Goal: Task Accomplishment & Management: Manage account settings

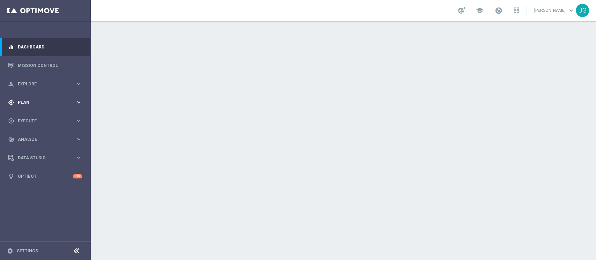
click at [53, 105] on div "gps_fixed Plan" at bounding box center [41, 103] width 67 height 6
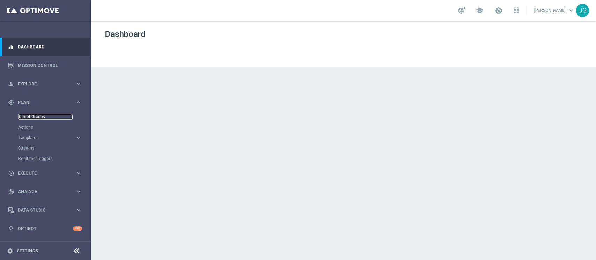
click at [35, 119] on link "Target Groups" at bounding box center [45, 117] width 54 height 6
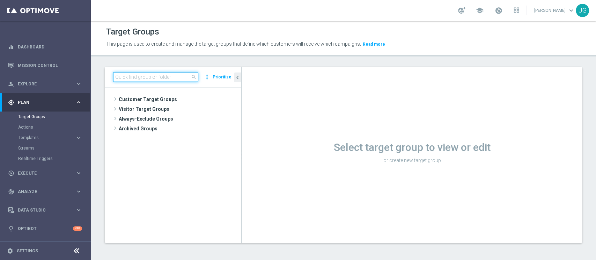
click at [168, 77] on input at bounding box center [155, 77] width 85 height 10
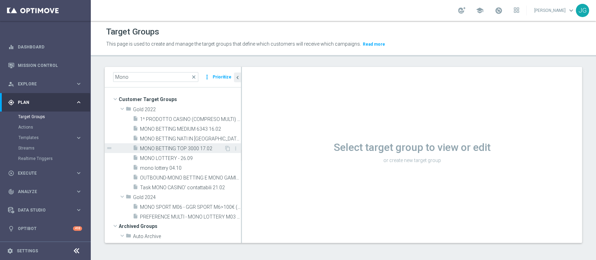
click at [170, 149] on span "MONO BETTING TOP 3000 17.02" at bounding box center [182, 149] width 84 height 6
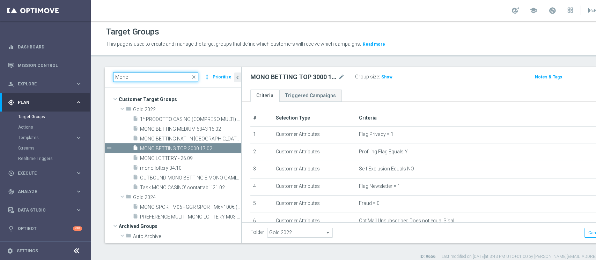
click at [159, 82] on input "Mono" at bounding box center [155, 77] width 85 height 10
type input "M"
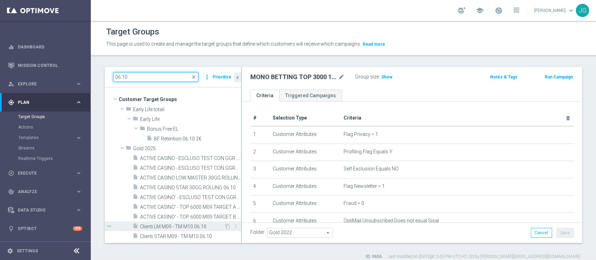
scroll to position [45, 0]
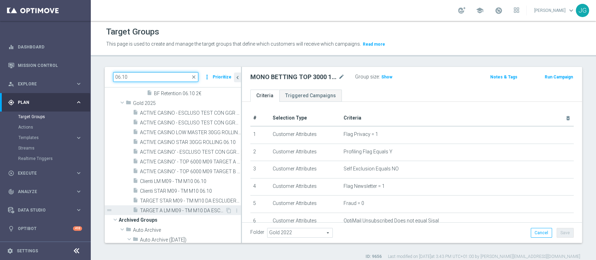
type input "06.10"
click at [167, 213] on span "TARGET A LM M09 - TM M10 DA ESCLUDERE 06.10" at bounding box center [182, 211] width 85 height 6
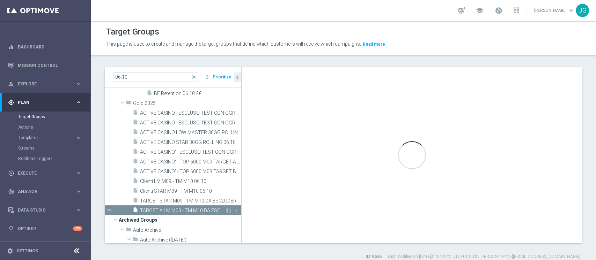
checkbox input "false"
type input "Gold 2025"
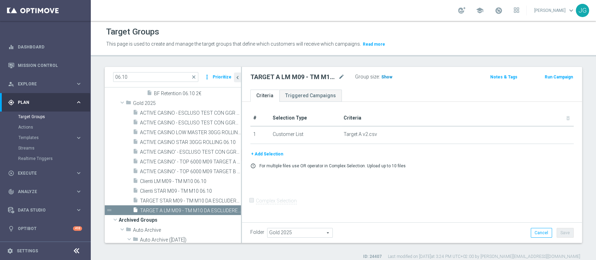
click at [386, 76] on span "Show" at bounding box center [386, 77] width 11 height 5
click at [176, 202] on span "TARGET STAR M09 - TM M10 DA ESCLUDERE 06.10" at bounding box center [182, 201] width 85 height 6
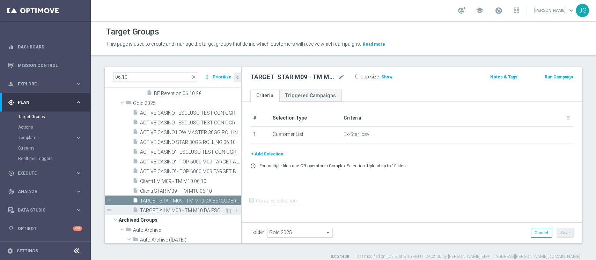
click at [180, 210] on span "TARGET A LM M09 - TM M10 DA ESCLUDERE 06.10" at bounding box center [182, 211] width 85 height 6
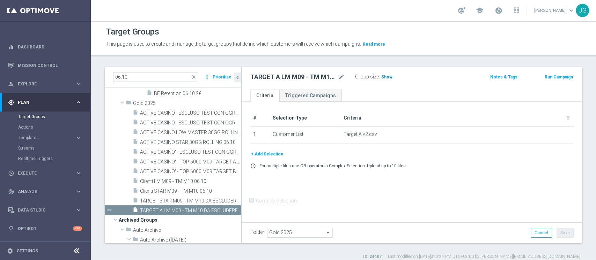
click at [386, 77] on span "Show" at bounding box center [386, 77] width 11 height 5
click at [189, 201] on span "TARGET STAR M09 - TM M10 DA ESCLUDERE 06.10" at bounding box center [182, 201] width 85 height 6
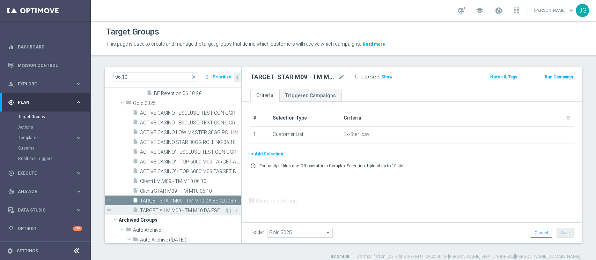
click at [187, 208] on span "TARGET A LM M09 - TM M10 DA ESCLUDERE 06.10" at bounding box center [182, 211] width 85 height 6
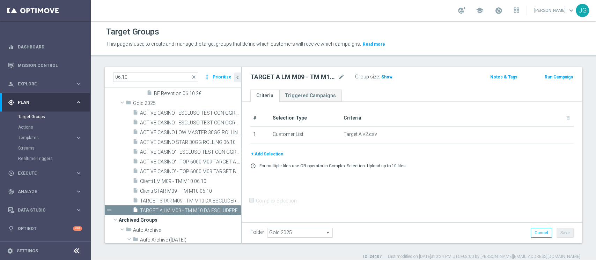
click at [385, 79] on span "Show" at bounding box center [386, 77] width 11 height 5
click at [190, 203] on span "TARGET STAR M09 - TM M10 DA ESCLUDERE 06.10" at bounding box center [182, 201] width 85 height 6
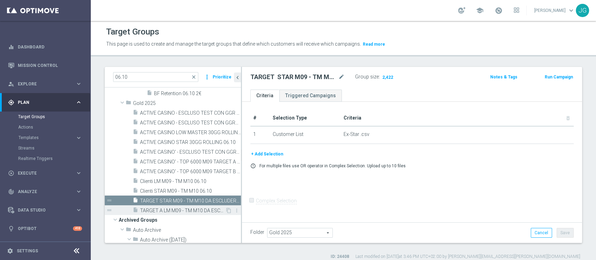
click at [168, 208] on span "TARGET A LM M09 - TM M10 DA ESCLUDERE 06.10" at bounding box center [182, 211] width 85 height 6
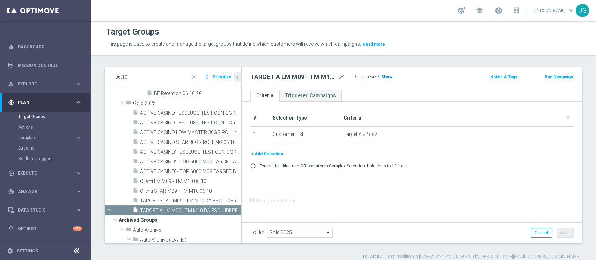
click at [383, 79] on span "Show" at bounding box center [386, 77] width 11 height 5
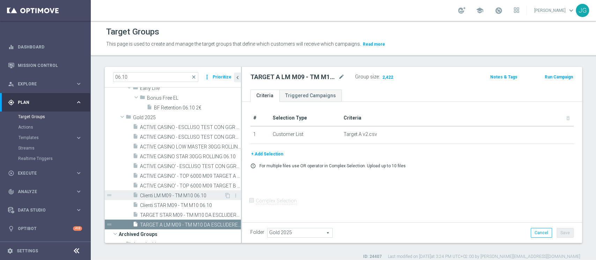
scroll to position [28, 0]
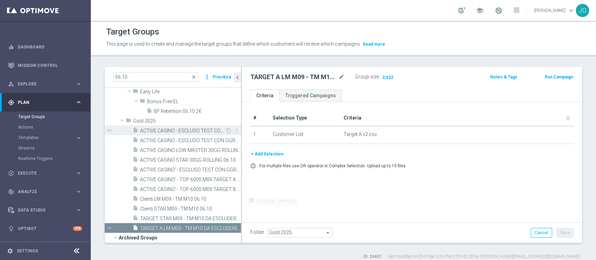
click at [176, 135] on div "insert_drive_file ACTIVE CASINO - ESCLUSO TEST CON GGR >200 e <500 30GG ROLLING…" at bounding box center [179, 131] width 93 height 10
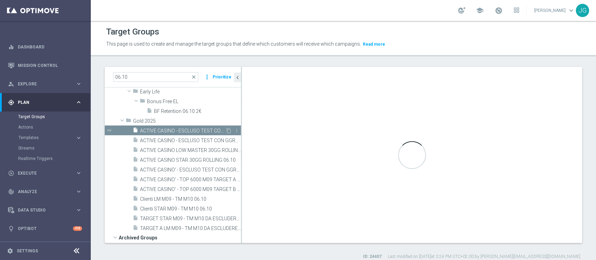
checkbox input "true"
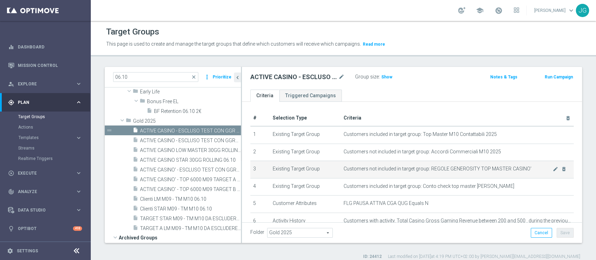
scroll to position [84, 0]
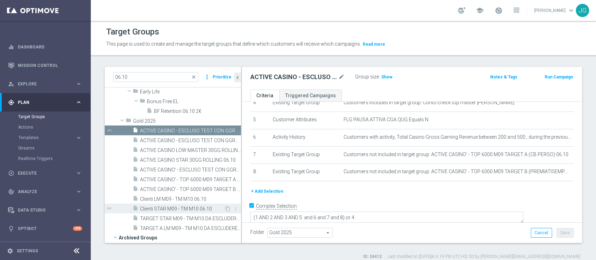
click at [188, 211] on span "Clienti STAR M09 - TM M10 06.10" at bounding box center [182, 209] width 84 height 6
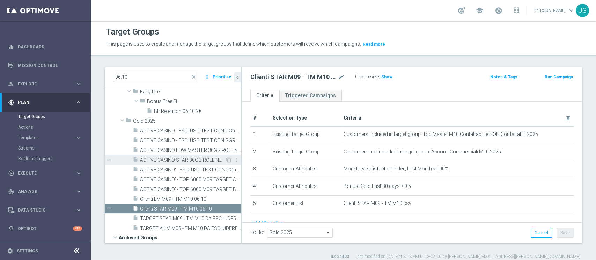
click at [189, 155] on div "insert_drive_file ACTIVE CASINO STAR 30GG ROLLING 06.10" at bounding box center [179, 160] width 93 height 10
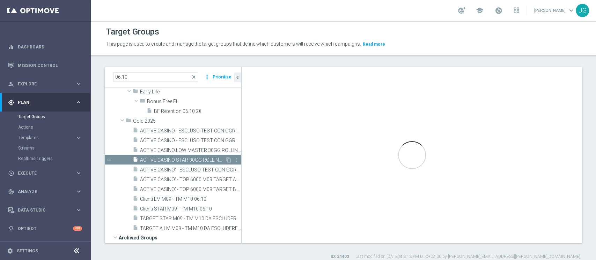
type textarea "(1 and 2 and 3 and 4 and 5 and 6 and 7 and 8 and 9 AND 10 AND 11 and 12 and 13)"
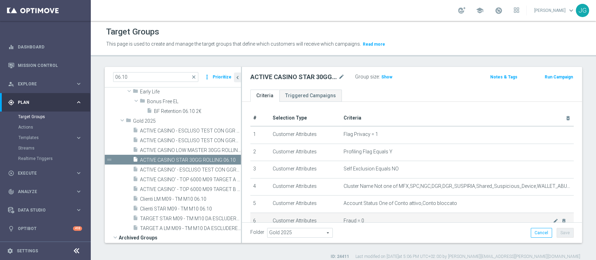
scroll to position [171, 0]
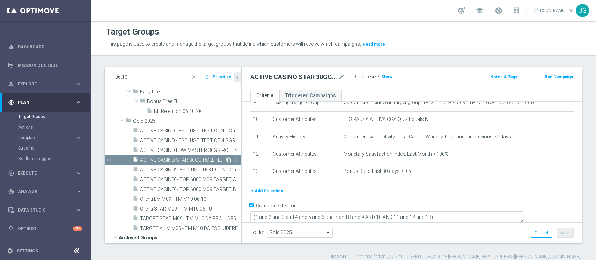
click at [226, 160] on icon "content_copy" at bounding box center [229, 160] width 6 height 6
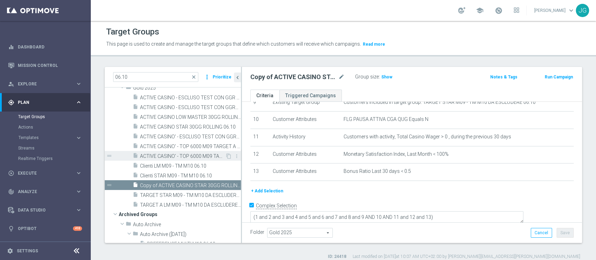
scroll to position [68, 0]
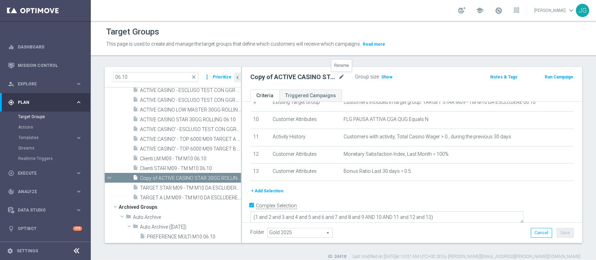
click at [344, 74] on icon "mode_edit" at bounding box center [341, 77] width 6 height 8
click at [276, 79] on input "Copy of ACTIVE CASINO STAR 30GG ROLLING 06.10" at bounding box center [297, 78] width 94 height 10
type input "TEST ACTIVE CASINO STAR 30GG ROLLING 07.10"
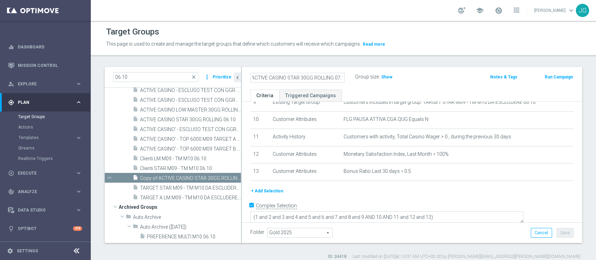
click at [403, 86] on div "TEST ACTIVE CASINO STAR 30GG ROLLING 07.10 Group size : Show Notes & Tags Run C…" at bounding box center [412, 78] width 340 height 23
click at [562, 230] on button "Save" at bounding box center [565, 233] width 17 height 10
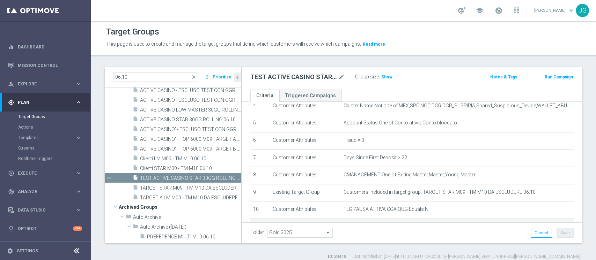
scroll to position [80, 0]
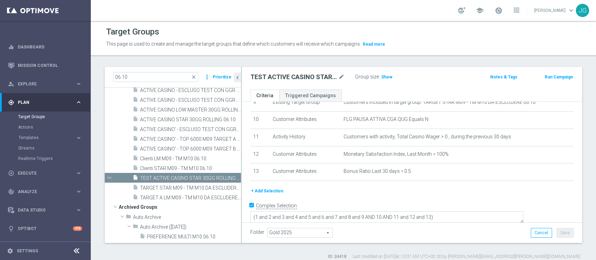
click at [263, 193] on button "+ Add Selection" at bounding box center [267, 192] width 34 height 8
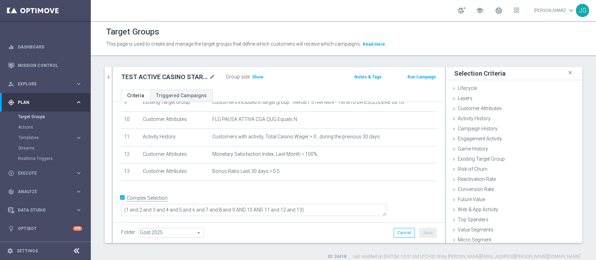
scroll to position [164, 0]
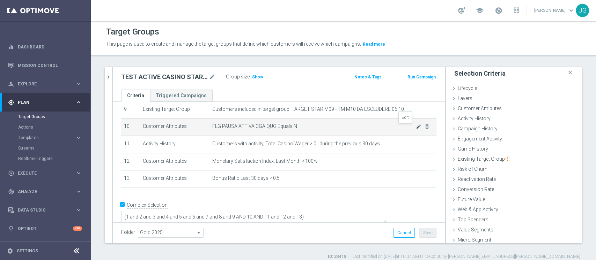
click at [416, 130] on icon "mode_edit" at bounding box center [419, 127] width 6 height 6
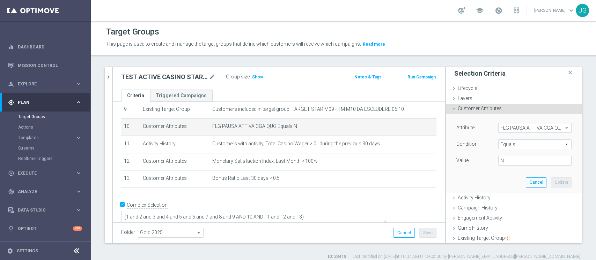
click at [517, 130] on span "FLG PAUSA ATTIVA CGA QUG" at bounding box center [535, 128] width 73 height 9
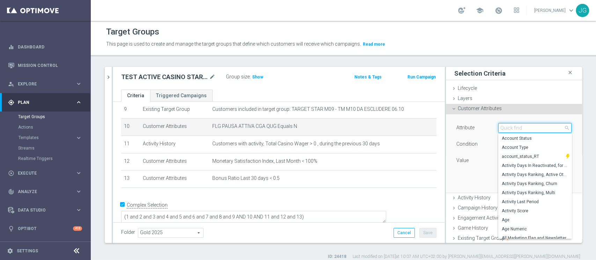
click at [517, 130] on input "search" at bounding box center [534, 128] width 73 height 10
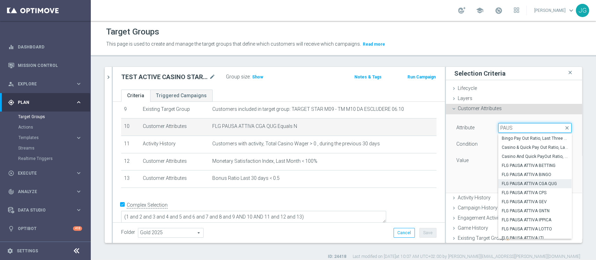
type input "PAUSA"
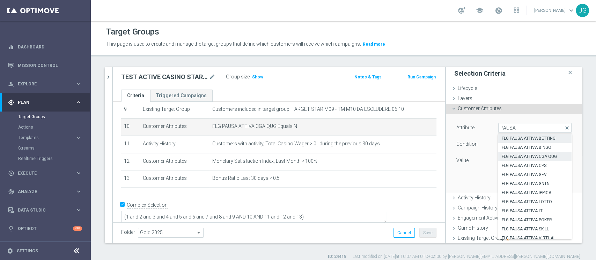
click at [522, 139] on span "FLG PAUSA ATTIVA BETTING" at bounding box center [535, 139] width 66 height 6
type input "FLG PAUSA ATTIVA BETTING"
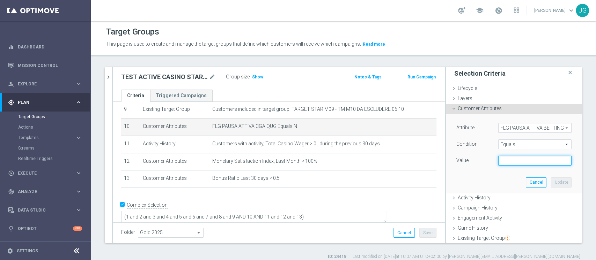
click at [501, 162] on input "text" at bounding box center [534, 161] width 73 height 10
type input "N"
click at [551, 185] on button "Update" at bounding box center [561, 183] width 21 height 10
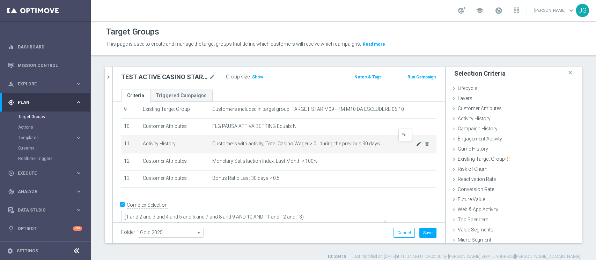
click at [416, 147] on icon "mode_edit" at bounding box center [419, 144] width 6 height 6
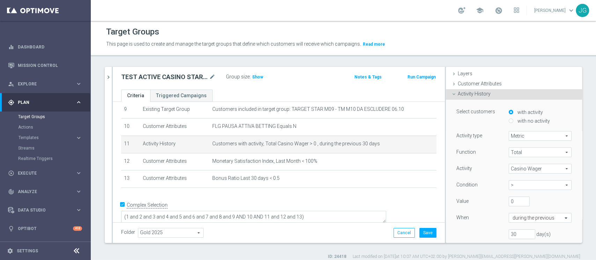
scroll to position [25, 0]
click at [516, 120] on label "with no activity" at bounding box center [533, 121] width 34 height 6
click at [509, 120] on input "with no activity" at bounding box center [511, 120] width 5 height 5
radio input "true"
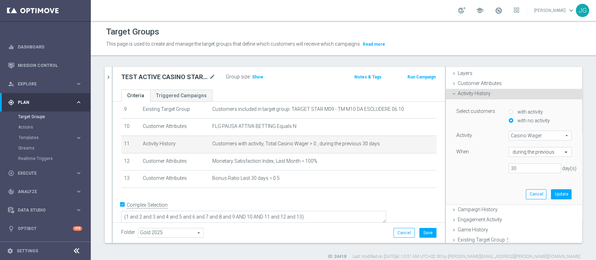
click at [518, 138] on span "Casino Wager" at bounding box center [540, 135] width 62 height 9
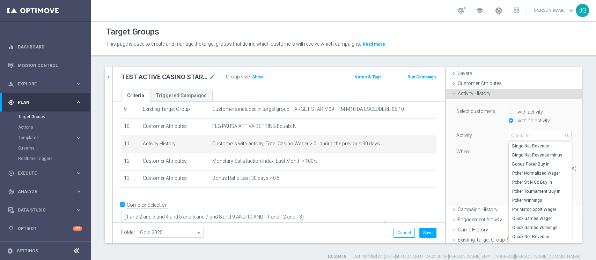
click at [483, 137] on div "Activity" at bounding box center [477, 136] width 52 height 11
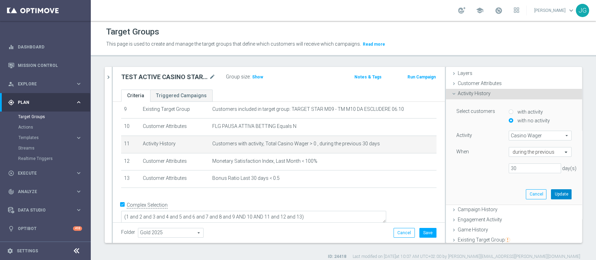
click at [552, 196] on button "Update" at bounding box center [561, 195] width 21 height 10
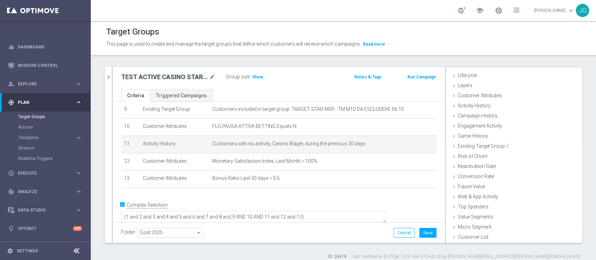
scroll to position [13, 0]
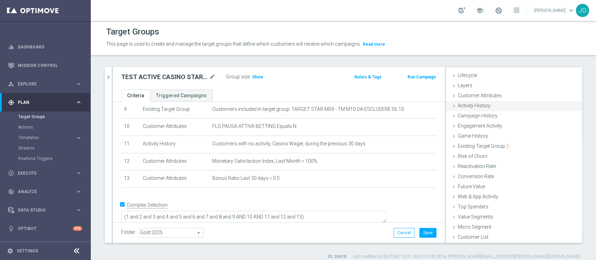
click at [472, 107] on span "Activity History" at bounding box center [474, 106] width 33 height 6
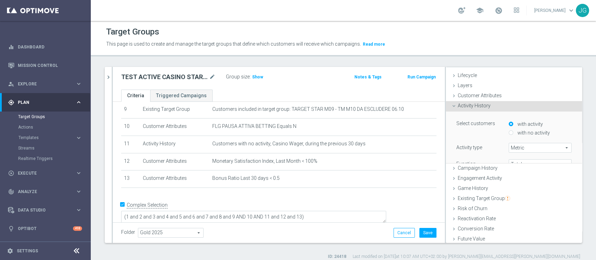
scroll to position [25, 0]
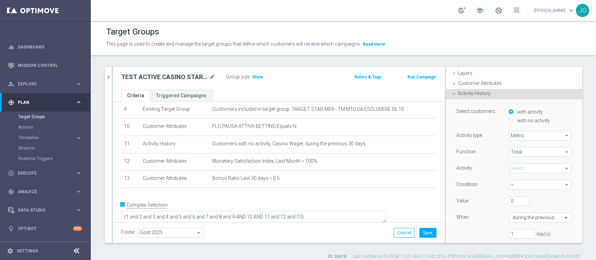
click at [516, 122] on label "with no activity" at bounding box center [533, 121] width 34 height 6
click at [511, 122] on input "with no activity" at bounding box center [511, 120] width 5 height 5
radio input "true"
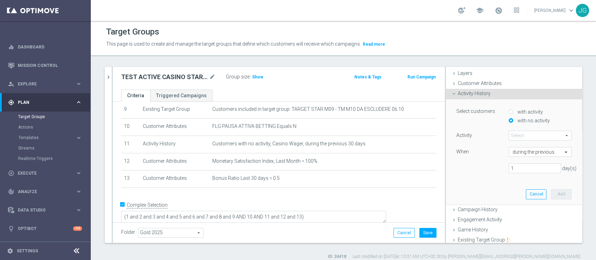
click at [519, 135] on span at bounding box center [540, 135] width 62 height 9
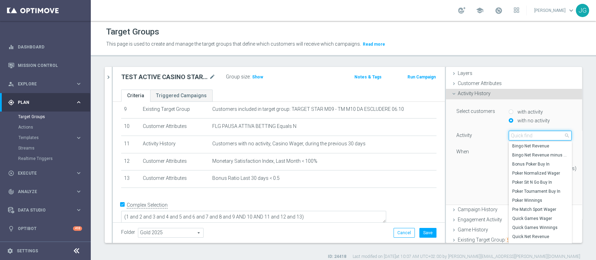
click at [519, 135] on input "search" at bounding box center [540, 136] width 63 height 10
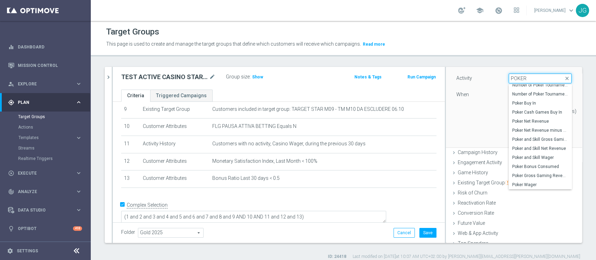
scroll to position [83, 0]
type input "POKER"
click at [517, 183] on span "Poker Wager" at bounding box center [540, 185] width 56 height 6
type input "Poker Wager"
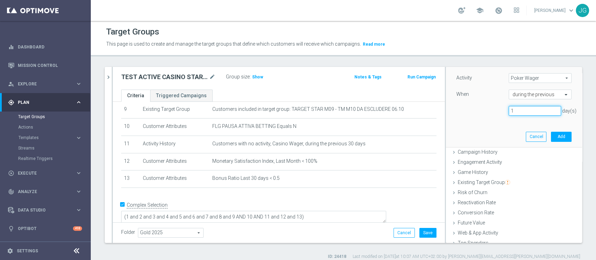
click at [509, 109] on input "1" at bounding box center [535, 111] width 52 height 10
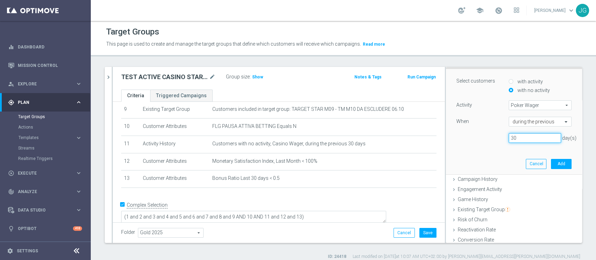
scroll to position [52, 0]
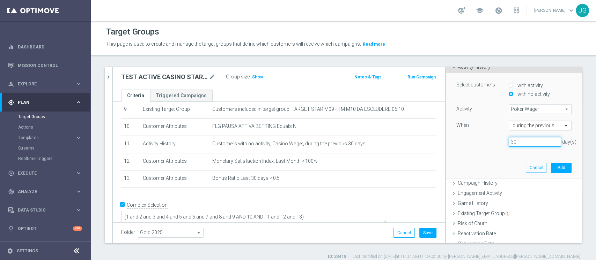
type input "30"
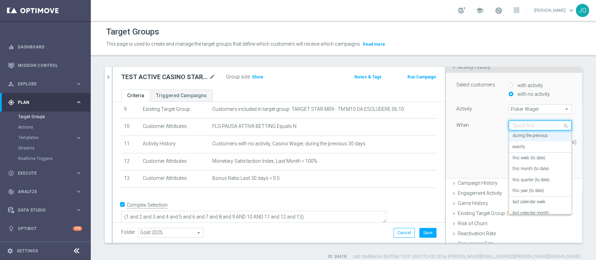
click at [539, 127] on input "text" at bounding box center [533, 126] width 41 height 6
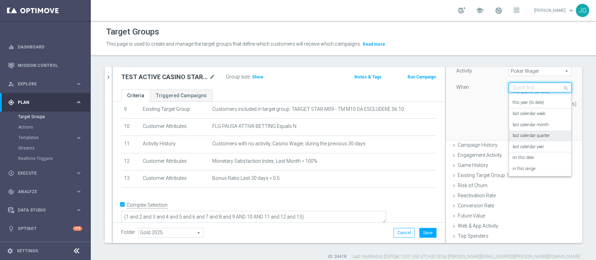
scroll to position [0, 0]
click at [466, 105] on div "30 day(s)" at bounding box center [514, 104] width 126 height 10
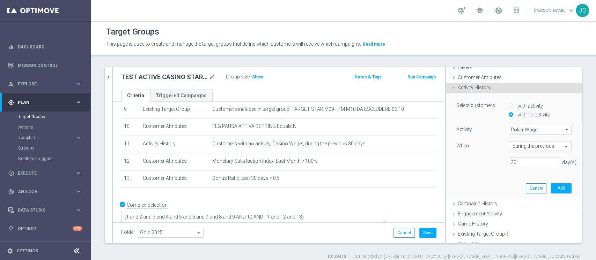
scroll to position [30, 0]
click at [551, 191] on button "Add" at bounding box center [561, 190] width 21 height 10
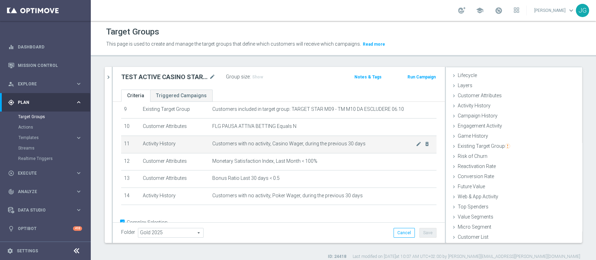
scroll to position [182, 0]
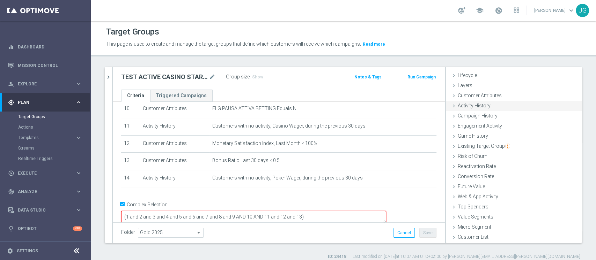
click at [479, 105] on span "Activity History" at bounding box center [474, 106] width 33 height 6
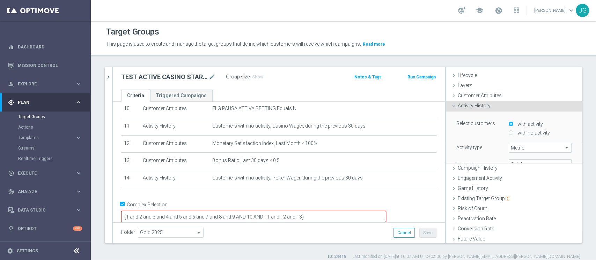
scroll to position [30, 0]
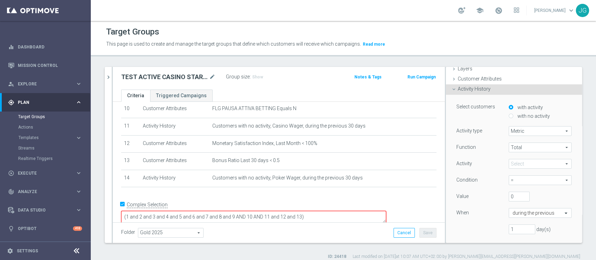
click at [516, 118] on label "with no activity" at bounding box center [533, 116] width 34 height 6
click at [513, 118] on input "with no activity" at bounding box center [511, 116] width 5 height 5
radio input "true"
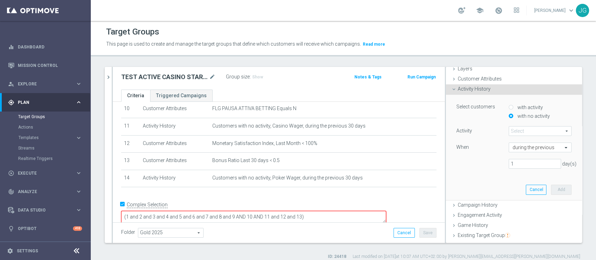
click at [514, 129] on span at bounding box center [540, 131] width 62 height 9
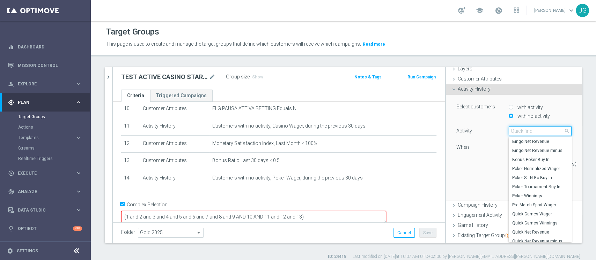
click at [513, 130] on input "search" at bounding box center [540, 131] width 63 height 10
type input "LOTTER"
click at [519, 175] on span "Lottery Wager" at bounding box center [540, 178] width 56 height 6
type input "Lottery Wager"
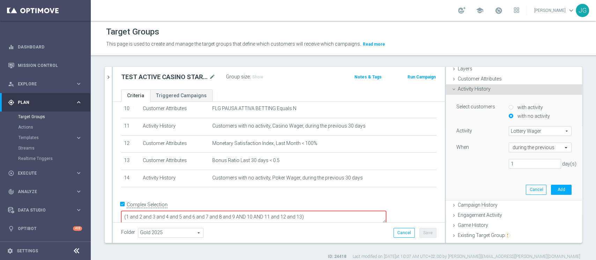
click at [525, 170] on div "Activity Lottery Wager Lottery Wager arrow_drop_down search When during the pre…" at bounding box center [513, 150] width 115 height 48
click at [516, 164] on input "1" at bounding box center [535, 164] width 52 height 10
type input "30"
click at [551, 191] on button "Add" at bounding box center [561, 190] width 21 height 10
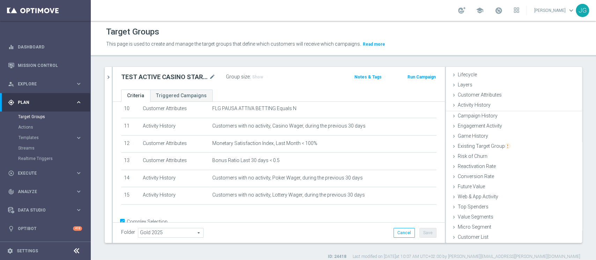
scroll to position [13, 0]
click at [492, 105] on div "Activity History done selection saved" at bounding box center [514, 106] width 136 height 10
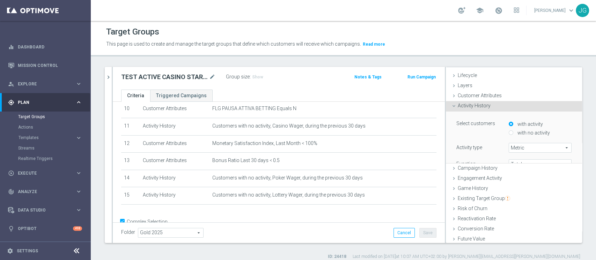
scroll to position [30, 0]
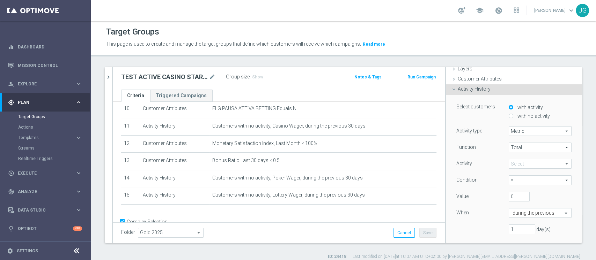
click at [509, 117] on input "with no activity" at bounding box center [511, 116] width 5 height 5
radio input "true"
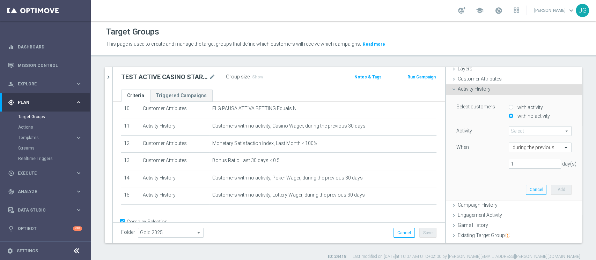
click at [517, 131] on span at bounding box center [540, 131] width 62 height 9
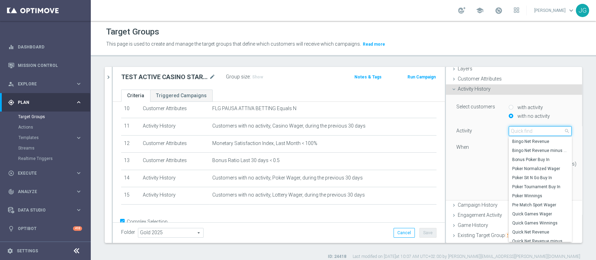
click at [517, 131] on input "search" at bounding box center [540, 131] width 63 height 10
type input "BINGO"
click at [518, 176] on span "Bingo Wager" at bounding box center [540, 178] width 56 height 6
type input "Bingo Wager"
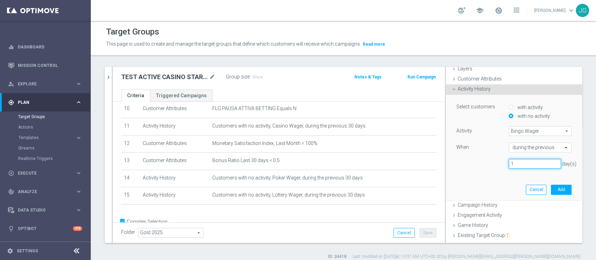
click at [517, 163] on input "1" at bounding box center [535, 164] width 52 height 10
type input "30"
click at [551, 190] on button "Add" at bounding box center [561, 190] width 21 height 10
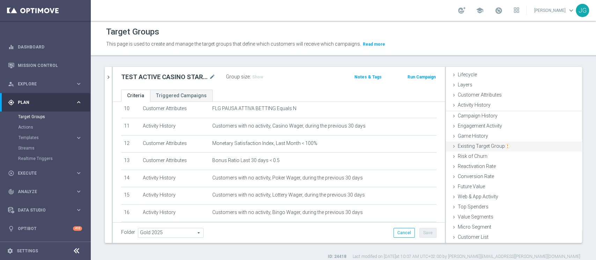
scroll to position [13, 0]
click at [502, 108] on div "Activity History done selection saved" at bounding box center [514, 106] width 136 height 10
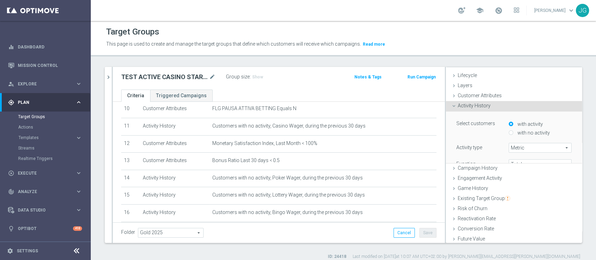
scroll to position [30, 0]
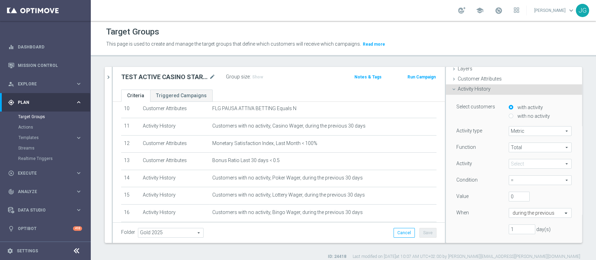
click at [516, 116] on label "with no activity" at bounding box center [533, 116] width 34 height 6
click at [509, 116] on input "with no activity" at bounding box center [511, 116] width 5 height 5
radio input "true"
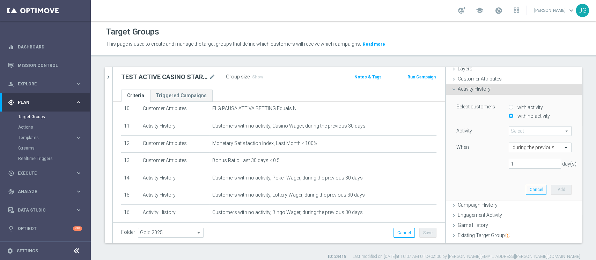
click at [516, 134] on span at bounding box center [540, 131] width 62 height 9
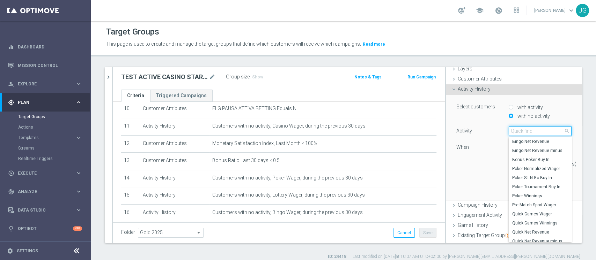
click at [516, 134] on input "search" at bounding box center [540, 131] width 63 height 10
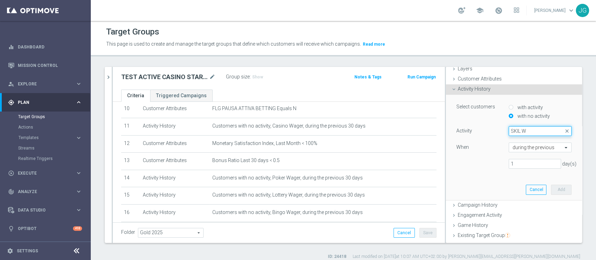
click at [523, 130] on input "SKIL W" at bounding box center [540, 131] width 63 height 10
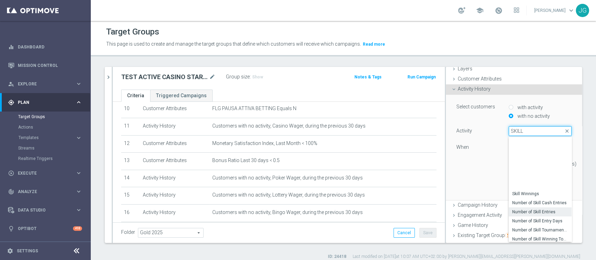
scroll to position [56, 0]
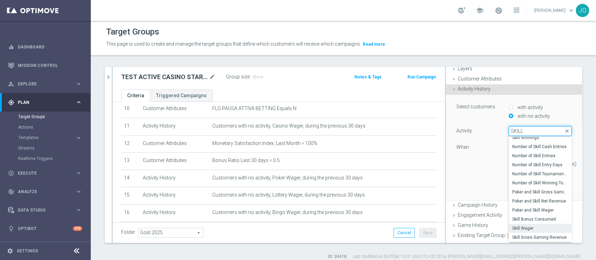
type input "SKILL"
click at [514, 228] on span "Skill Wager" at bounding box center [540, 229] width 56 height 6
type input "Skill Wager"
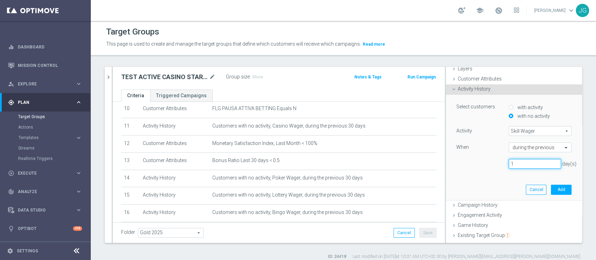
click at [515, 160] on input "1" at bounding box center [535, 164] width 52 height 10
type input "30"
click at [551, 186] on button "Add" at bounding box center [561, 190] width 21 height 10
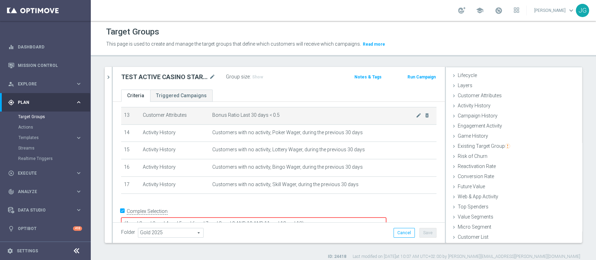
scroll to position [234, 0]
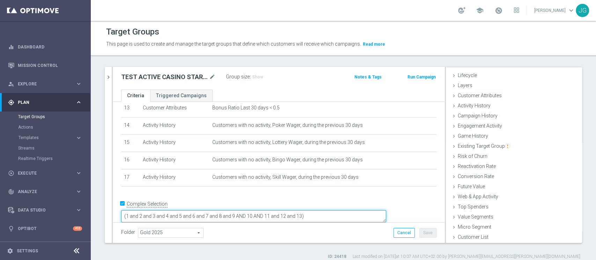
click at [350, 211] on textarea "(1 and 2 and 3 and 4 and 5 and 6 and 7 and 8 and 9 AND 10 AND 11 and 12 and 13)" at bounding box center [253, 217] width 265 height 12
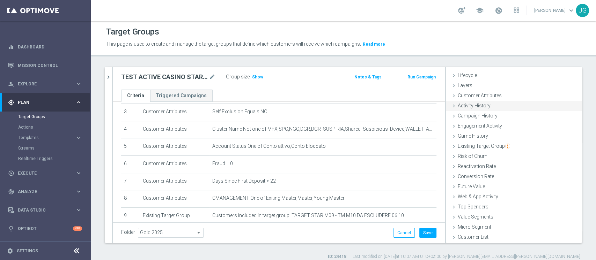
scroll to position [53, 0]
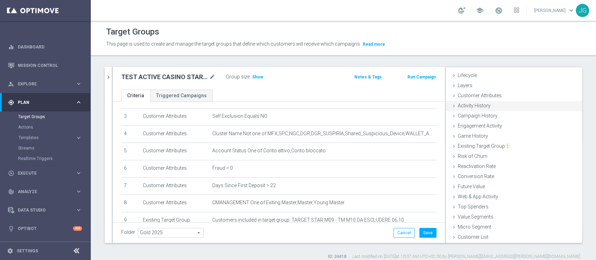
type textarea "(1 and 2 and 3 and 4 and 5 and 6 and 7 and 8 and 9 AND 10 AND 11 and 12 and 13 …"
click at [504, 106] on div "Activity History done selection saved" at bounding box center [514, 106] width 136 height 10
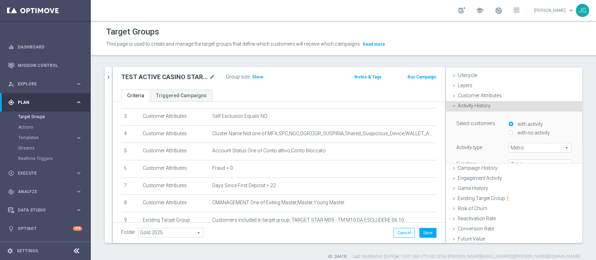
scroll to position [30, 0]
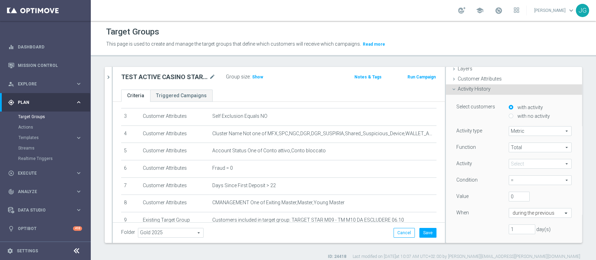
click at [509, 116] on input "with no activity" at bounding box center [511, 116] width 5 height 5
radio input "true"
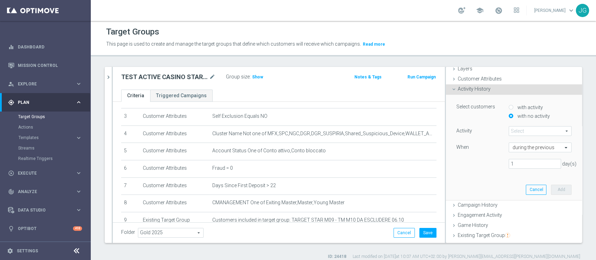
click at [509, 106] on input "with activity" at bounding box center [511, 107] width 5 height 5
radio input "true"
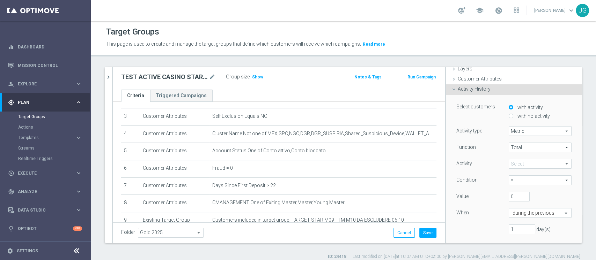
click at [509, 160] on span at bounding box center [540, 164] width 62 height 9
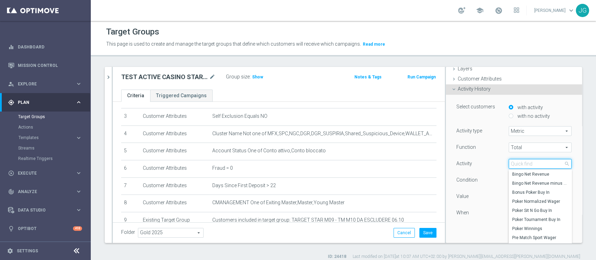
click at [509, 159] on input "search" at bounding box center [540, 164] width 63 height 10
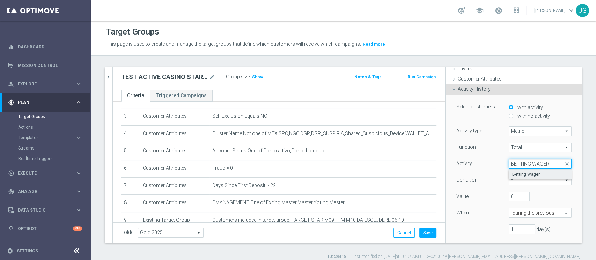
type input "BETTING WAGER"
click at [525, 174] on span "Betting Wager" at bounding box center [540, 175] width 56 height 6
type input "Betting Wager"
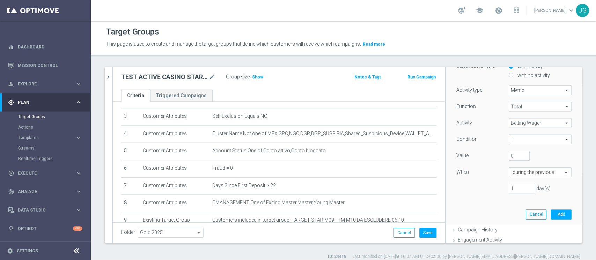
scroll to position [71, 0]
click at [531, 137] on span "=" at bounding box center [540, 139] width 62 height 9
click at [512, 167] on span ">" at bounding box center [540, 169] width 56 height 6
type input ">"
click at [509, 188] on input "1" at bounding box center [522, 189] width 27 height 10
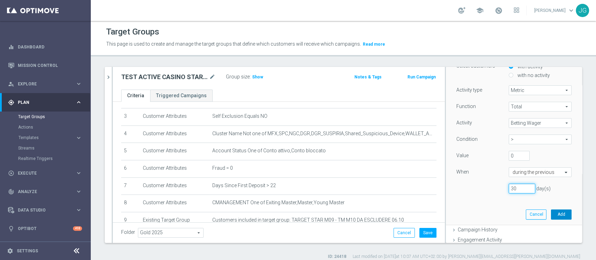
type input "30"
click at [551, 216] on button "Add" at bounding box center [561, 215] width 21 height 10
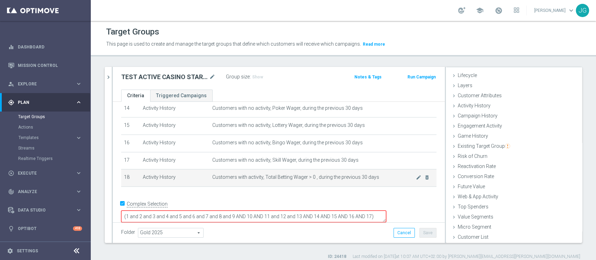
scroll to position [6, 0]
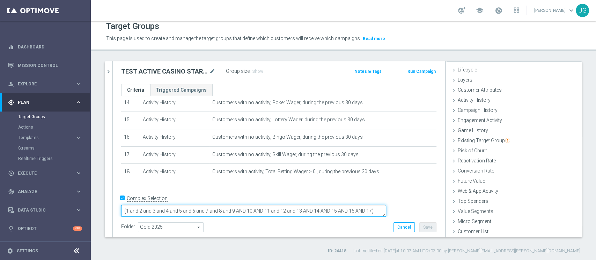
click at [190, 205] on textarea "(1 and 2 and 3 and 4 and 5 and 6 and 7 and 8 and 9 AND 10 AND 11 and 12 and 13 …" at bounding box center [253, 211] width 265 height 12
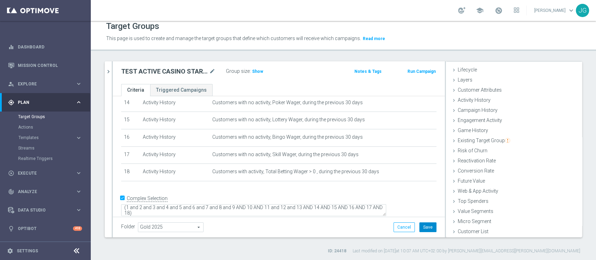
click at [419, 226] on button "Save" at bounding box center [427, 228] width 17 height 10
click at [254, 72] on span "Show" at bounding box center [257, 71] width 11 height 5
click at [310, 72] on div "TEST ACTIVE CASINO STAR 30GG ROLLING 07.10 mode_edit Group size : 18" at bounding box center [224, 72] width 217 height 11
click at [109, 75] on button "chevron_right" at bounding box center [108, 71] width 7 height 21
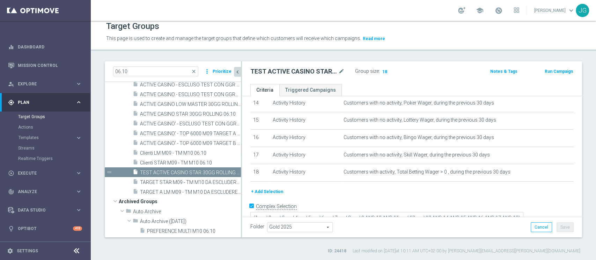
scroll to position [26, 0]
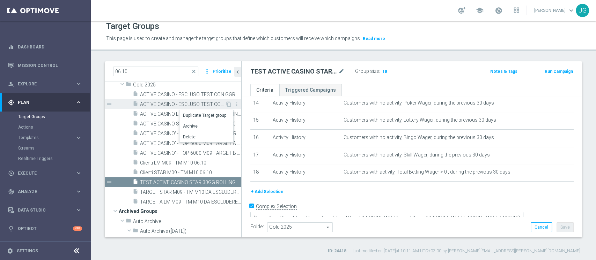
click at [179, 107] on span "ACTIVE CASINO - ESCLUSO TEST CON GGR> 0 e <200 30GG ROLLING 06.10" at bounding box center [182, 105] width 85 height 6
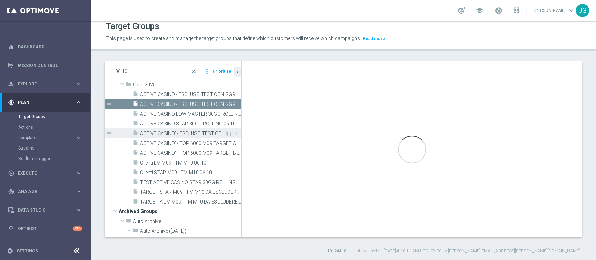
type textarea "(1 AND 2 AND 3 AND 5 and 6 and 7 and 8) or 4"
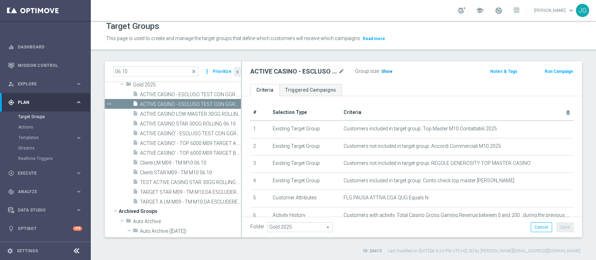
click at [387, 72] on span "Show" at bounding box center [386, 71] width 11 height 5
click at [153, 76] on div "06.10 close more_vert Prioritize" at bounding box center [173, 71] width 136 height 21
drag, startPoint x: 147, startPoint y: 71, endPoint x: 61, endPoint y: 74, distance: 85.3
click at [61, 74] on main "equalizer Dashboard Mission Control" at bounding box center [298, 130] width 596 height 260
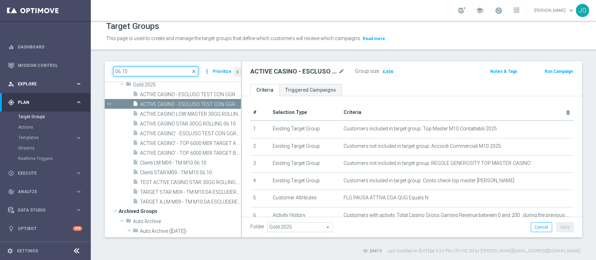
paste input "1^ PRODOTTO VIRTUAL L1M HIGH"
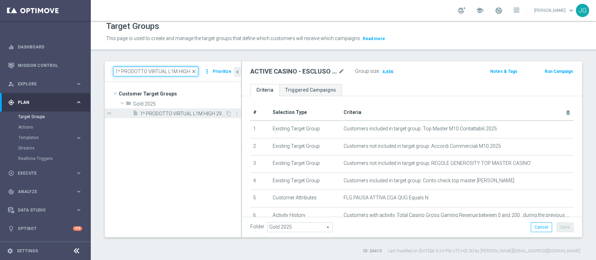
type input "1^ PRODOTTO VIRTUAL L1M HIGH"
click at [186, 112] on span "1^ PRODOTTO VIRTUAL L1M HIGH 29.09" at bounding box center [182, 114] width 85 height 6
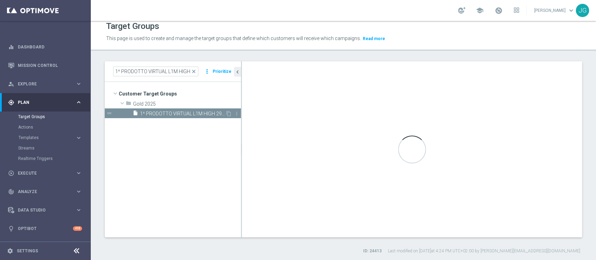
type textarea "(1 AND 2 AND 4 AND 5 and 6 AND 7) or 3"
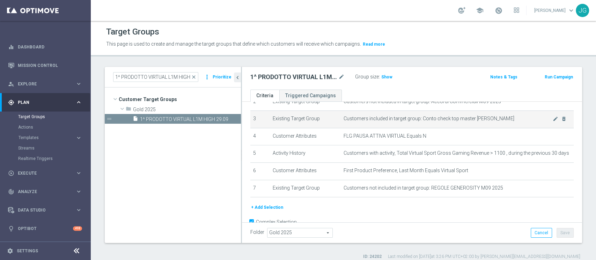
scroll to position [51, 0]
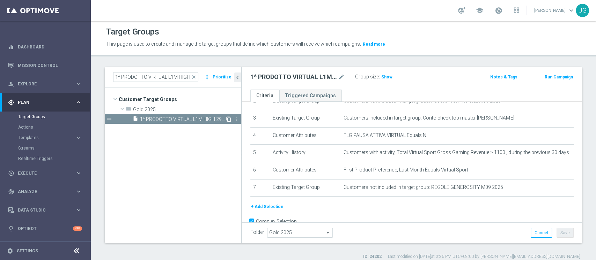
click at [228, 120] on icon "content_copy" at bounding box center [229, 120] width 6 height 6
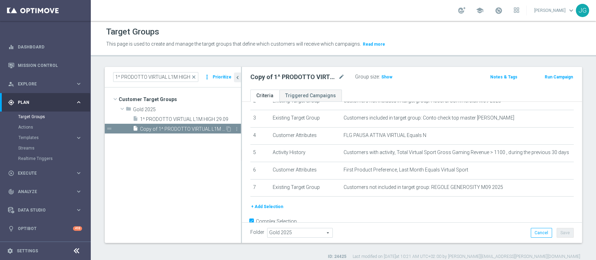
click at [181, 128] on span "Copy of 1^ PRODOTTO VIRTUAL L1M HIGH 29.09" at bounding box center [182, 129] width 85 height 6
click at [340, 76] on icon "mode_edit" at bounding box center [341, 77] width 6 height 8
click at [256, 79] on input "Copy of 1^ PRODOTTO VIRTUAL L1M HIGH 29.09" at bounding box center [297, 78] width 94 height 10
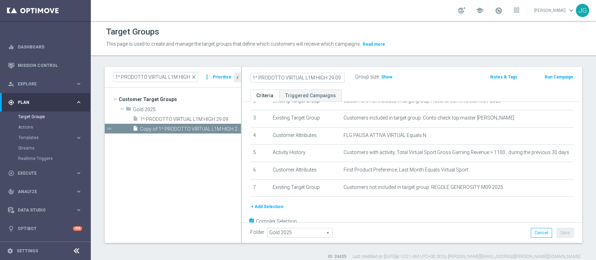
click at [317, 78] on input "1^ PRODOTTO VIRTUAL L1M HIGH 29.09" at bounding box center [297, 78] width 94 height 10
click at [333, 78] on input "1^ PRODOTTO VIRTUAL L1M HIGH 29.09" at bounding box center [297, 78] width 94 height 10
type input "1^ PRODOTTO VIRTUAL L1M HIGH 07.10"
click at [378, 95] on ul "Criteria Triggered Campaigns" at bounding box center [412, 96] width 340 height 12
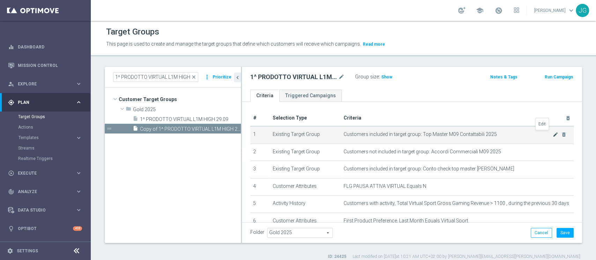
click at [553, 135] on icon "mode_edit" at bounding box center [556, 135] width 6 height 6
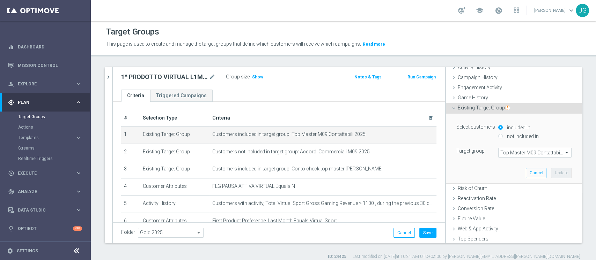
click at [517, 151] on span "Top Master M09 Contattabili 2025" at bounding box center [535, 152] width 73 height 9
click at [0, 0] on input "search" at bounding box center [0, 0] width 0 height 0
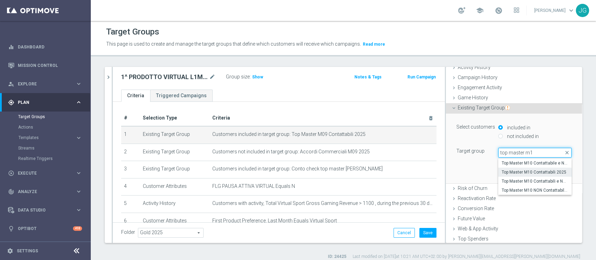
type input "top master m1"
click at [515, 171] on span "Top Master M10 Contattabili 2025" at bounding box center [535, 173] width 66 height 6
type input "Top Master M10 Contattabili 2025"
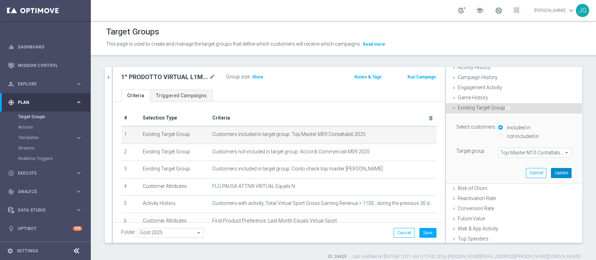
click at [551, 171] on button "Update" at bounding box center [561, 173] width 21 height 10
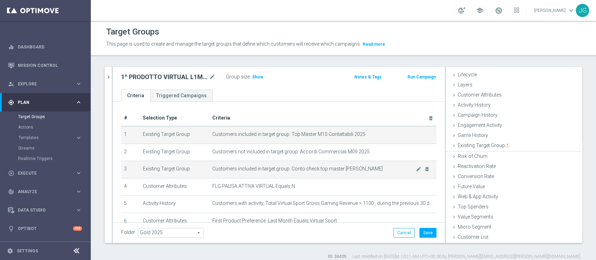
scroll to position [13, 0]
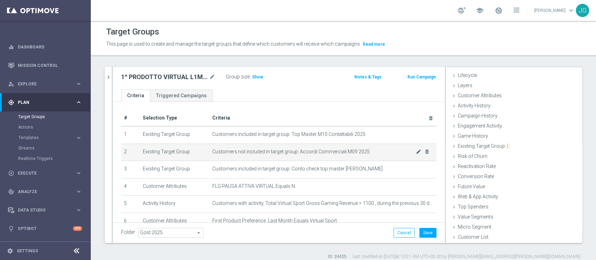
click at [416, 151] on icon "mode_edit" at bounding box center [419, 152] width 6 height 6
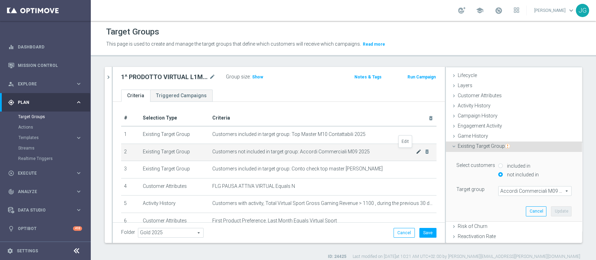
scroll to position [51, 0]
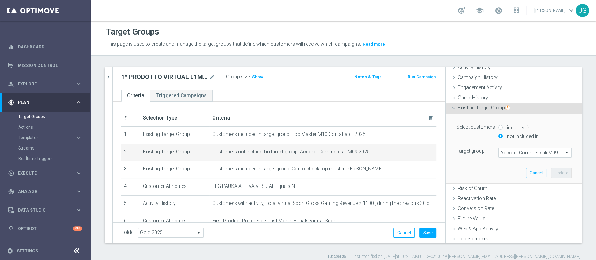
click at [504, 151] on span "Accordi Commerciali M09 2025" at bounding box center [535, 152] width 73 height 9
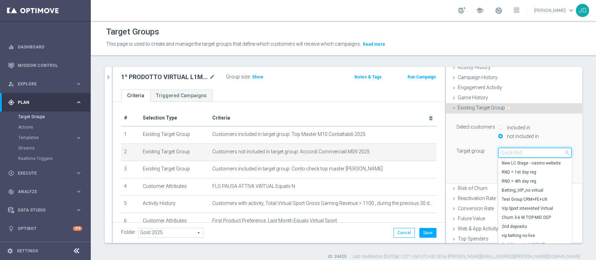
click at [504, 151] on input "search" at bounding box center [534, 153] width 73 height 10
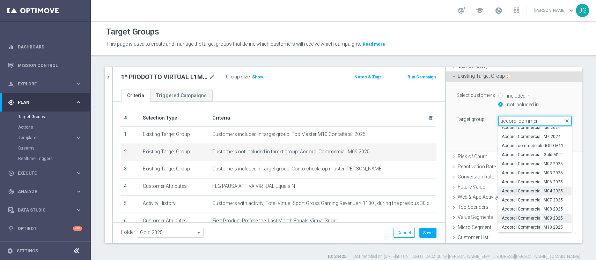
scroll to position [83, 0]
type input "accordi commer"
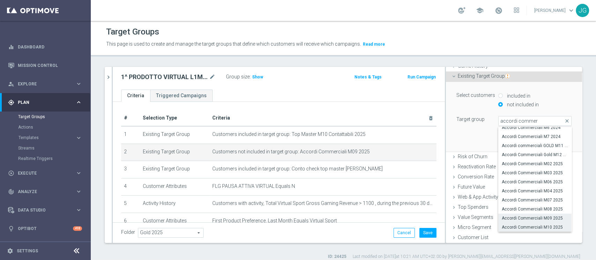
click at [513, 228] on span "Accordi Commerciali M10 2025" at bounding box center [535, 228] width 66 height 6
type input "Accordi Commerciali M10 2025"
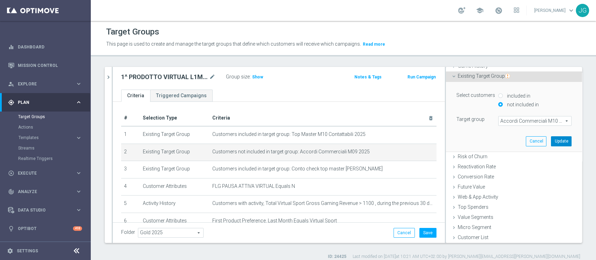
click at [551, 141] on button "Update" at bounding box center [561, 142] width 21 height 10
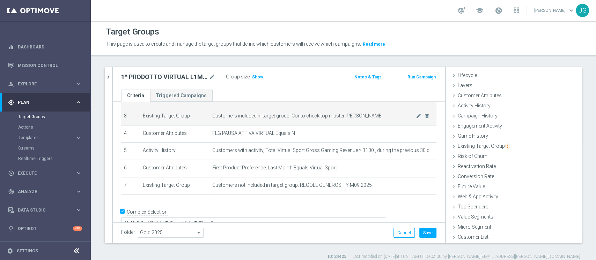
scroll to position [59, 0]
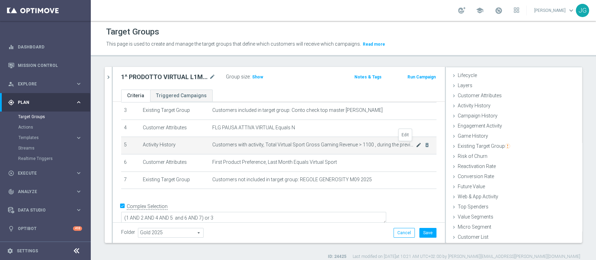
click at [416, 147] on icon "mode_edit" at bounding box center [419, 145] width 6 height 6
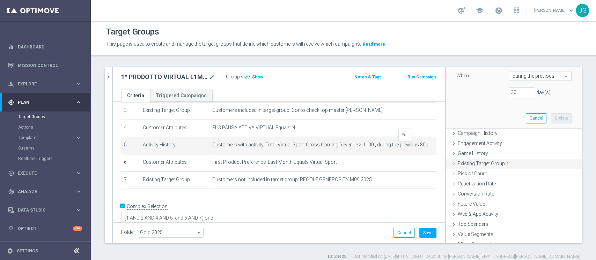
scroll to position [184, 0]
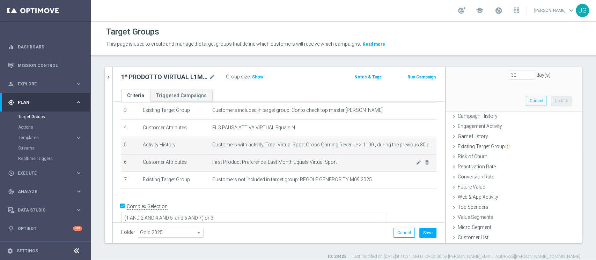
click at [352, 163] on span "First Product Preference, Last Month Equals Virtual Sport" at bounding box center [314, 163] width 204 height 6
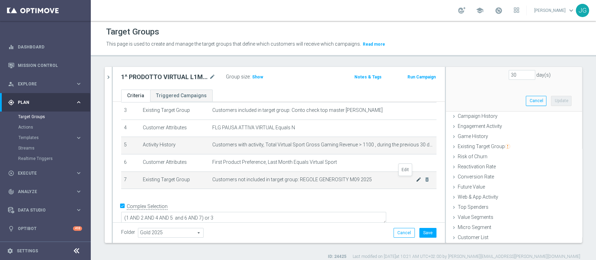
click at [416, 180] on icon "mode_edit" at bounding box center [419, 180] width 6 height 6
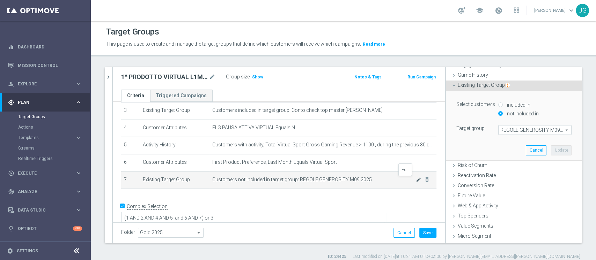
scroll to position [83, 0]
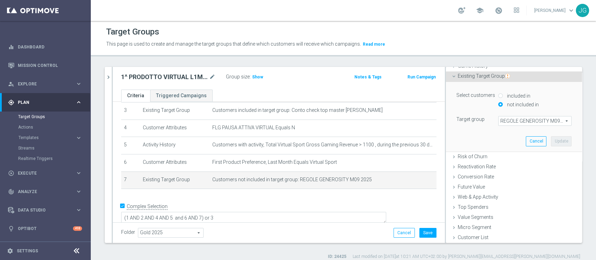
click at [513, 122] on span "REGOLE GENEROSITY M09 2025" at bounding box center [535, 121] width 73 height 9
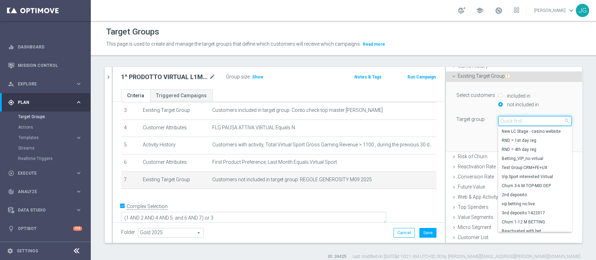
click at [513, 122] on input "search" at bounding box center [534, 121] width 73 height 10
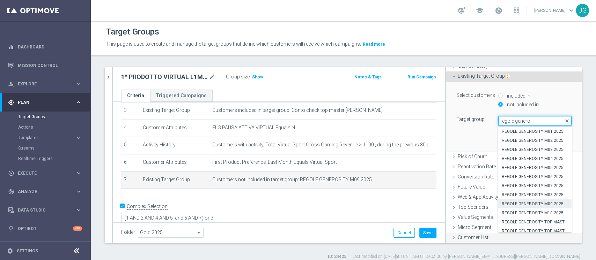
scroll to position [4, 0]
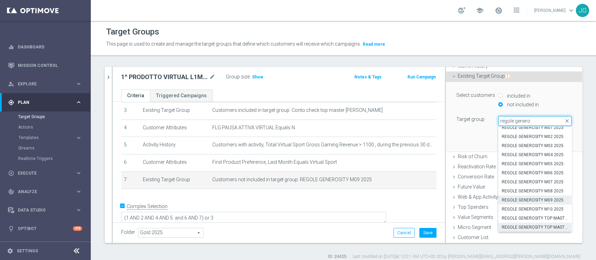
type input "regole genero"
click at [530, 228] on span "REGOLE GENEROSITY TOP MASTER GEN" at bounding box center [535, 228] width 66 height 6
type input "REGOLE GENEROSITY TOP MASTER GEN"
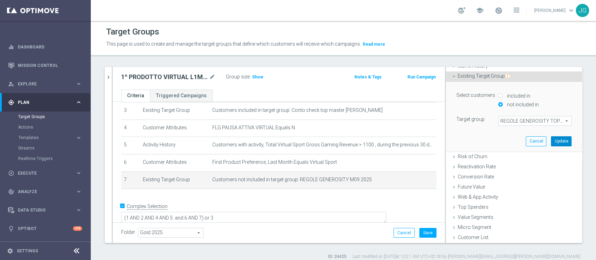
click at [551, 141] on button "Update" at bounding box center [561, 142] width 21 height 10
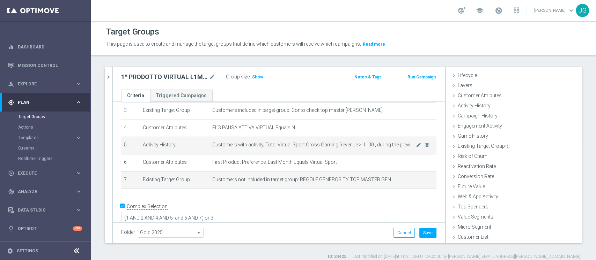
scroll to position [13, 0]
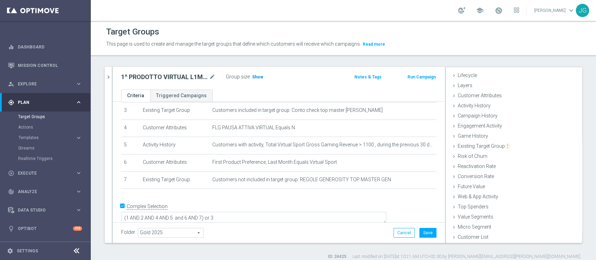
click at [255, 77] on span "Show" at bounding box center [257, 77] width 11 height 5
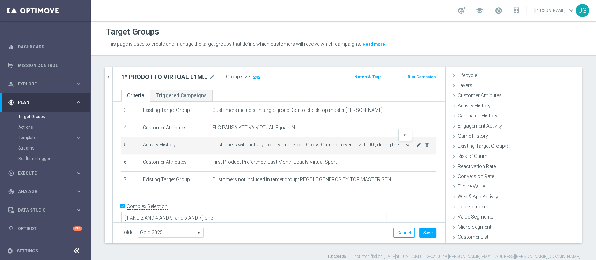
click at [416, 146] on icon "mode_edit" at bounding box center [419, 145] width 6 height 6
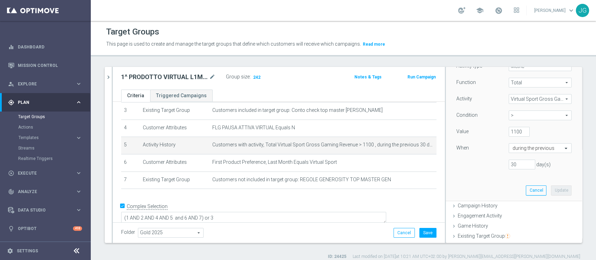
scroll to position [94, 0]
click at [509, 134] on input "1100" at bounding box center [519, 133] width 21 height 10
type input "100"
click at [551, 189] on button "Update" at bounding box center [561, 191] width 21 height 10
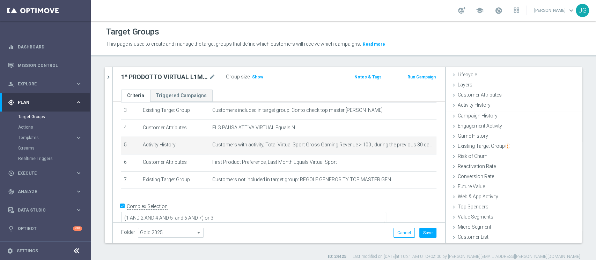
scroll to position [13, 0]
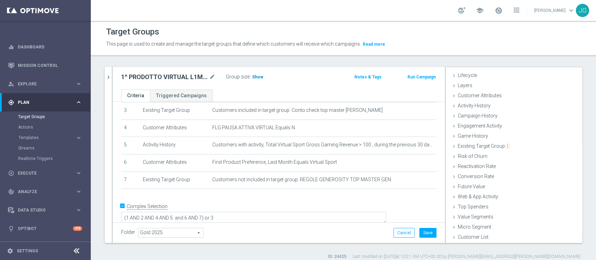
click at [254, 75] on span "Show" at bounding box center [257, 77] width 11 height 5
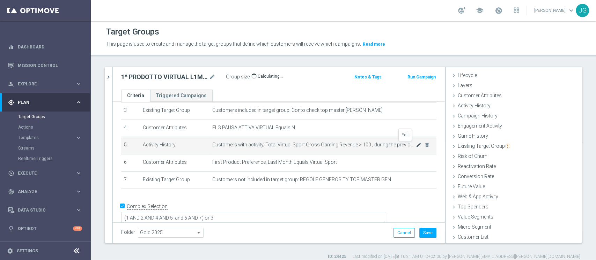
click at [416, 145] on icon "mode_edit" at bounding box center [419, 145] width 6 height 6
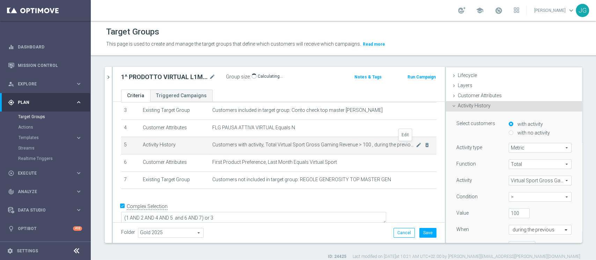
scroll to position [51, 0]
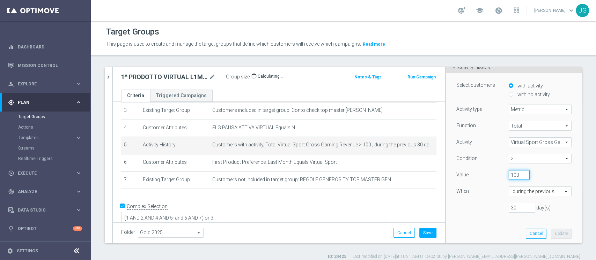
click at [509, 174] on input "100" at bounding box center [519, 175] width 21 height 10
type input "1"
type input "0"
click at [551, 236] on button "Update" at bounding box center [561, 234] width 21 height 10
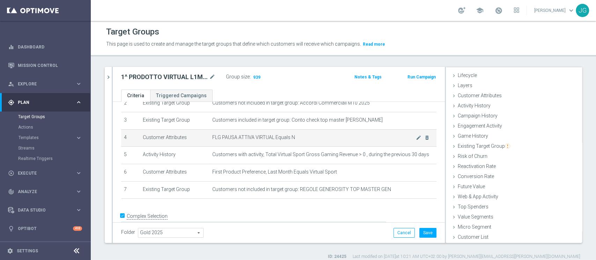
scroll to position [50, 0]
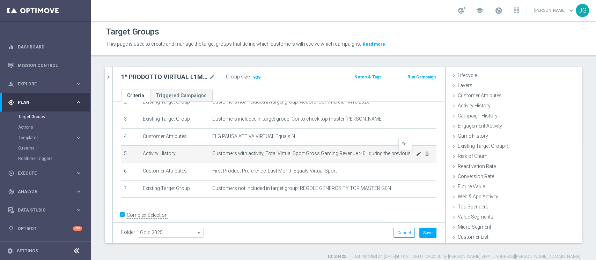
click at [416, 153] on icon "mode_edit" at bounding box center [419, 154] width 6 height 6
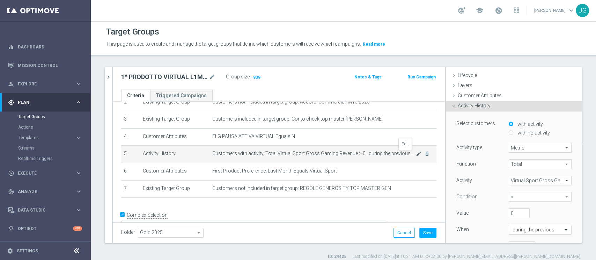
scroll to position [51, 0]
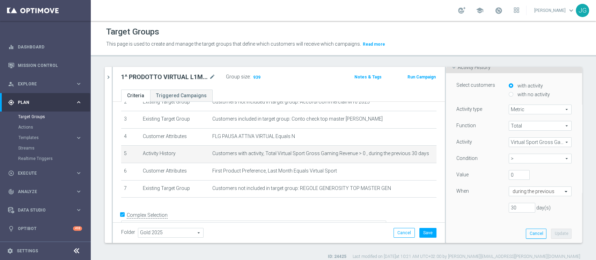
click at [310, 207] on div "+ Add Selection" at bounding box center [279, 207] width 326 height 6
click at [256, 80] on span "939" at bounding box center [256, 78] width 9 height 7
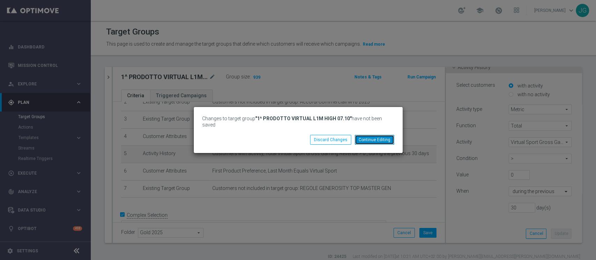
click at [376, 138] on button "Continue Editing" at bounding box center [374, 140] width 39 height 10
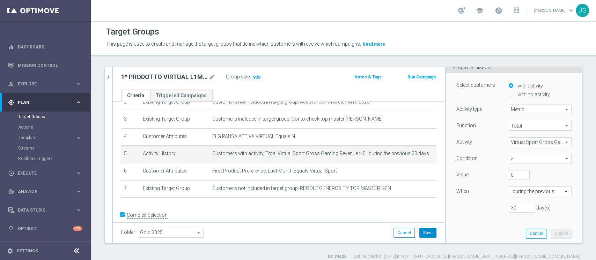
click at [419, 231] on button "Save" at bounding box center [427, 233] width 17 height 10
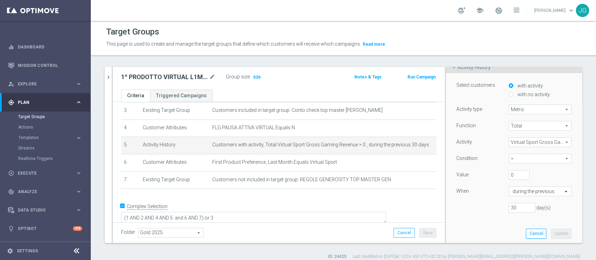
scroll to position [0, 0]
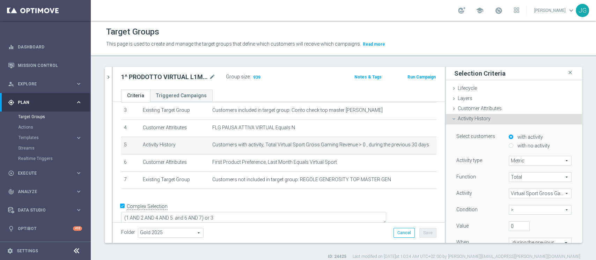
click at [465, 118] on span "Activity History" at bounding box center [474, 119] width 33 height 6
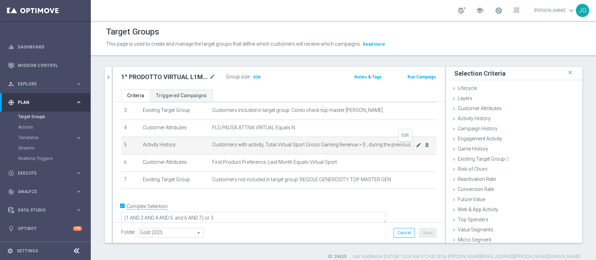
click at [416, 147] on icon "mode_edit" at bounding box center [419, 145] width 6 height 6
click at [416, 146] on icon "mode_edit" at bounding box center [419, 145] width 6 height 6
click at [416, 147] on icon "mode_edit" at bounding box center [419, 145] width 6 height 6
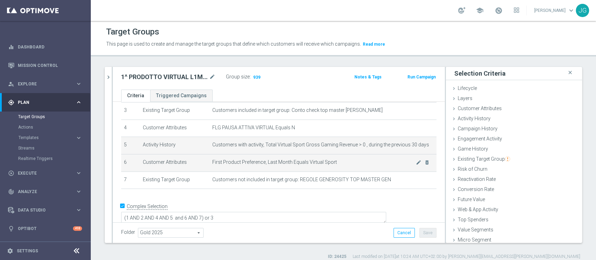
click at [324, 161] on span "First Product Preference, Last Month Equals Virtual Sport" at bounding box center [314, 163] width 204 height 6
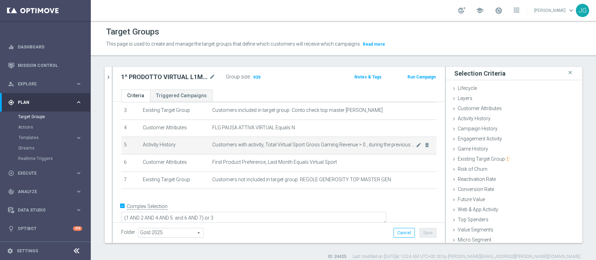
click at [388, 147] on span "Customers with activity, Total Virtual Sport Gross Gaming Revenue > 0 , during …" at bounding box center [314, 145] width 204 height 6
click at [416, 146] on icon "mode_edit" at bounding box center [419, 145] width 6 height 6
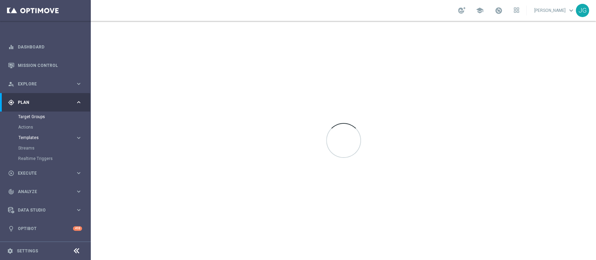
click at [36, 139] on span "Templates" at bounding box center [44, 138] width 50 height 4
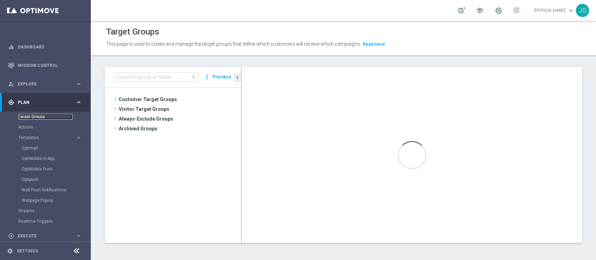
click at [31, 116] on link "Target Groups" at bounding box center [45, 117] width 54 height 6
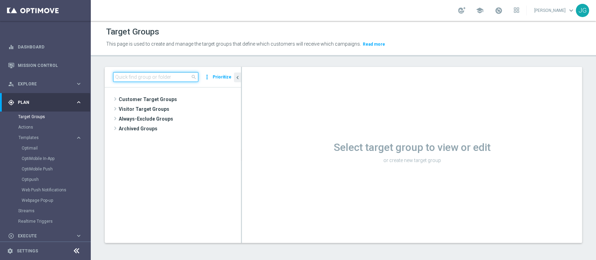
click at [167, 76] on input at bounding box center [155, 77] width 85 height 10
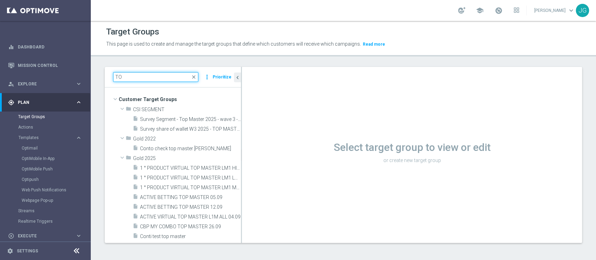
type input "T"
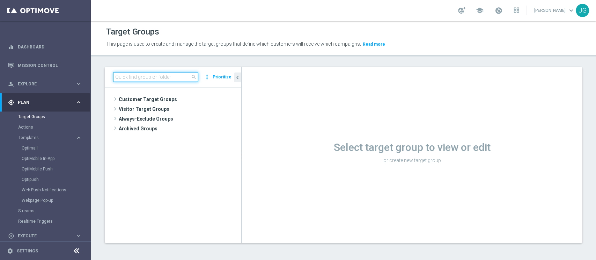
paste input "ACTIVE CASINO - ESCLUSO TEST CON GGR >200 e <500 30GG ROLLING"
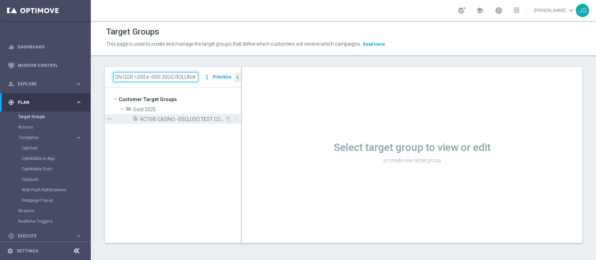
type input "ACTIVE CASINO - ESCLUSO TEST CON GGR >200 e <500 30GG ROLLING"
click at [171, 117] on span "ACTIVE CASINO - ESCLUSO TEST CON GGR >200 e <500 30GG ROLLING 06.10" at bounding box center [182, 120] width 85 height 6
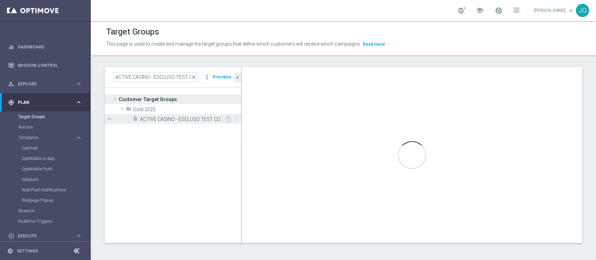
click at [163, 117] on span "ACTIVE CASINO - ESCLUSO TEST CON GGR >200 e <500 30GG ROLLING 06.10" at bounding box center [182, 120] width 85 height 6
click at [160, 119] on span "ACTIVE CASINO - ESCLUSO TEST CON GGR >200 e <500 30GG ROLLING 06.10" at bounding box center [182, 120] width 85 height 6
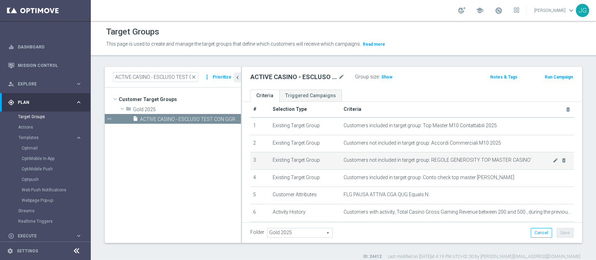
scroll to position [6, 0]
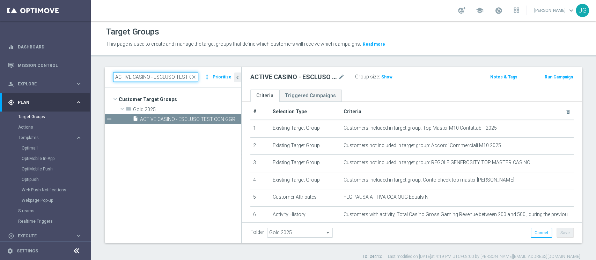
click at [172, 78] on input "ACTIVE CASINO - ESCLUSO TEST CON GGR >200 e <500 30GG ROLLING" at bounding box center [155, 77] width 85 height 10
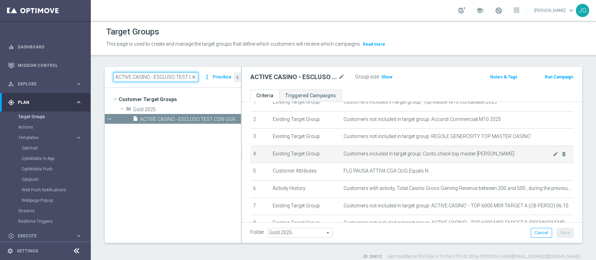
scroll to position [0, 0]
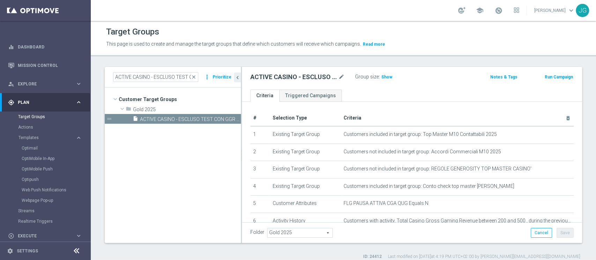
click at [178, 169] on tree-viewport "Customer Target Groups library_add create_new_folder folder" at bounding box center [173, 165] width 136 height 155
click at [142, 78] on input "ACTIVE CASINO - ESCLUSO TEST CON GGR >200 e <500 30GG ROLLING" at bounding box center [155, 77] width 85 height 10
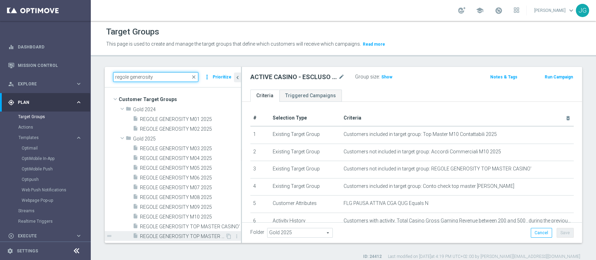
type input "regole generosity"
click at [181, 236] on span "REGOLE GENEROSITY TOP MASTER GEN" at bounding box center [182, 237] width 85 height 6
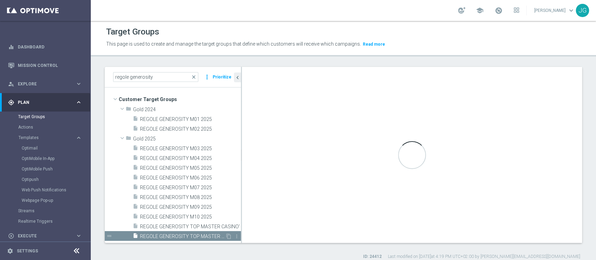
type textarea "1 and ((5) or (3) or (2 and 4))"
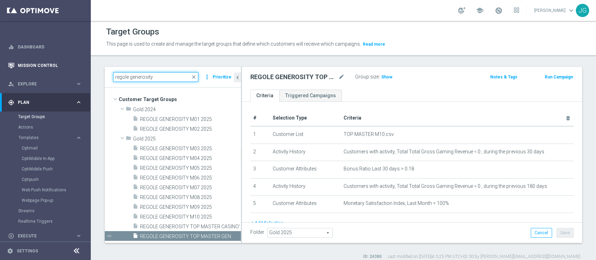
drag, startPoint x: 155, startPoint y: 76, endPoint x: 15, endPoint y: 71, distance: 139.8
click at [15, 71] on main "equalizer Dashboard Mission Control" at bounding box center [298, 130] width 596 height 260
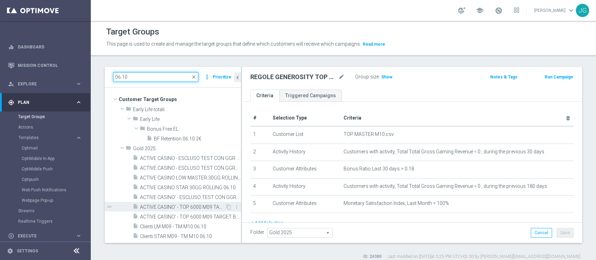
type input "06.10"
click at [179, 208] on span "ACTIVE CASINO' - TOP 6000 M09 TARGET A (CB PERSO) 06.10" at bounding box center [182, 208] width 85 height 6
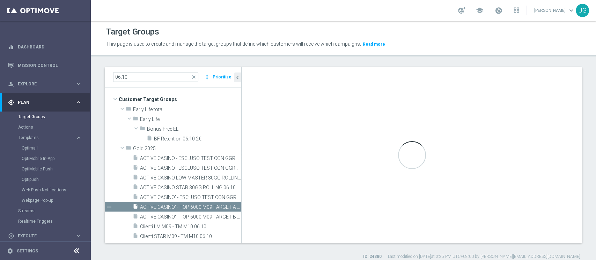
scroll to position [6, 0]
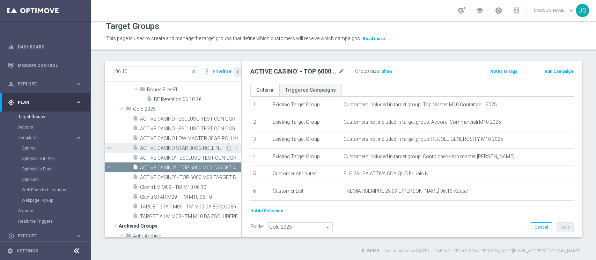
scroll to position [32, 0]
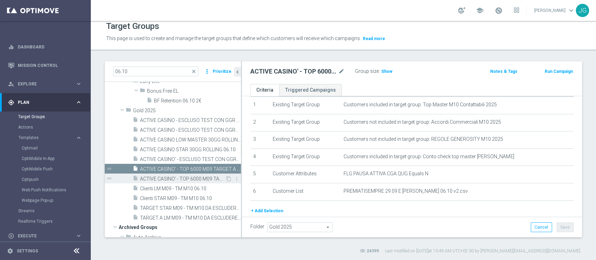
click at [171, 179] on span "ACTIVE CASINO' - TOP 6000 M09 TARGET B (PREMIATISEMPRE) 06.10" at bounding box center [182, 179] width 85 height 6
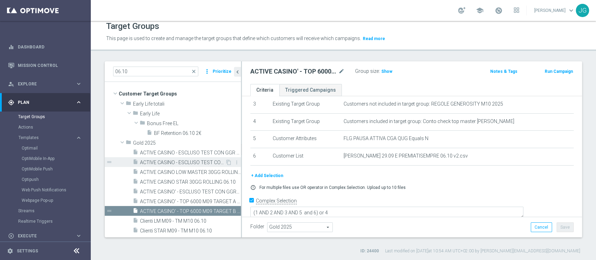
click at [177, 158] on div "insert_drive_file ACTIVE CASINO - ESCLUSO TEST CON GGR> 0 e <200 30GG ROLLING 0…" at bounding box center [179, 162] width 93 height 10
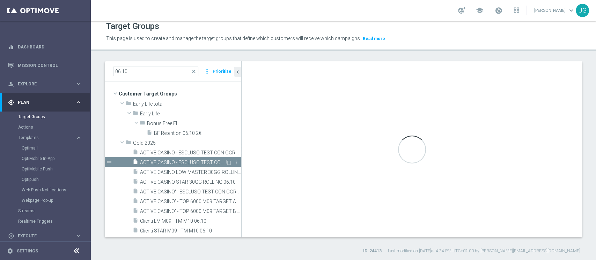
type textarea "(1 AND 2 AND 3 AND 5 and 6 and 7 and 8) or 4"
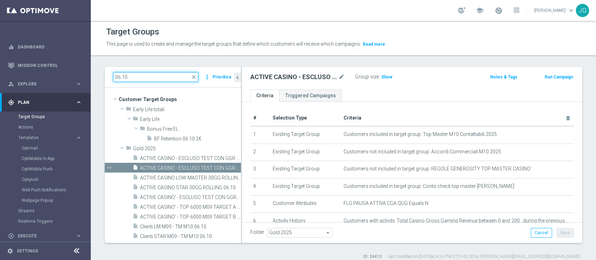
drag, startPoint x: 149, startPoint y: 78, endPoint x: 110, endPoint y: 76, distance: 39.5
click at [110, 76] on div "06.10 close more_vert Prioritize" at bounding box center [173, 77] width 136 height 21
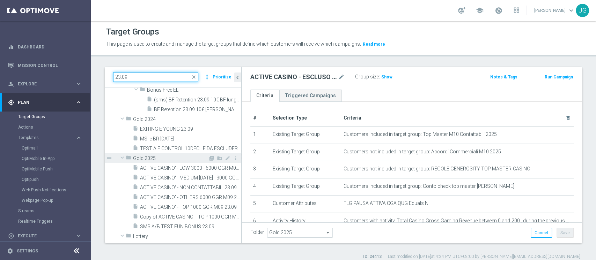
scroll to position [39, 0]
type input "23.09"
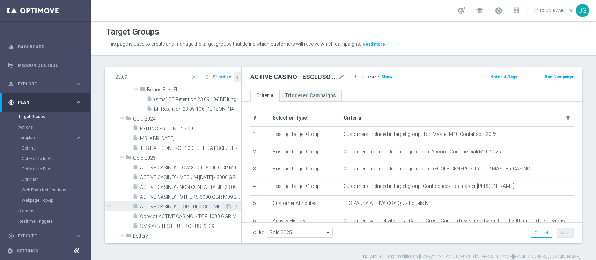
click at [172, 204] on span "ACTIVE CASINO' - TOP 1000 GGR M09 23.09" at bounding box center [182, 207] width 85 height 6
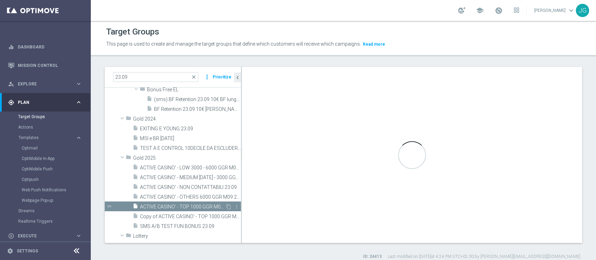
type textarea "(1 AND 2 AND 3 AND 5 and 6) or 4"
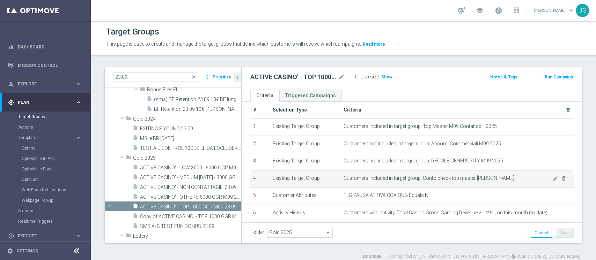
scroll to position [7, 0]
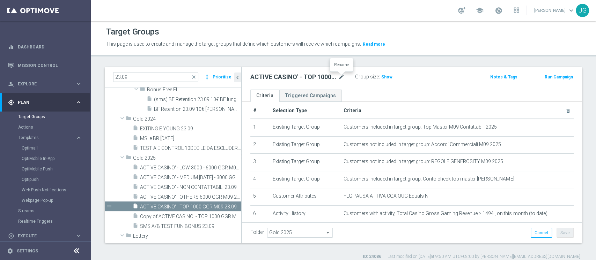
click at [340, 75] on icon "mode_edit" at bounding box center [341, 77] width 6 height 8
click at [341, 86] on div "ACTIVE CASINO' - TOP 1000 GGR M09 23.09 Group size : Show Notes & Tags Run Camp…" at bounding box center [412, 78] width 340 height 23
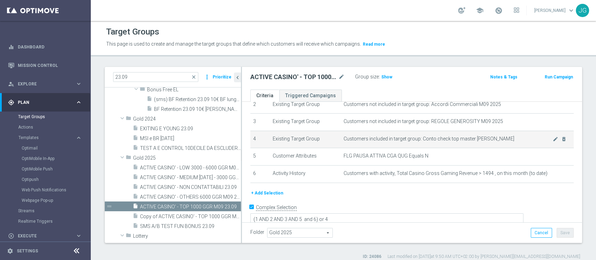
scroll to position [49, 0]
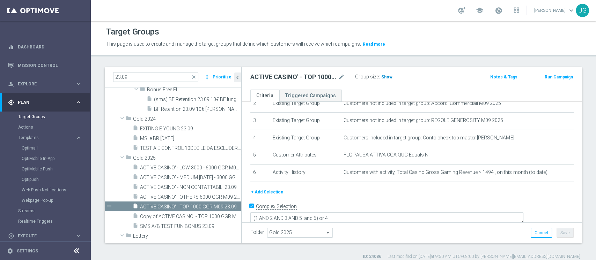
click at [385, 76] on span "Show" at bounding box center [386, 77] width 11 height 5
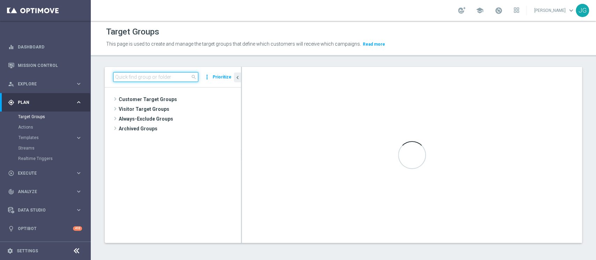
click at [151, 79] on input at bounding box center [155, 77] width 85 height 10
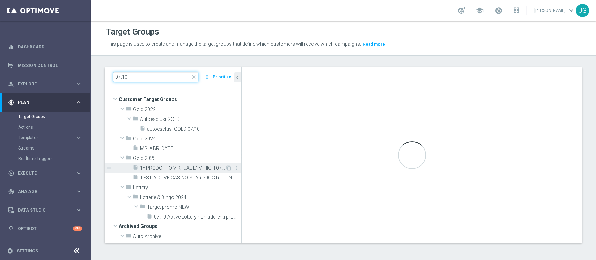
type input "07.10"
click at [171, 169] on span "1^ PRODOTTO VIRTUAL L1M HIGH 07.10" at bounding box center [182, 169] width 85 height 6
click at [183, 170] on span "1^ PRODOTTO VIRTUAL L1M HIGH 07.10" at bounding box center [182, 169] width 85 height 6
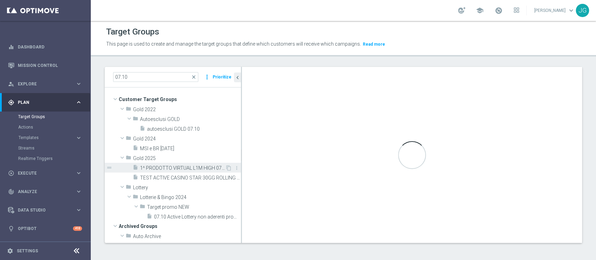
click at [183, 170] on span "1^ PRODOTTO VIRTUAL L1M HIGH 07.10" at bounding box center [182, 169] width 85 height 6
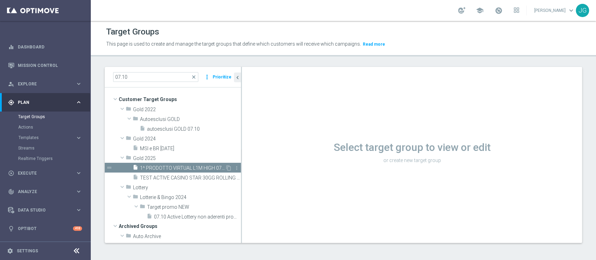
click at [174, 168] on span "1^ PRODOTTO VIRTUAL L1M HIGH 07.10" at bounding box center [182, 169] width 85 height 6
click at [186, 167] on span "1^ PRODOTTO VIRTUAL L1M HIGH 07.10" at bounding box center [182, 169] width 85 height 6
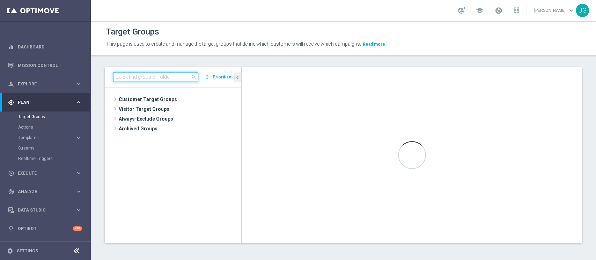
click at [162, 76] on input at bounding box center [155, 77] width 85 height 10
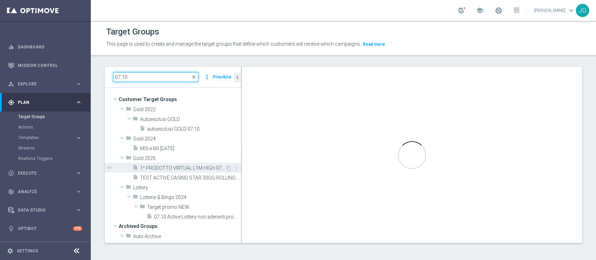
type input "07.10"
click at [169, 167] on span "1^ PRODOTTO VIRTUAL L1M HIGH 07.10" at bounding box center [182, 169] width 85 height 6
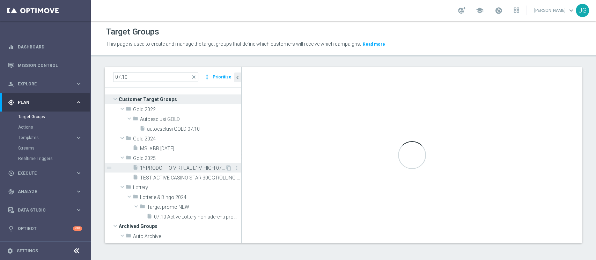
click at [179, 167] on span "1^ PRODOTTO VIRTUAL L1M HIGH 07.10" at bounding box center [182, 169] width 85 height 6
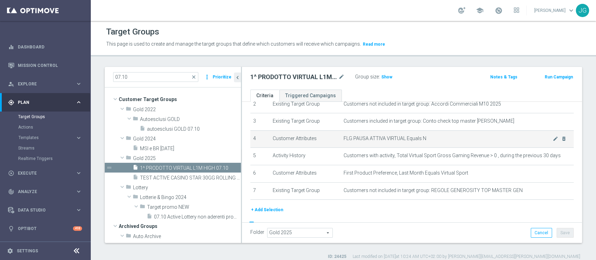
scroll to position [66, 0]
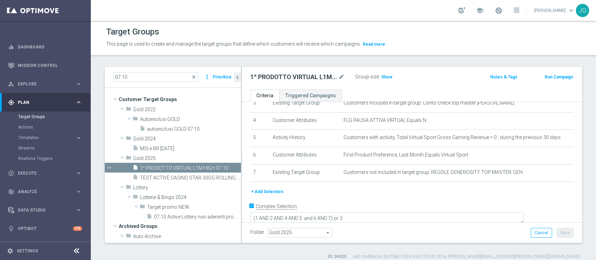
click at [380, 73] on div "Group size : Show" at bounding box center [390, 76] width 70 height 8
click at [388, 76] on span "Show" at bounding box center [386, 77] width 11 height 5
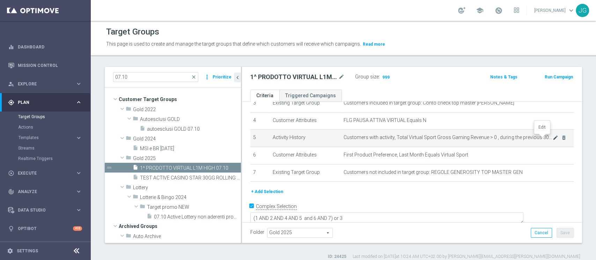
click at [553, 140] on icon "mode_edit" at bounding box center [556, 138] width 6 height 6
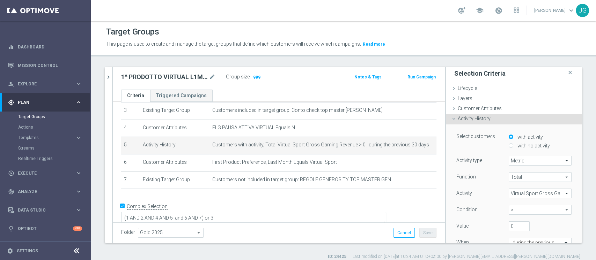
click at [516, 191] on span "Virtual Sport Gross Gaming Revenue" at bounding box center [540, 193] width 62 height 9
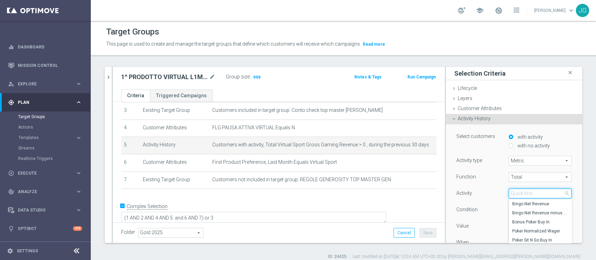
click at [518, 191] on input "search" at bounding box center [540, 194] width 63 height 10
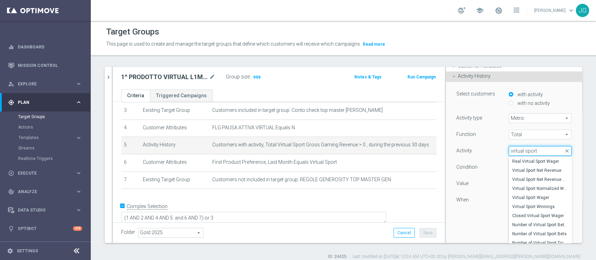
scroll to position [43, 0]
type input "virtual sport"
click at [521, 197] on span "Virtual Sport Wager" at bounding box center [540, 197] width 56 height 6
type input "Virtual Sport Wager"
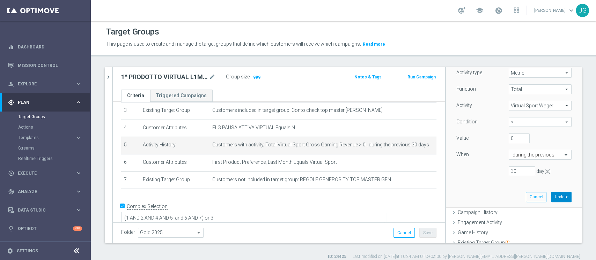
click at [551, 201] on button "Update" at bounding box center [561, 197] width 21 height 10
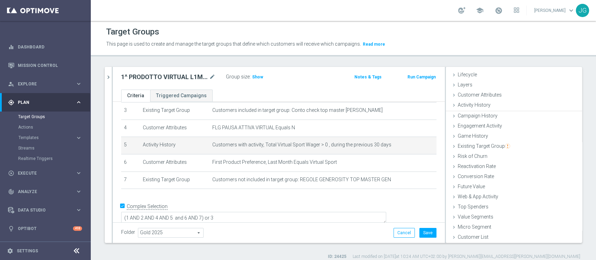
scroll to position [13, 0]
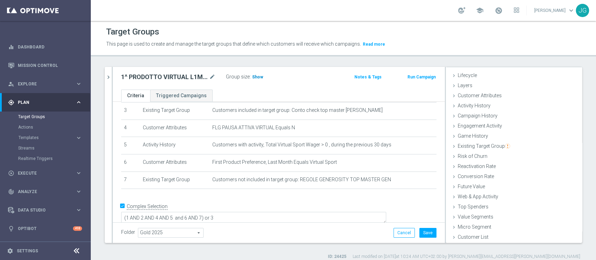
click at [258, 78] on span "Show" at bounding box center [257, 77] width 11 height 5
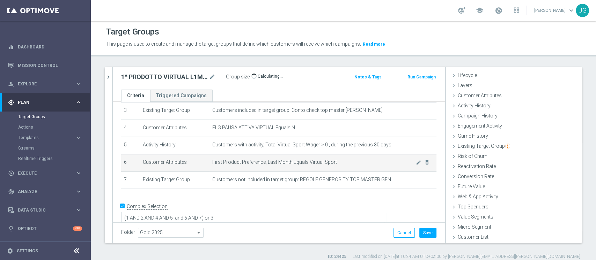
scroll to position [59, 0]
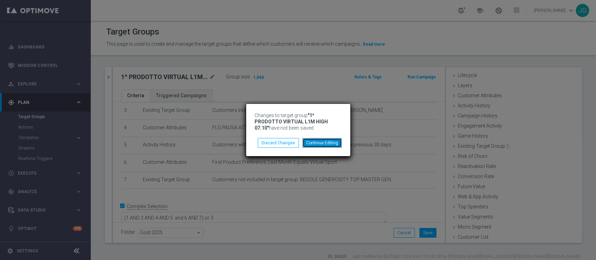
click at [320, 143] on button "Continue Editing" at bounding box center [321, 143] width 39 height 10
click at [318, 145] on button "Continue Editing" at bounding box center [321, 143] width 39 height 10
click at [324, 142] on button "Continue Editing" at bounding box center [321, 143] width 39 height 10
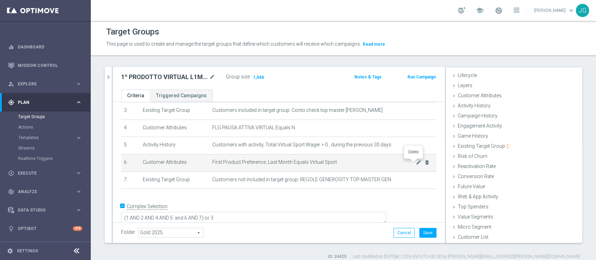
click at [424, 162] on icon "delete_forever" at bounding box center [427, 163] width 6 height 6
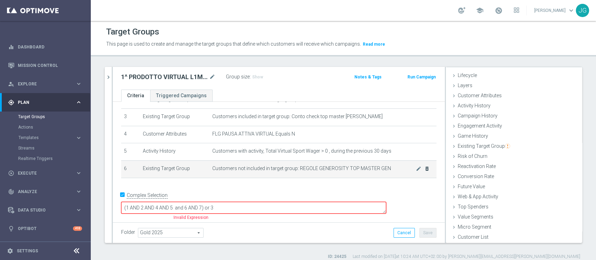
scroll to position [42, 0]
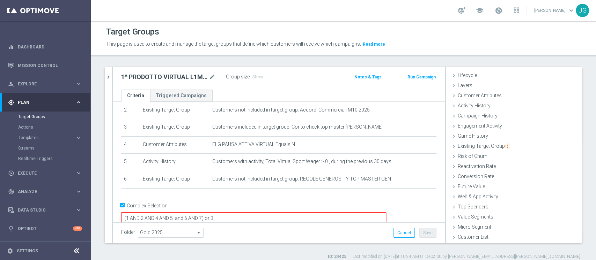
click at [250, 213] on textarea "(1 AND 2 AND 4 AND 5 and 6 AND 7) or 3" at bounding box center [253, 219] width 265 height 12
click at [254, 213] on textarea "(1 AND 2 AND 4 AND 5 and 6 AND 7) or 3" at bounding box center [253, 219] width 265 height 12
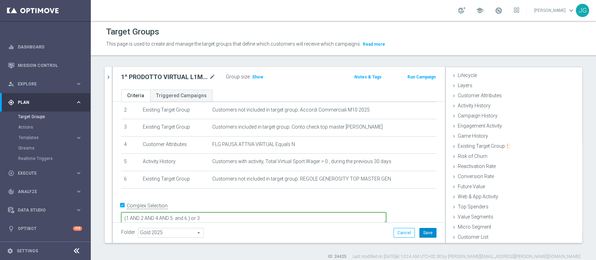
type textarea "(1 AND 2 AND 4 AND 5 and 6 ) or 3"
click at [422, 234] on button "Save" at bounding box center [427, 233] width 17 height 10
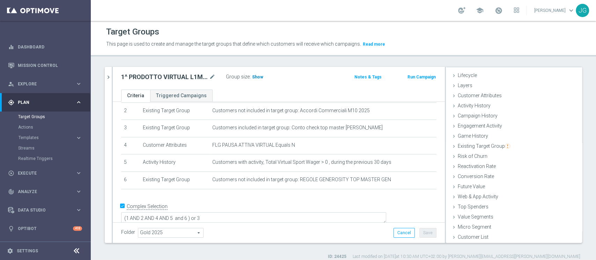
click at [258, 77] on span "Show" at bounding box center [257, 77] width 11 height 5
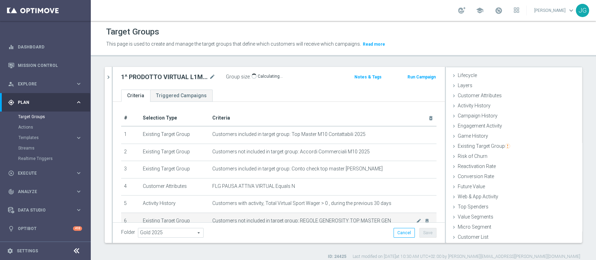
scroll to position [0, 0]
click at [213, 76] on icon "mode_edit" at bounding box center [212, 77] width 6 height 8
click at [141, 79] on input "1^ PRODOTTO VIRTUAL L1M HIGH 07.10" at bounding box center [168, 78] width 94 height 10
drag, startPoint x: 154, startPoint y: 78, endPoint x: 120, endPoint y: 80, distance: 33.2
click at [120, 80] on div "1^ PRODOTTO VIRTUAL L1M HIGH 07.10" at bounding box center [168, 78] width 105 height 10
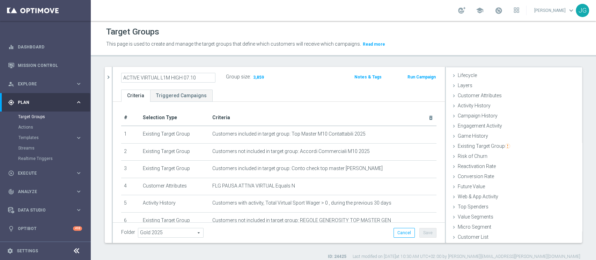
type input "ACTIVE VIRTUAL L1M HIGH 07.10"
click at [229, 91] on ul "Criteria Triggered Campaigns" at bounding box center [279, 96] width 332 height 12
click at [212, 76] on icon "mode_edit" at bounding box center [212, 77] width 6 height 8
click at [212, 77] on icon "mode_edit" at bounding box center [212, 77] width 6 height 8
click at [275, 89] on div "ACTIVE VIRTUAL L1M HIGH 07.10 Group size : 3,859 Notes & Tags Run Campaign" at bounding box center [279, 78] width 332 height 23
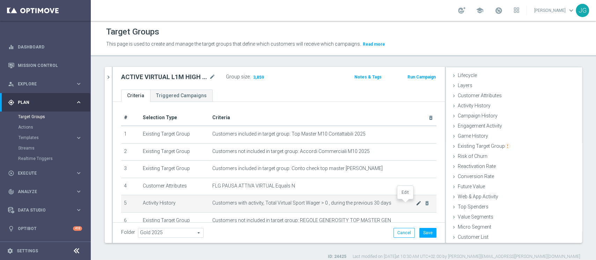
click at [416, 205] on icon "mode_edit" at bounding box center [419, 204] width 6 height 6
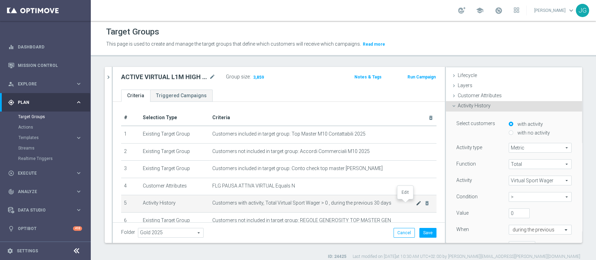
scroll to position [51, 0]
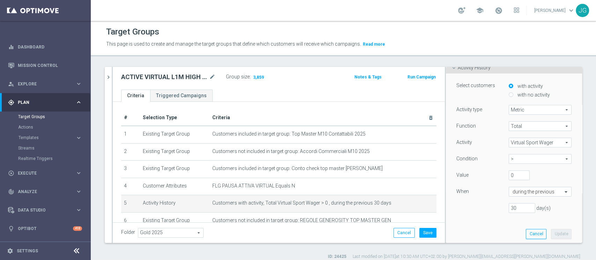
click at [523, 139] on span "Virtual Sport Wager" at bounding box center [540, 142] width 62 height 9
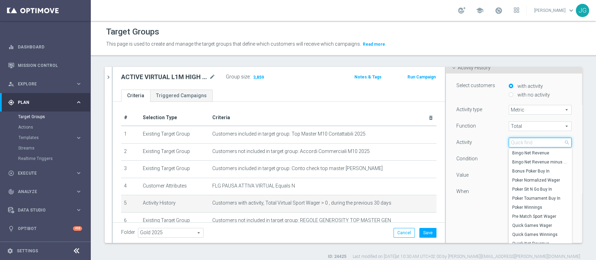
click at [522, 141] on input "search" at bounding box center [540, 143] width 63 height 10
type input "V"
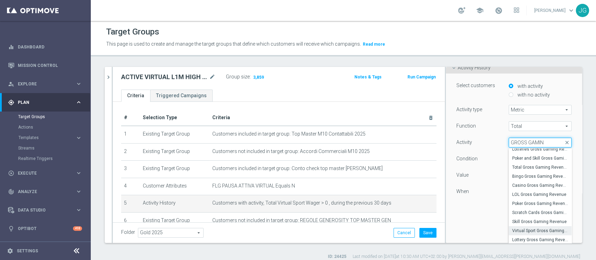
type input "GROSS GAMIN"
click at [526, 229] on span "Virtual Sport Gross Gaming Revenue" at bounding box center [540, 231] width 56 height 6
type input "Virtual Sport Gross Gaming Revenue"
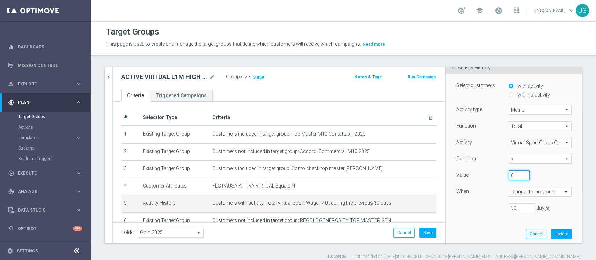
click at [509, 172] on input "0" at bounding box center [519, 176] width 21 height 10
type input "500"
click at [551, 234] on button "Update" at bounding box center [561, 234] width 21 height 10
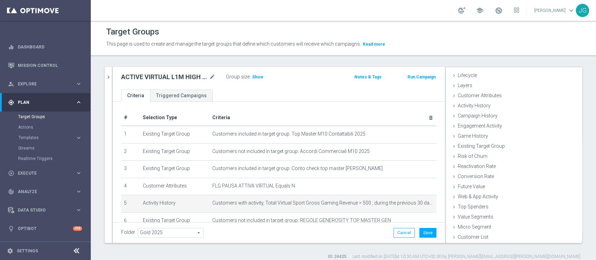
scroll to position [13, 0]
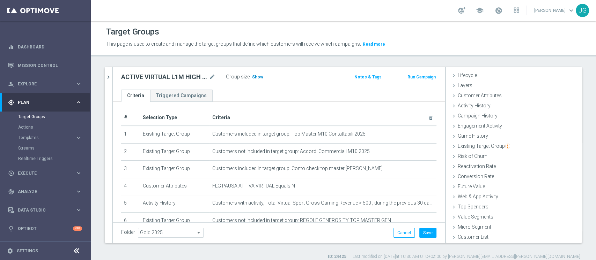
click at [254, 76] on span "Show" at bounding box center [257, 77] width 11 height 5
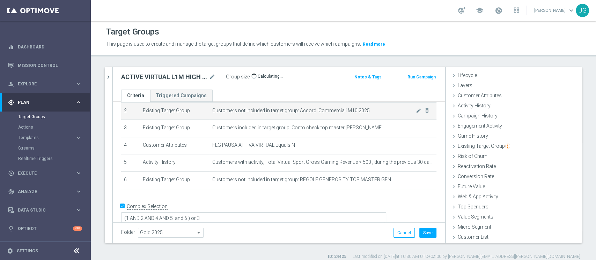
scroll to position [0, 0]
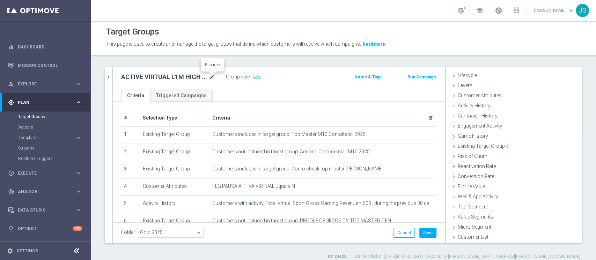
click at [213, 75] on icon "mode_edit" at bounding box center [212, 77] width 6 height 8
click at [168, 79] on input "ACTIVE VIRTUAL L1M HIGH 07.10" at bounding box center [168, 78] width 94 height 10
drag, startPoint x: 183, startPoint y: 77, endPoint x: 160, endPoint y: 77, distance: 23.0
click at [160, 77] on input "ACTIVE VIRTUAL L1M HIGH 07.10" at bounding box center [168, 78] width 94 height 10
type input "ACTIVE VIRTUALGG 07.10"
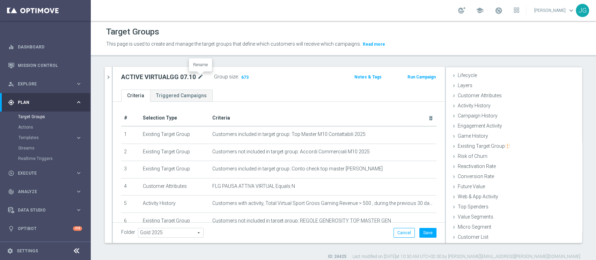
click at [201, 78] on icon "mode_edit" at bounding box center [200, 77] width 6 height 8
click at [160, 79] on input "ACTIVE VIRTUALGG 07.10" at bounding box center [168, 78] width 94 height 10
type input "ACTIVE VIRTUAL CON GGR>500 30GG ROLLING 07.10"
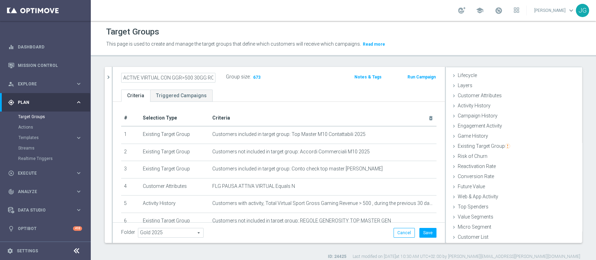
click at [251, 94] on ul "Criteria Triggered Campaigns" at bounding box center [279, 96] width 332 height 12
click at [422, 235] on button "Save" at bounding box center [427, 233] width 17 height 10
click at [110, 76] on icon "chevron_right" at bounding box center [108, 77] width 7 height 7
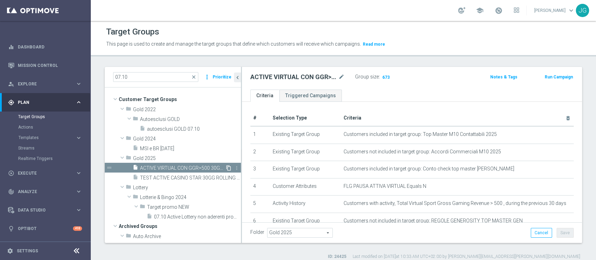
click at [226, 169] on icon "content_copy" at bounding box center [229, 169] width 6 height 6
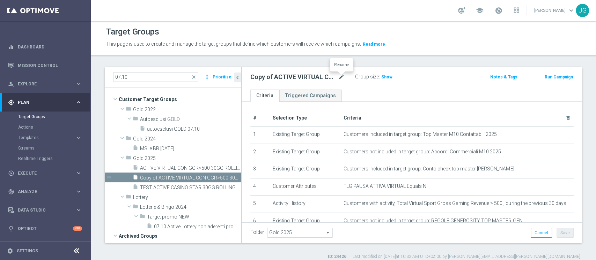
click at [341, 76] on icon "mode_edit" at bounding box center [341, 77] width 6 height 8
click at [257, 77] on input "Copy of ACTIVE VIRTUAL CON GGR>500 30GG ROLLING 07.10" at bounding box center [297, 78] width 94 height 10
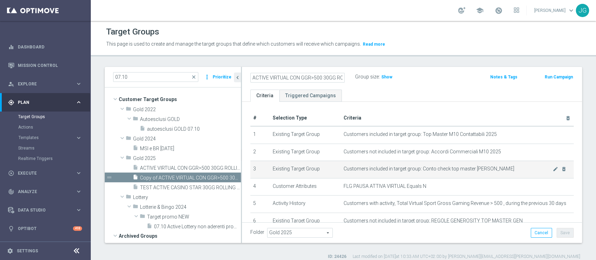
scroll to position [49, 0]
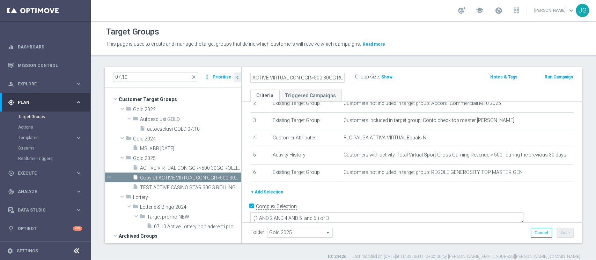
type input "ACTIVE VIRTUAL CON GGR>500 30GG ROLLING 07.10"
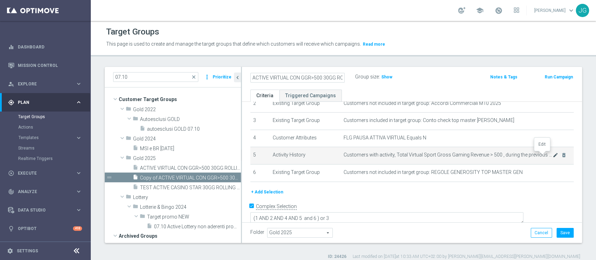
click at [553, 157] on icon "mode_edit" at bounding box center [556, 156] width 6 height 6
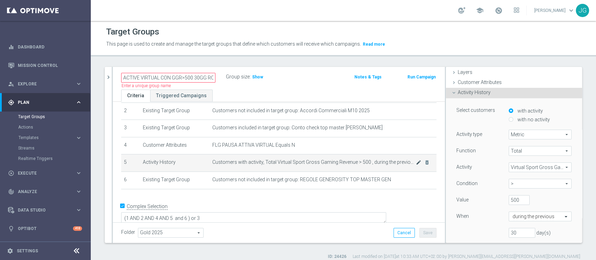
scroll to position [51, 0]
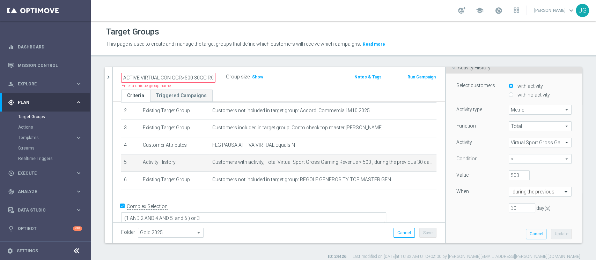
click at [538, 154] on div "> > arrow_drop_down search" at bounding box center [540, 159] width 63 height 10
click at [512, 224] on span "between" at bounding box center [540, 224] width 56 height 6
type input "between"
click at [509, 175] on input "500" at bounding box center [519, 176] width 21 height 10
type input "5"
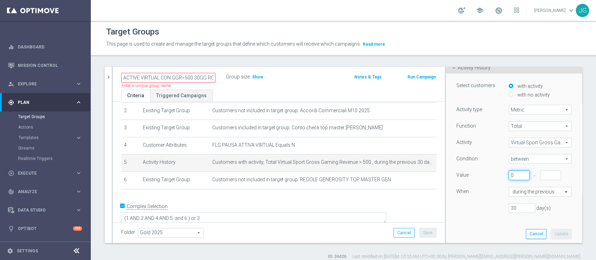
type input "0"
click at [540, 176] on input "number" at bounding box center [550, 176] width 21 height 10
type input "500"
click at [551, 234] on button "Update" at bounding box center [561, 234] width 21 height 10
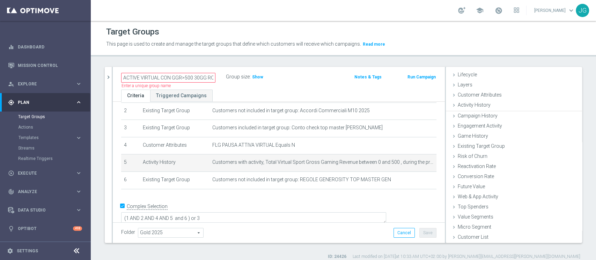
scroll to position [13, 0]
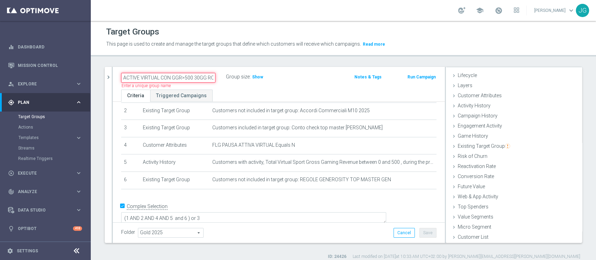
click at [201, 78] on input "ACTIVE VIRTUAL CON GGR>500 30GG ROLLING 07.10" at bounding box center [168, 78] width 94 height 10
paste input "GGR >200 e <500 30GG ROLLING"
type input "ACTIVE VIRTUAL CON GGR >200 e <500 30GG ROLLING 30GG ROLLING 07.10"
click at [275, 96] on ul "Criteria Triggered Campaigns" at bounding box center [279, 96] width 332 height 12
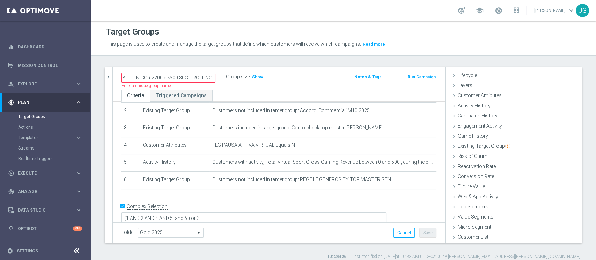
scroll to position [0, 0]
click at [259, 75] on span "Show" at bounding box center [257, 77] width 11 height 5
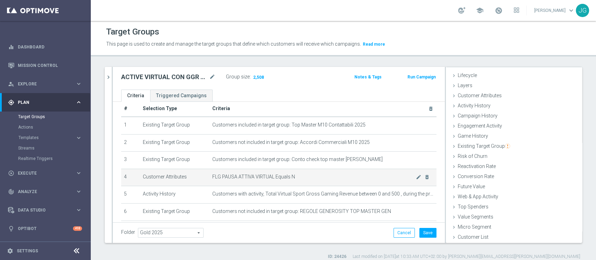
scroll to position [41, 0]
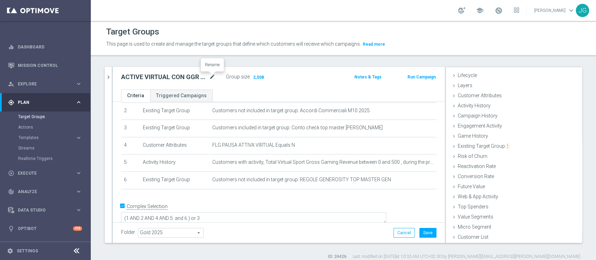
click at [210, 78] on icon "mode_edit" at bounding box center [212, 77] width 6 height 8
click at [177, 80] on input "ACTIVE VIRTUAL CON GGR >200 e <500 30GG ROLLING 30GG ROLLING 07.10" at bounding box center [168, 78] width 94 height 10
drag, startPoint x: 167, startPoint y: 78, endPoint x: 200, endPoint y: 78, distance: 33.2
click at [200, 78] on input "ACTIVE VIRTUAL CON GGR >200 e <500 30GG ROLLING 30GG ROLLING 07.10" at bounding box center [168, 78] width 94 height 10
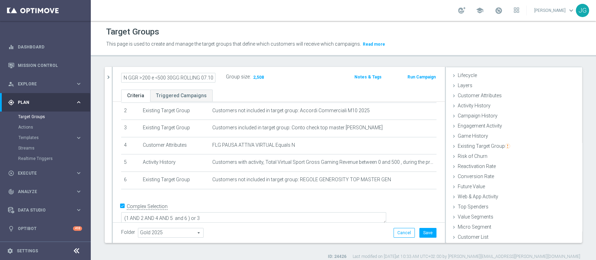
scroll to position [0, 43]
type input "ACTIVE VIRTUAL CON GGR >200 e <500 30GG ROLLING 07.10"
click at [243, 88] on div "ACTIVE VIRTUAL CON GGR >200 e <500 30GG ROLLING 07.10 Group size : 2,508 Notes …" at bounding box center [279, 78] width 332 height 23
click at [214, 78] on icon "mode_edit" at bounding box center [212, 77] width 6 height 8
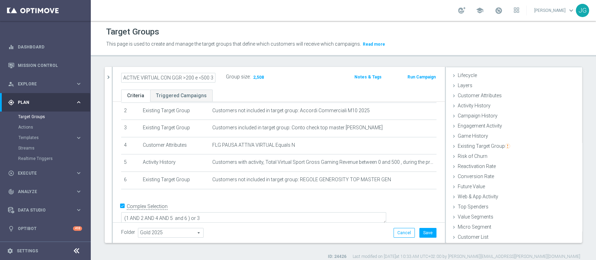
scroll to position [0, 43]
click at [171, 78] on input "ACTIVE VIRTUAL CON GGR >200 e <500 30GG ROLLING 07.10" at bounding box center [168, 78] width 94 height 10
click at [154, 77] on input "ACTIVE VIRTUAL CON GGR >200 e <500 30GG ROLLING 07.10" at bounding box center [168, 78] width 94 height 10
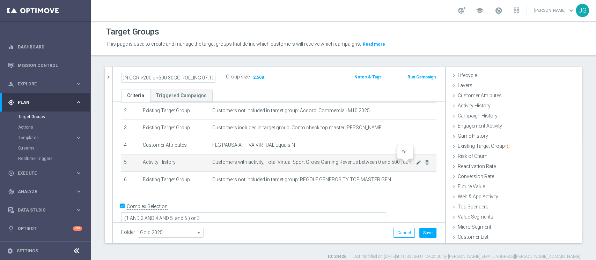
click at [416, 164] on icon "mode_edit" at bounding box center [419, 163] width 6 height 6
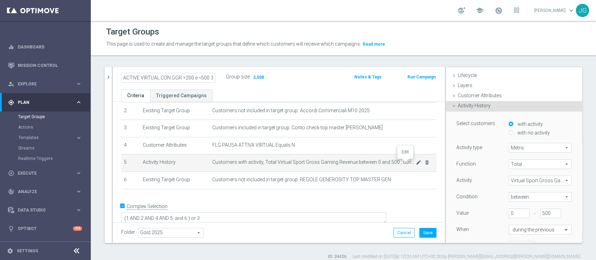
scroll to position [51, 0]
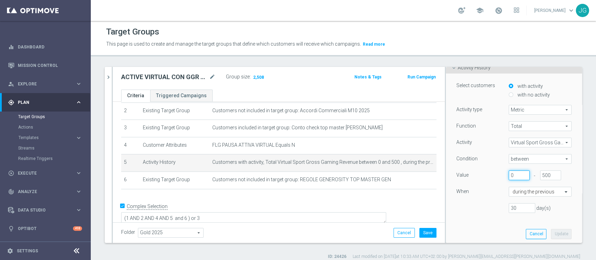
click at [509, 177] on input "0" at bounding box center [519, 176] width 21 height 10
type input "200"
click at [463, 238] on div "Select customers with activity with no activity Activity type Metric Metric arr…" at bounding box center [514, 159] width 126 height 171
click at [551, 234] on button "Update" at bounding box center [561, 234] width 21 height 10
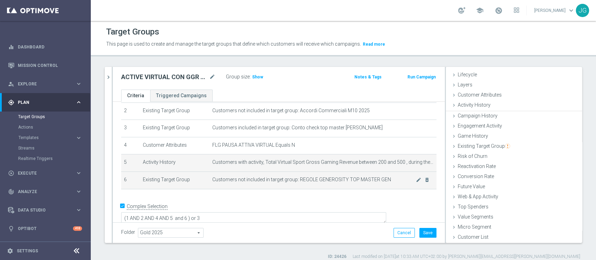
scroll to position [13, 0]
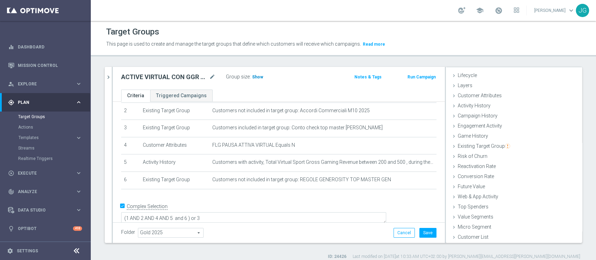
click at [256, 75] on span "Show" at bounding box center [257, 77] width 11 height 5
click at [108, 79] on icon "chevron_right" at bounding box center [108, 77] width 7 height 7
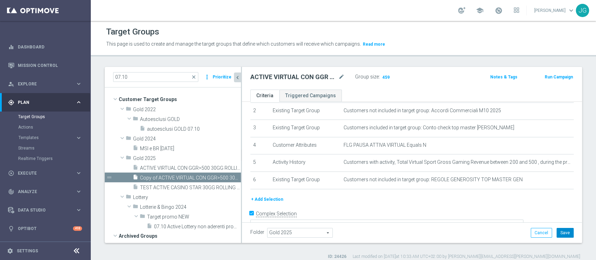
click at [561, 234] on button "Save" at bounding box center [565, 233] width 17 height 10
click at [176, 166] on span "ACTIVE VIRTUAL CON GGR>500 30GG ROLLING 07.10" at bounding box center [182, 169] width 85 height 6
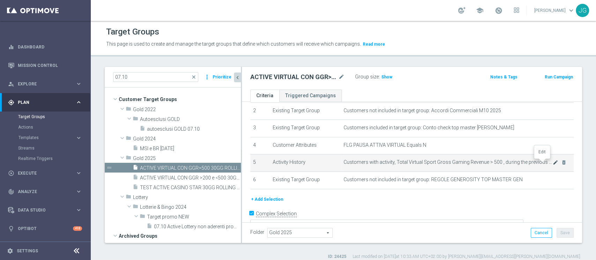
click at [553, 163] on icon "mode_edit" at bounding box center [556, 163] width 6 height 6
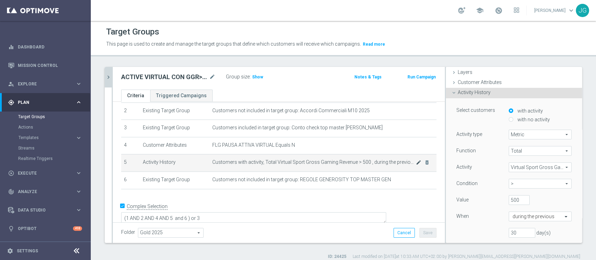
scroll to position [51, 0]
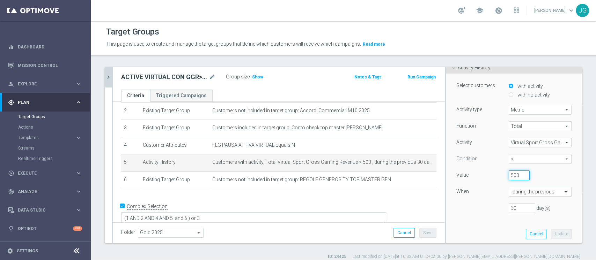
click at [509, 175] on input "500" at bounding box center [519, 176] width 21 height 10
type input "1000"
click at [551, 236] on button "Update" at bounding box center [561, 234] width 21 height 10
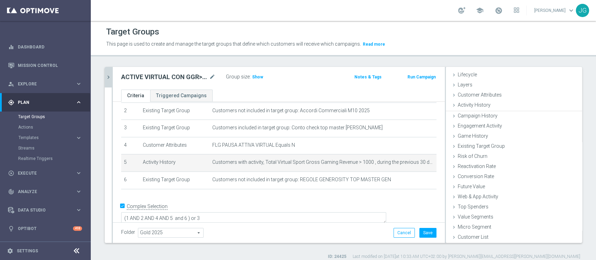
scroll to position [13, 0]
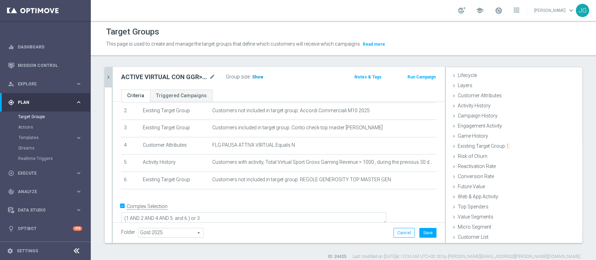
click at [258, 77] on span "Show" at bounding box center [257, 77] width 11 height 5
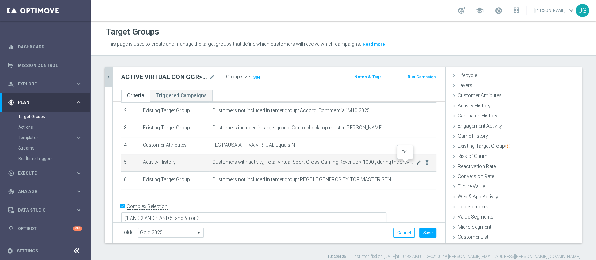
click at [416, 162] on icon "mode_edit" at bounding box center [419, 163] width 6 height 6
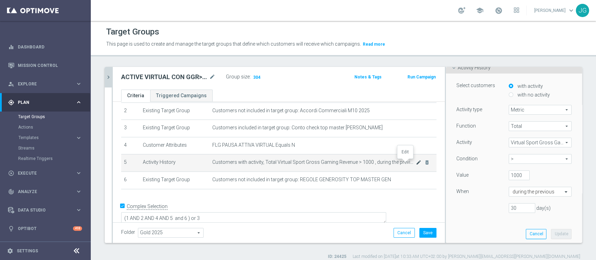
click at [416, 163] on icon "mode_edit" at bounding box center [419, 163] width 6 height 6
drag, startPoint x: 503, startPoint y: 175, endPoint x: 516, endPoint y: 175, distance: 12.9
click at [516, 175] on input "1000" at bounding box center [519, 176] width 21 height 10
type input "1"
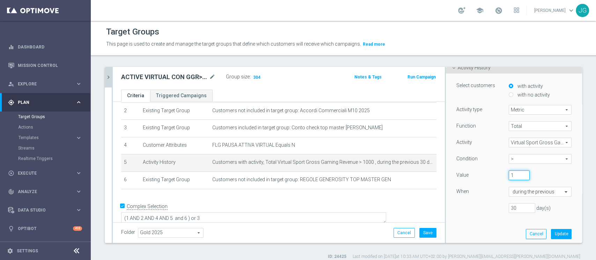
scroll to position [0, 0]
type input "800"
click at [551, 234] on button "Update" at bounding box center [561, 234] width 21 height 10
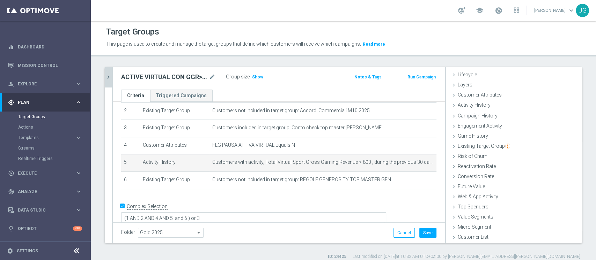
scroll to position [13, 0]
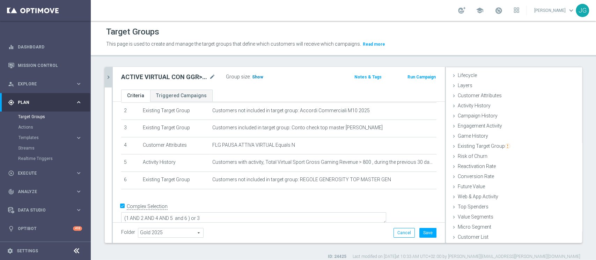
click at [259, 78] on span "Show" at bounding box center [257, 77] width 11 height 5
click at [107, 74] on icon "chevron_right" at bounding box center [108, 77] width 7 height 7
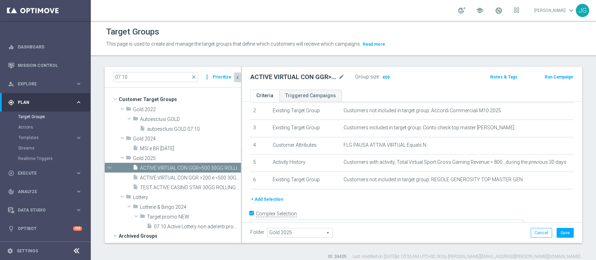
scroll to position [26, 0]
click at [188, 176] on span "ACTIVE VIRTUAL CON GGR >200 e <500 30GG ROLLING 07.10" at bounding box center [182, 178] width 85 height 6
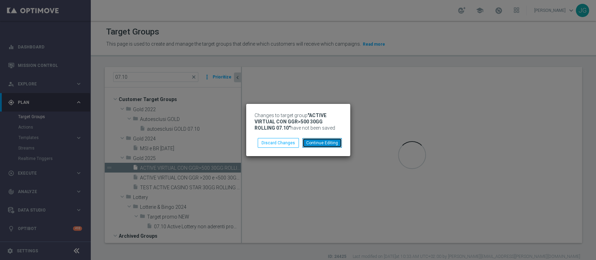
click at [324, 142] on button "Continue Editing" at bounding box center [321, 143] width 39 height 10
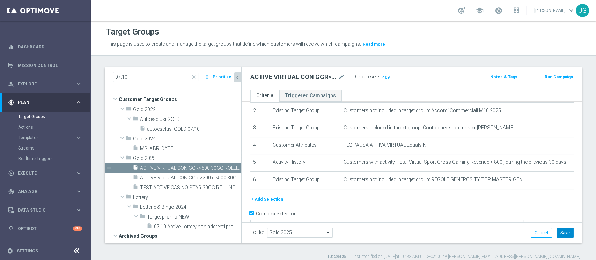
click at [561, 230] on button "Save" at bounding box center [565, 233] width 17 height 10
click at [191, 175] on span "ACTIVE VIRTUAL CON GGR >200 e <500 30GG ROLLING 07.10" at bounding box center [182, 178] width 85 height 6
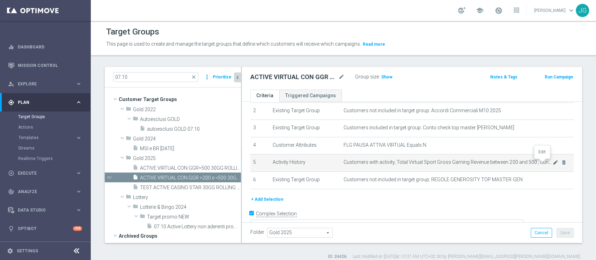
click at [553, 163] on icon "mode_edit" at bounding box center [556, 163] width 6 height 6
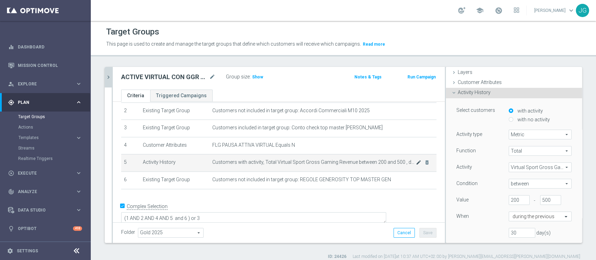
scroll to position [51, 0]
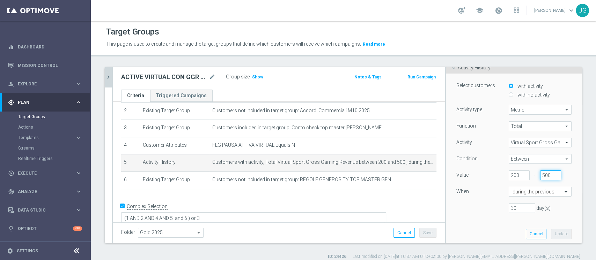
click at [540, 174] on input "500" at bounding box center [550, 176] width 21 height 10
type input "5"
type input "800"
click at [551, 236] on button "Update" at bounding box center [561, 234] width 21 height 10
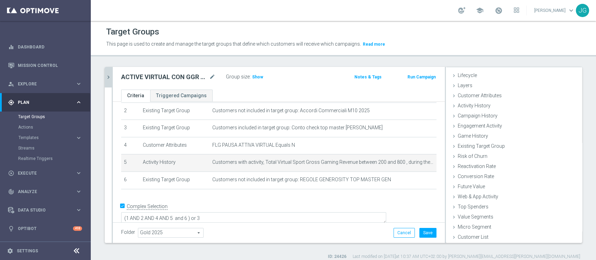
scroll to position [13, 0]
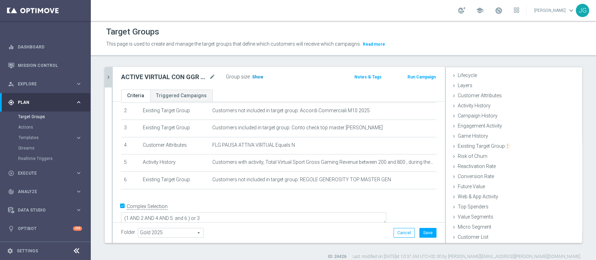
click at [255, 75] on span "Show" at bounding box center [257, 77] width 11 height 5
click at [110, 77] on icon "chevron_right" at bounding box center [108, 77] width 7 height 7
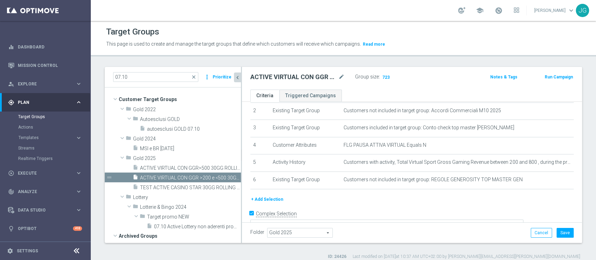
scroll to position [26, 0]
click at [226, 179] on icon "content_copy" at bounding box center [229, 178] width 6 height 6
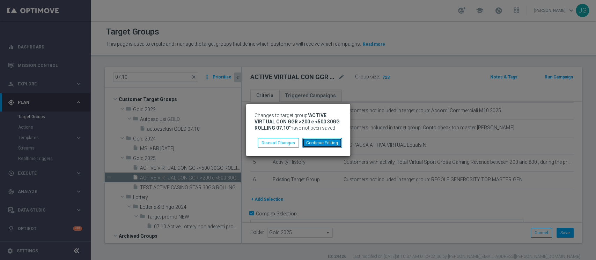
click at [321, 146] on button "Continue Editing" at bounding box center [321, 143] width 39 height 10
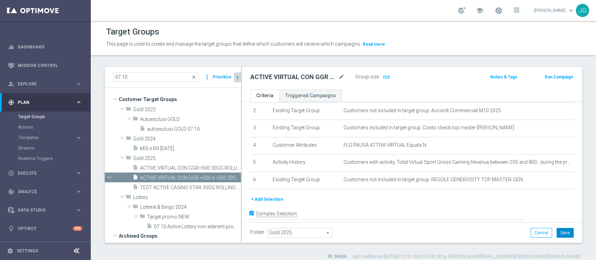
click at [562, 236] on button "Save" at bounding box center [565, 233] width 17 height 10
click at [226, 179] on icon "content_copy" at bounding box center [229, 178] width 6 height 6
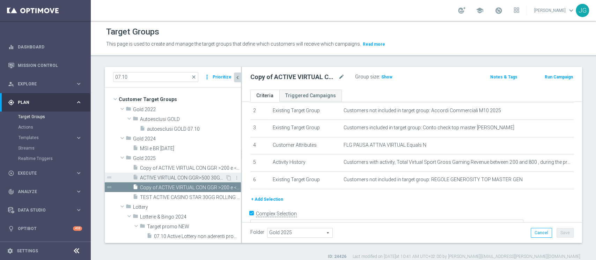
click at [184, 180] on span "ACTIVE VIRTUAL CON GGR>500 30GG ROLLING 07.10" at bounding box center [182, 178] width 85 height 6
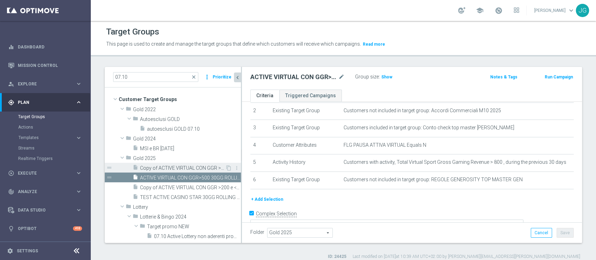
click at [190, 167] on span "Copy of ACTIVE VIRTUAL CON GGR >200 e <500 30GG ROLLING 07.10" at bounding box center [182, 169] width 85 height 6
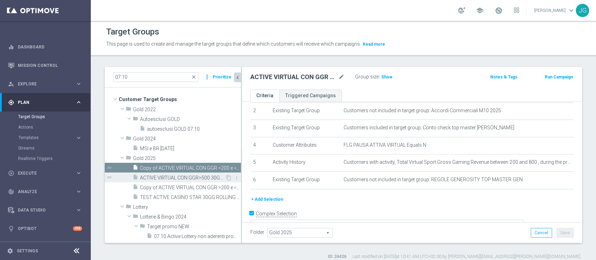
click at [189, 178] on span "ACTIVE VIRTUAL CON GGR>500 30GG ROLLING 07.10" at bounding box center [182, 178] width 85 height 6
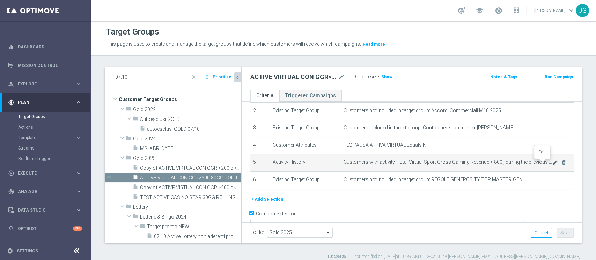
click at [553, 163] on icon "mode_edit" at bounding box center [556, 163] width 6 height 6
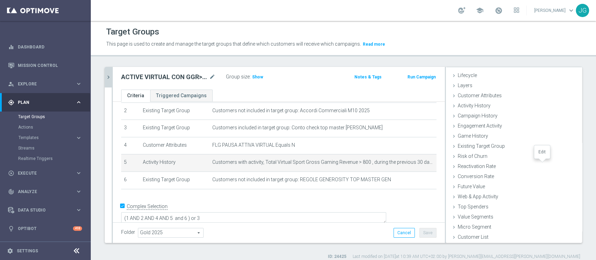
scroll to position [51, 0]
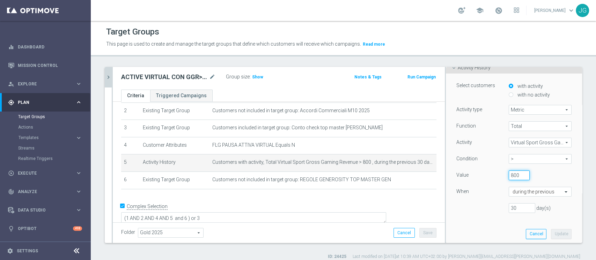
click at [509, 173] on input "800" at bounding box center [519, 176] width 21 height 10
type input "550"
click at [551, 236] on button "Update" at bounding box center [561, 234] width 21 height 10
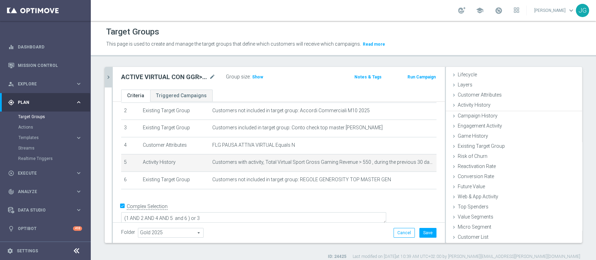
scroll to position [13, 0]
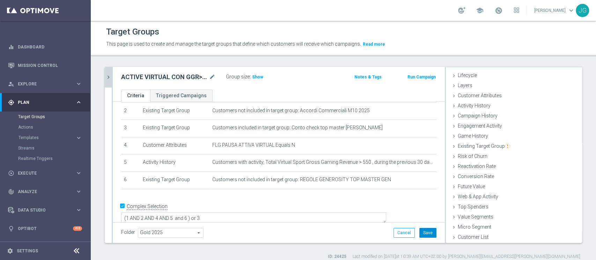
click at [421, 234] on button "Save" at bounding box center [427, 233] width 17 height 10
click at [262, 77] on div "Group size : Show" at bounding box center [261, 76] width 70 height 8
click at [254, 78] on span "Show" at bounding box center [257, 77] width 11 height 5
click at [212, 78] on icon "mode_edit" at bounding box center [212, 77] width 6 height 8
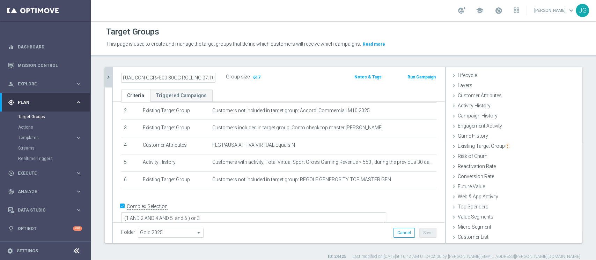
click at [163, 78] on input "ACTIVE VIRTUAL CON GGR>500 30GG ROLLING 07.10" at bounding box center [168, 78] width 94 height 10
type input "ACTIVE VIRTUAL CON GGR>550 30GG ROLLING 07.10"
click at [255, 88] on div "ACTIVE VIRTUAL CON GGR>550 30GG ROLLING 07.10 Group size : 617 Notes & Tags Run…" at bounding box center [279, 78] width 332 height 23
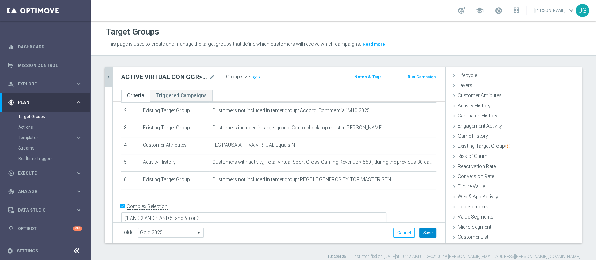
click at [419, 234] on button "Save" at bounding box center [427, 233] width 17 height 10
click at [103, 77] on div "07.10 close more_vert Prioritize Customer Target Groups library_add create_new_…" at bounding box center [343, 163] width 505 height 193
click at [109, 78] on icon "chevron_right" at bounding box center [108, 77] width 7 height 7
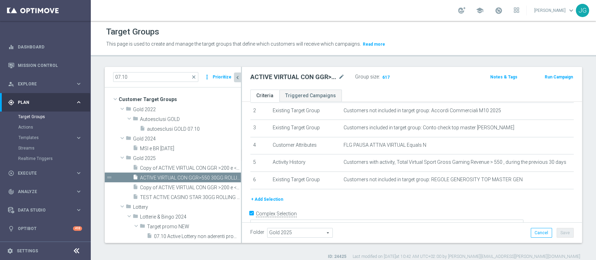
scroll to position [26, 0]
click at [170, 188] on span "Copy of ACTIVE VIRTUAL CON GGR >200 e <500 30GG ROLLING 07.10" at bounding box center [182, 188] width 85 height 6
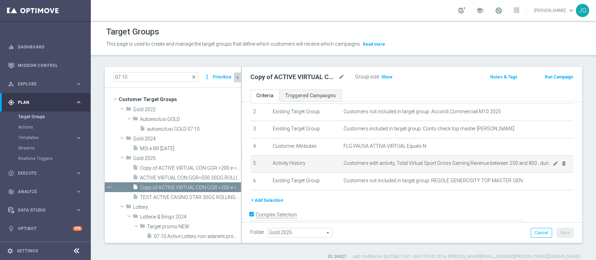
scroll to position [46, 0]
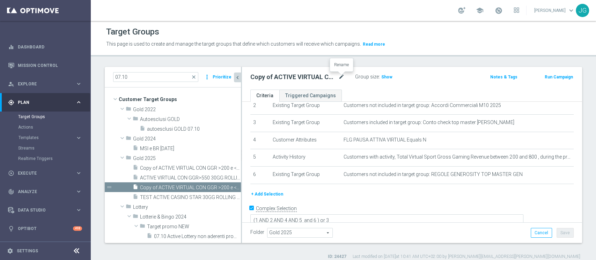
click at [342, 77] on icon "mode_edit" at bounding box center [341, 77] width 6 height 8
click at [265, 81] on input "Copy of ACTIVE VIRTUAL CON GGR >200 e <500 30GG ROLLING 07.10" at bounding box center [297, 78] width 94 height 10
click at [314, 78] on input "ACTIVE VIRTUAL CON GGR >200 e <500 30GG ROLLING 07.10" at bounding box center [297, 78] width 94 height 10
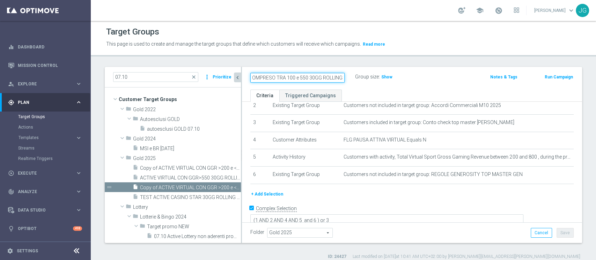
scroll to position [0, 75]
type input "ACTIVE VIRTUAL CON GGR COMPRESO TRA 100 e 550 30GG ROLLING 07.10"
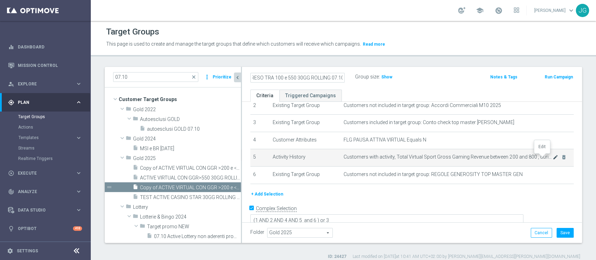
click at [553, 157] on icon "mode_edit" at bounding box center [556, 158] width 6 height 6
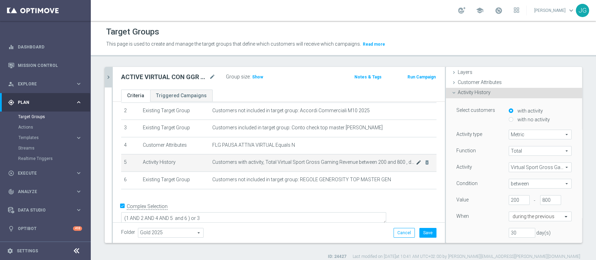
scroll to position [51, 0]
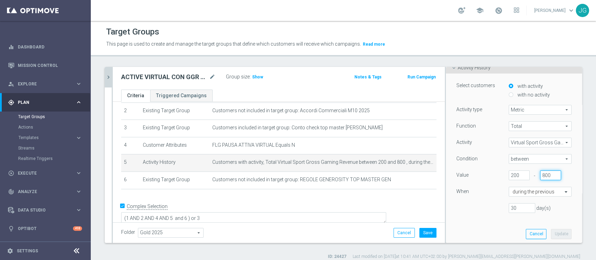
click at [540, 176] on input "800" at bounding box center [550, 176] width 21 height 10
type input "550"
click at [551, 234] on button "Update" at bounding box center [561, 234] width 21 height 10
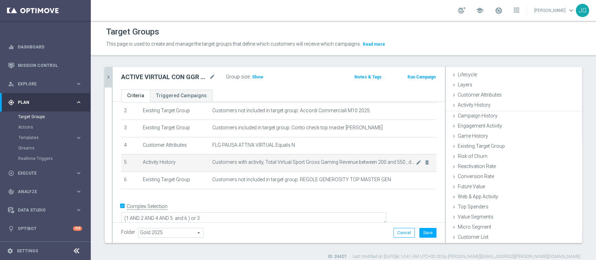
scroll to position [13, 0]
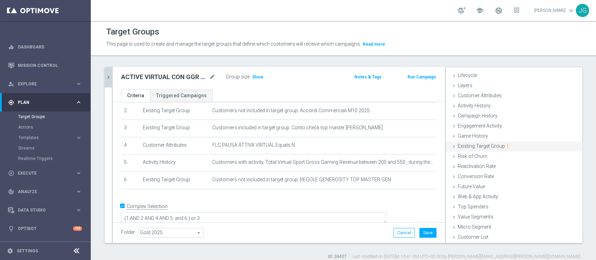
click at [462, 146] on span "Existing Target Group" at bounding box center [484, 147] width 52 height 6
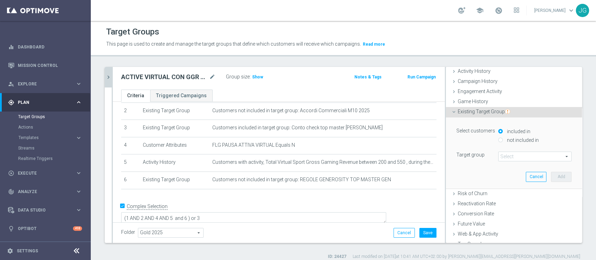
scroll to position [51, 0]
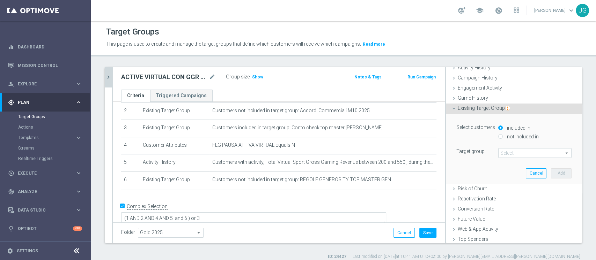
click at [505, 137] on label "not included in" at bounding box center [522, 137] width 34 height 6
click at [500, 137] on input "not included in" at bounding box center [500, 136] width 5 height 5
radio input "true"
click at [499, 153] on span at bounding box center [535, 153] width 73 height 9
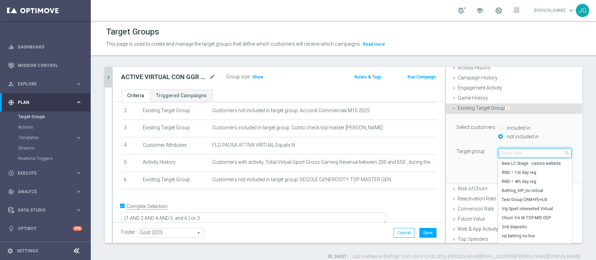
click at [498, 153] on input "search" at bounding box center [534, 153] width 73 height 10
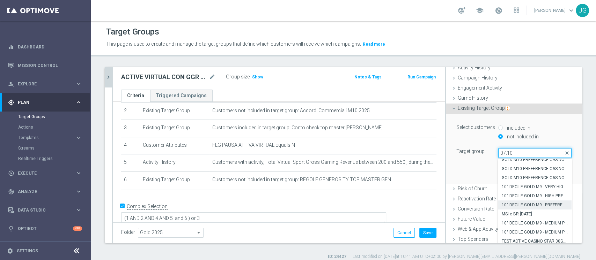
scroll to position [83, 0]
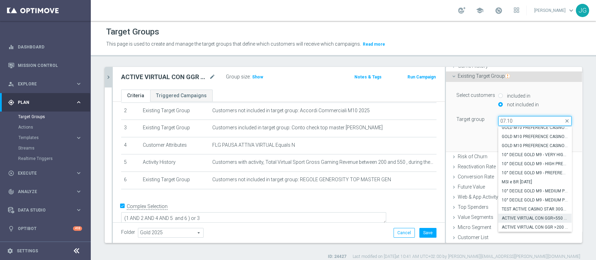
type input "07.10"
click at [522, 220] on span "ACTIVE VIRTUAL CON GGR>550 30GG ROLLING 07.10" at bounding box center [535, 219] width 66 height 6
type input "ACTIVE VIRTUAL CON GGR>550 30GG ROLLING 07.10"
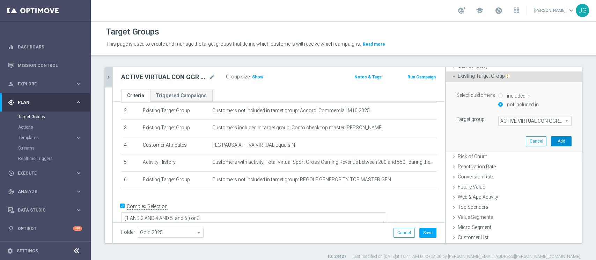
click at [551, 139] on button "Add" at bounding box center [561, 142] width 21 height 10
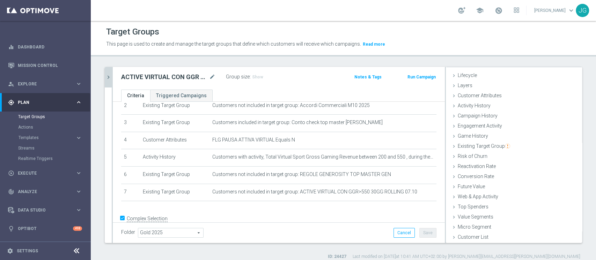
scroll to position [59, 0]
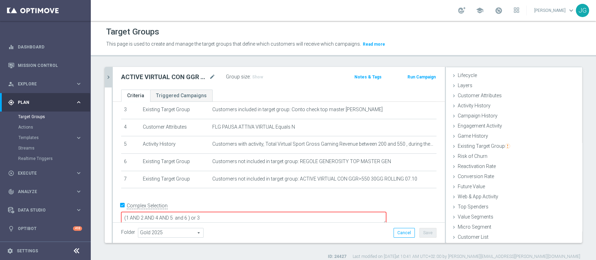
click at [238, 212] on textarea "(1 AND 2 AND 4 AND 5 and 6 ) or 3" at bounding box center [253, 218] width 265 height 12
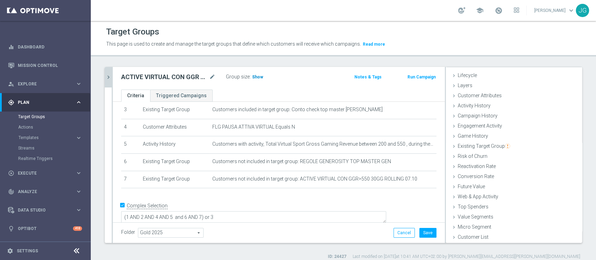
scroll to position [59, 0]
click at [257, 79] on span "Show" at bounding box center [257, 77] width 11 height 5
click at [421, 234] on button "Save" at bounding box center [427, 233] width 17 height 10
click at [110, 77] on icon "chevron_right" at bounding box center [108, 77] width 7 height 7
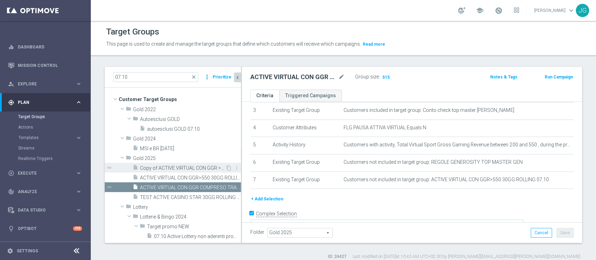
click at [187, 168] on span "Copy of ACTIVE VIRTUAL CON GGR >200 e <500 30GG ROLLING 07.10" at bounding box center [182, 169] width 85 height 6
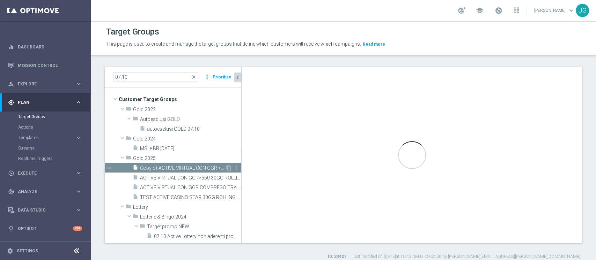
scroll to position [49, 0]
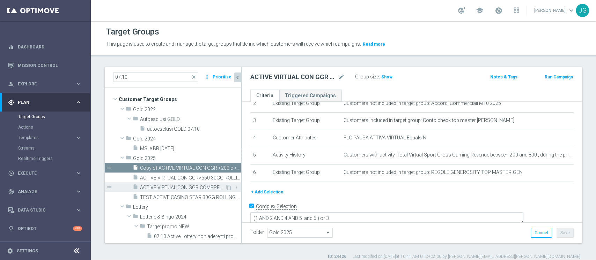
click at [179, 188] on span "ACTIVE VIRTUAL CON GGR COMPRESO TRA 100 e 550 30GG ROLLING 07.10" at bounding box center [182, 188] width 85 height 6
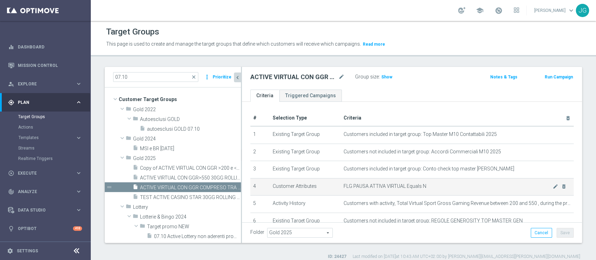
scroll to position [66, 0]
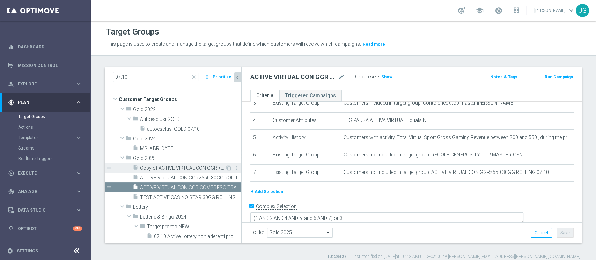
click at [173, 167] on span "Copy of ACTIVE VIRTUAL CON GGR >200 e <500 30GG ROLLING 07.10" at bounding box center [182, 169] width 85 height 6
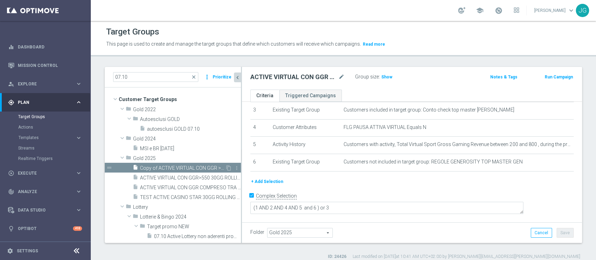
scroll to position [49, 0]
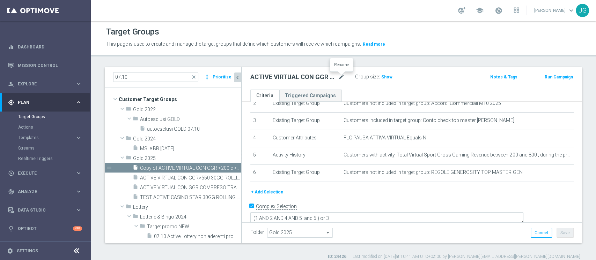
click at [340, 77] on icon "mode_edit" at bounding box center [341, 77] width 6 height 8
click at [266, 75] on input "ACTIVE VIRTUAL CON GGR >200 e <500 30GG ROLLING 07.10" at bounding box center [297, 78] width 94 height 10
click at [179, 166] on span "Copy of ACTIVE VIRTUAL CON GGR >200 e <500 30GG ROLLING 07.10" at bounding box center [182, 169] width 85 height 6
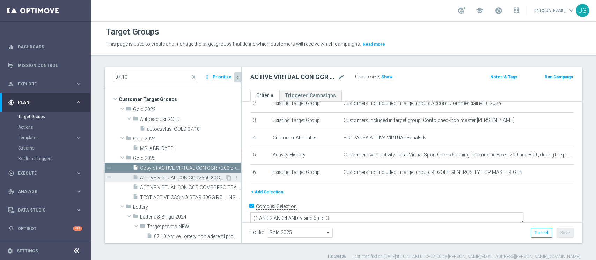
click at [168, 176] on span "ACTIVE VIRTUAL CON GGR>550 30GG ROLLING 07.10" at bounding box center [182, 178] width 85 height 6
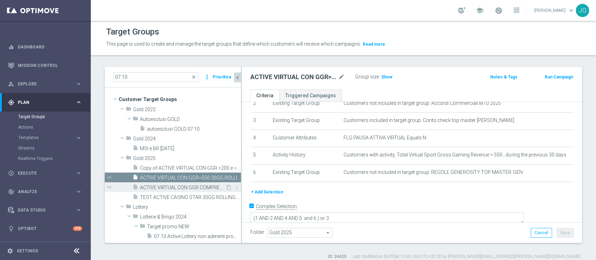
click at [169, 187] on span "ACTIVE VIRTUAL CON GGR COMPRESO TRA 100 e 550 30GG ROLLING 07.10" at bounding box center [182, 188] width 85 height 6
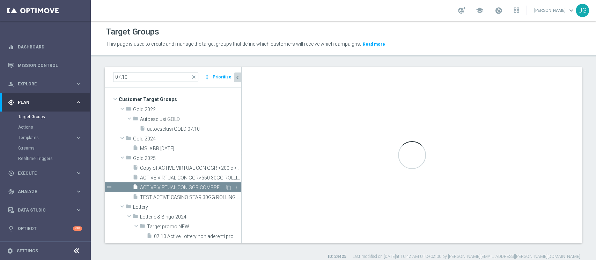
scroll to position [66, 0]
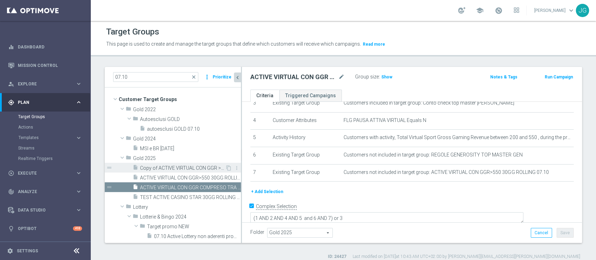
click at [180, 163] on div "insert_drive_file Copy of ACTIVE VIRTUAL CON GGR >200 e <500 30GG ROLLING 07.10" at bounding box center [179, 168] width 93 height 10
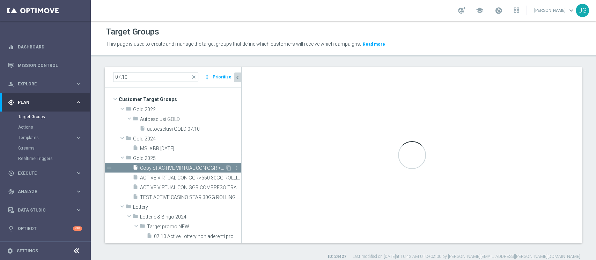
type textarea "(1 AND 2 AND 4 AND 5 and 6 ) or 3"
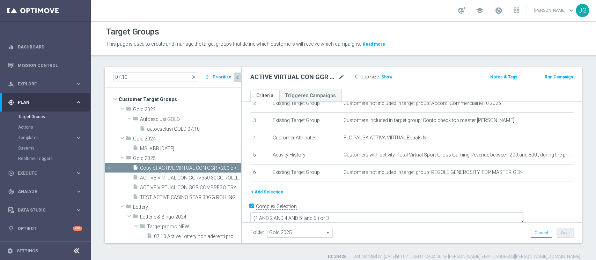
click at [343, 76] on icon "mode_edit" at bounding box center [341, 77] width 6 height 8
click at [321, 81] on input "ACTIVE VIRTUAL CON GGR >200 e <500 30GG ROLLING 07.10" at bounding box center [297, 78] width 94 height 10
type input "ACTIVE VIRTUAL CON GGR tra 0 e 100 30GG ROLLING 07.10"
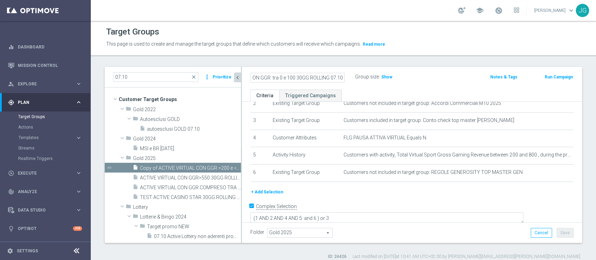
click at [422, 82] on div "ACTIVE VIRTUAL CON GGR tra 0 e 100 30GG ROLLING 07.10 Group size : Show Notes &…" at bounding box center [412, 78] width 340 height 23
click at [557, 234] on button "Save" at bounding box center [565, 233] width 17 height 10
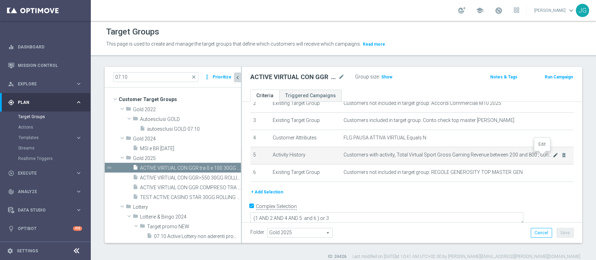
click at [553, 155] on icon "mode_edit" at bounding box center [556, 156] width 6 height 6
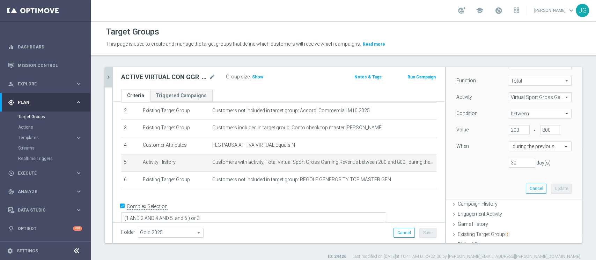
scroll to position [91, 0]
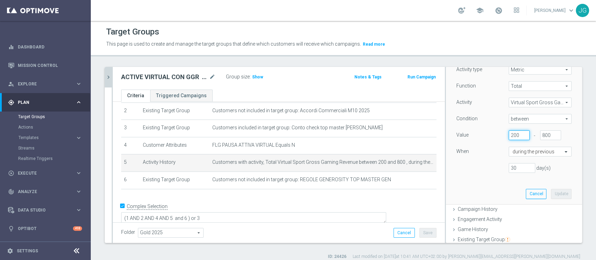
click at [509, 134] on input "200" at bounding box center [519, 136] width 21 height 10
type input "0"
click at [540, 134] on input "800" at bounding box center [550, 136] width 21 height 10
type input "100"
click at [551, 189] on button "Update" at bounding box center [561, 194] width 21 height 10
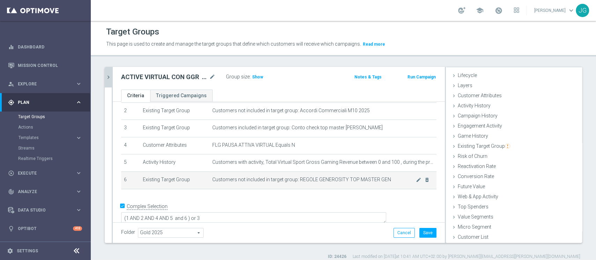
scroll to position [6, 0]
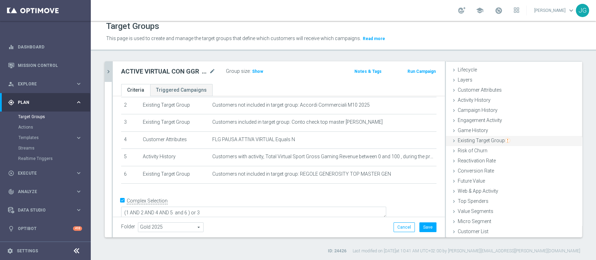
click at [506, 141] on div "Existing Target Group done selection saved" at bounding box center [514, 141] width 136 height 10
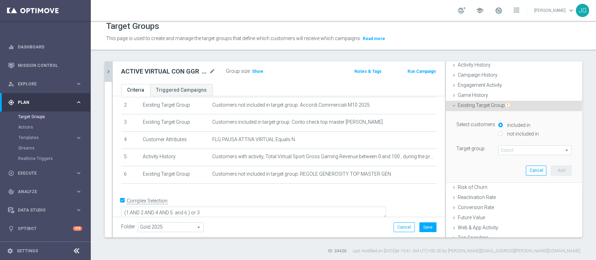
scroll to position [51, 0]
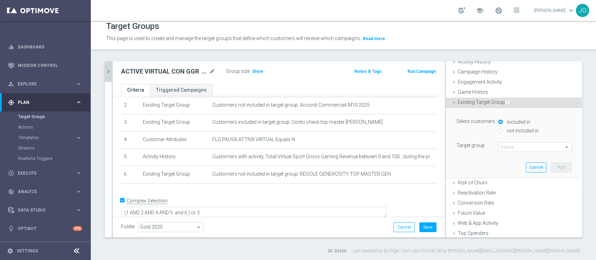
click at [498, 133] on div "not included in" at bounding box center [534, 131] width 73 height 9
click at [498, 131] on input "not included in" at bounding box center [500, 131] width 5 height 5
radio input "true"
click at [499, 146] on span at bounding box center [535, 147] width 73 height 9
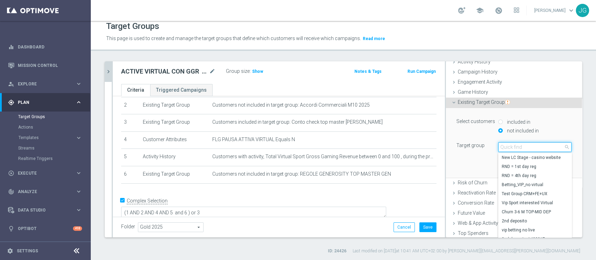
click at [499, 146] on input "search" at bounding box center [534, 147] width 73 height 10
type input "t"
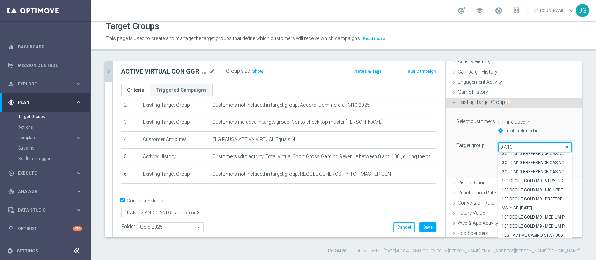
scroll to position [83, 0]
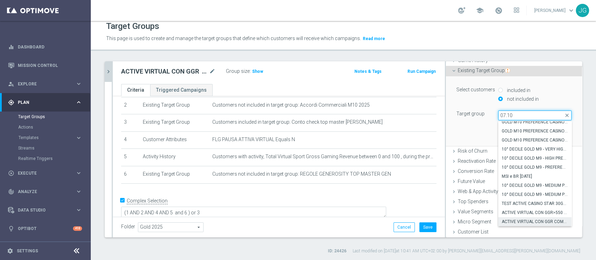
type input "07.10"
click at [524, 220] on span "ACTIVE VIRTUAL CON GGR COMPRESO TRA 100 e 550 30GG ROLLING 07.10" at bounding box center [535, 222] width 66 height 6
type input "ACTIVE VIRTUAL CON GGR COMPRESO TRA 100 e 550 30GG ROLLING 07.10"
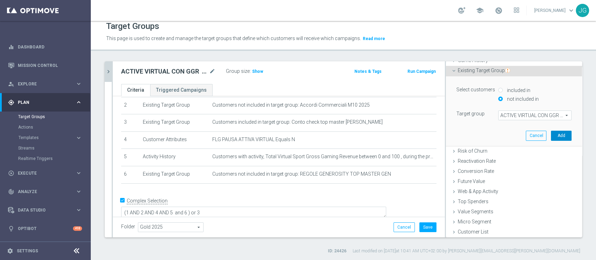
click at [551, 138] on button "Add" at bounding box center [561, 136] width 21 height 10
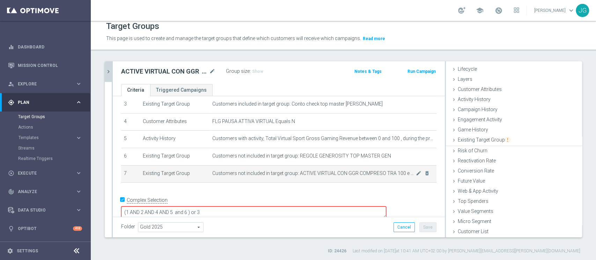
scroll to position [13, 0]
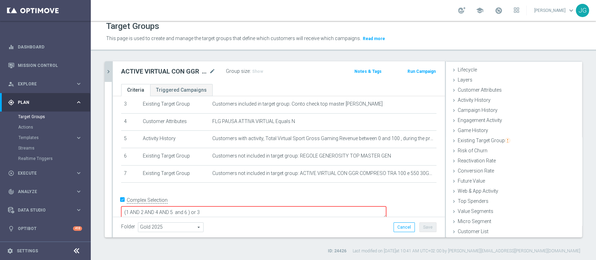
click at [240, 207] on textarea "(1 AND 2 AND 4 AND 5 and 6 ) or 3" at bounding box center [253, 213] width 265 height 12
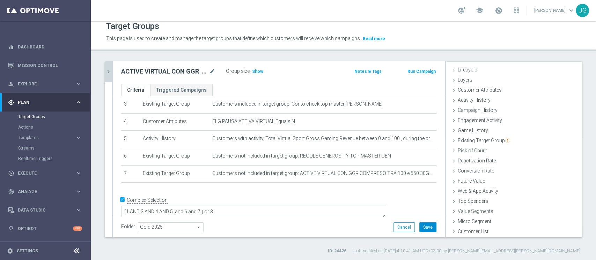
click at [422, 229] on button "Save" at bounding box center [427, 228] width 17 height 10
click at [257, 72] on span "Show" at bounding box center [257, 71] width 11 height 5
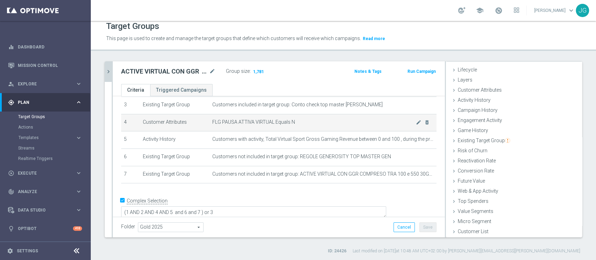
scroll to position [0, 0]
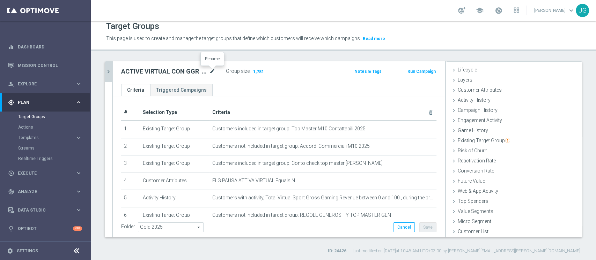
click at [211, 73] on icon "mode_edit" at bounding box center [212, 71] width 6 height 8
click at [110, 71] on icon "chevron_right" at bounding box center [108, 71] width 7 height 7
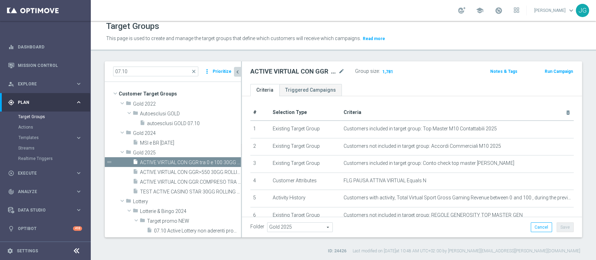
scroll to position [26, 0]
click at [151, 170] on span "ACTIVE VIRTUAL CON GGR>550 30GG ROLLING 07.10" at bounding box center [182, 173] width 85 height 6
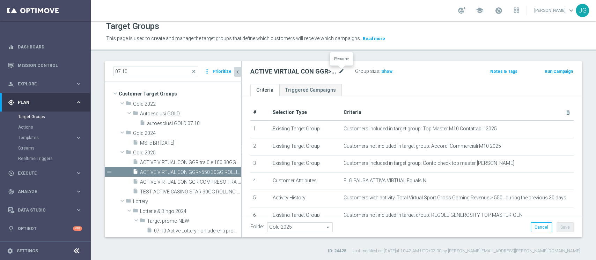
click at [341, 71] on icon "mode_edit" at bounding box center [341, 71] width 6 height 8
click at [386, 71] on span "Show" at bounding box center [386, 71] width 11 height 5
click at [175, 181] on span "ACTIVE VIRTUAL CON GGR COMPRESO TRA 100 e 550 30GG ROLLING 07.10" at bounding box center [182, 182] width 85 height 6
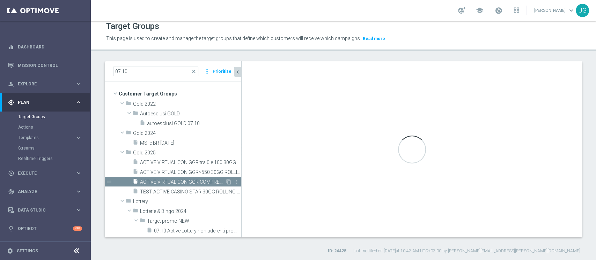
type textarea "(1 AND 2 AND 4 AND 5 and 6 AND 7) or 3"
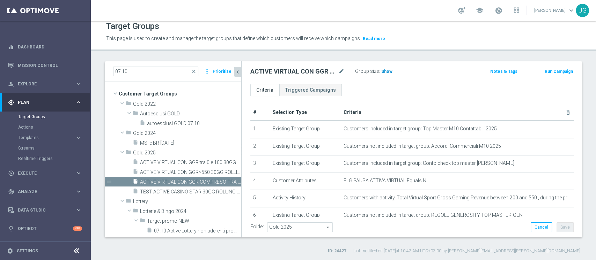
click at [385, 69] on span "Show" at bounding box center [386, 71] width 11 height 5
click at [340, 71] on icon "mode_edit" at bounding box center [341, 71] width 6 height 8
click at [379, 90] on ul "Criteria Triggered Campaigns" at bounding box center [412, 90] width 340 height 12
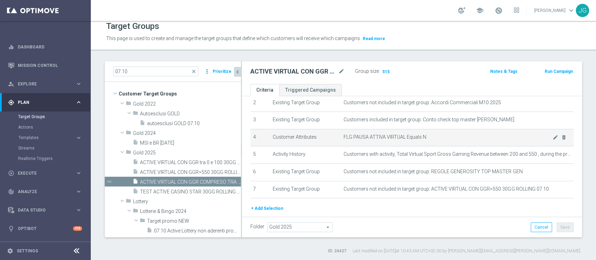
scroll to position [38, 0]
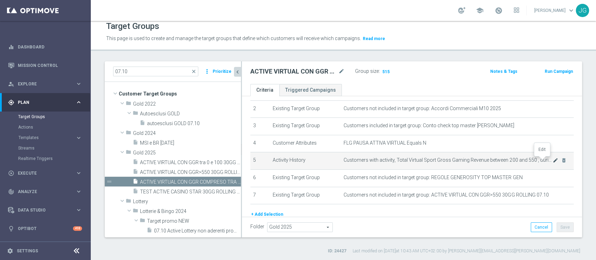
click at [553, 161] on icon "mode_edit" at bounding box center [556, 161] width 6 height 6
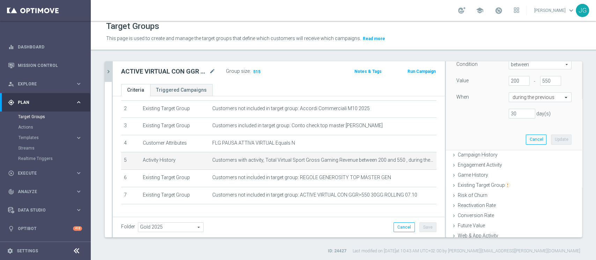
scroll to position [139, 0]
click at [509, 80] on input "200" at bounding box center [519, 83] width 21 height 10
type input "100"
click at [552, 143] on button "Update" at bounding box center [561, 141] width 21 height 10
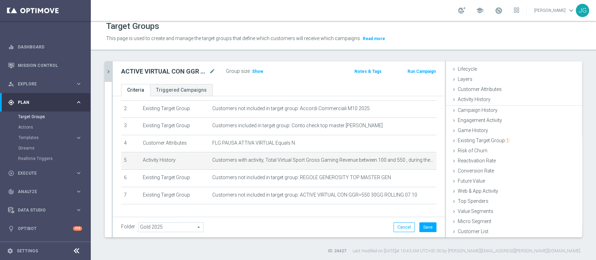
scroll to position [13, 0]
click at [259, 71] on span "Show" at bounding box center [257, 71] width 11 height 5
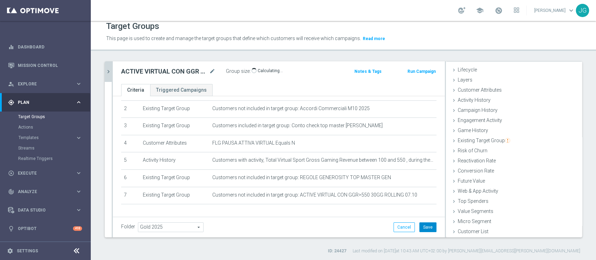
click at [425, 228] on button "Save" at bounding box center [427, 228] width 17 height 10
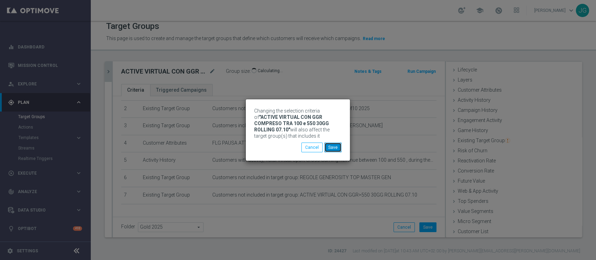
click at [338, 146] on button "Save" at bounding box center [332, 148] width 17 height 10
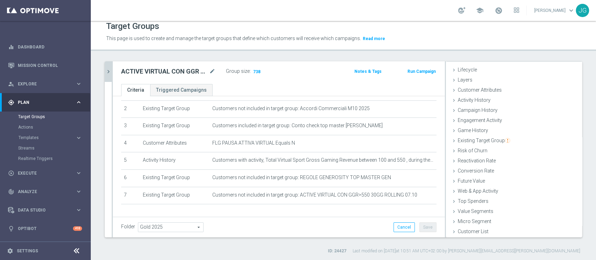
click at [110, 71] on icon "chevron_right" at bounding box center [108, 71] width 7 height 7
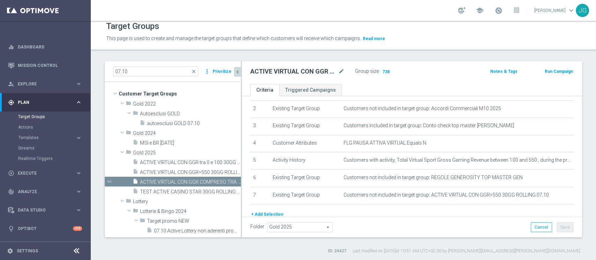
scroll to position [26, 0]
click at [186, 171] on span "ACTIVE VIRTUAL CON GGR>550 30GG ROLLING 07.10" at bounding box center [182, 173] width 85 height 6
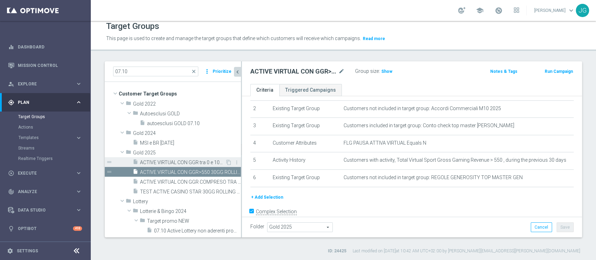
click at [174, 163] on span "ACTIVE VIRTUAL CON GGR tra 0 e 100 30GG ROLLING 07.10" at bounding box center [182, 163] width 85 height 6
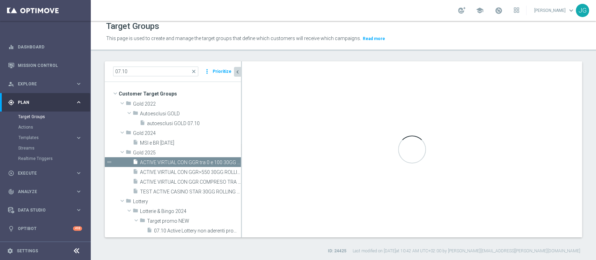
type textarea "(1 AND 2 AND 4 AND 5 and 6 and 7 ) or 3"
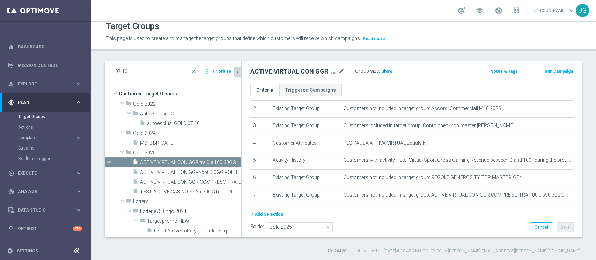
click at [386, 69] on span "Show" at bounding box center [386, 71] width 11 height 5
drag, startPoint x: 151, startPoint y: 71, endPoint x: 80, endPoint y: 69, distance: 70.9
click at [80, 69] on main "equalizer Dashboard Mission Control" at bounding box center [298, 130] width 596 height 260
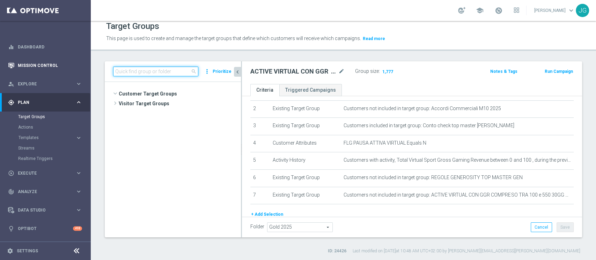
scroll to position [13395, 0]
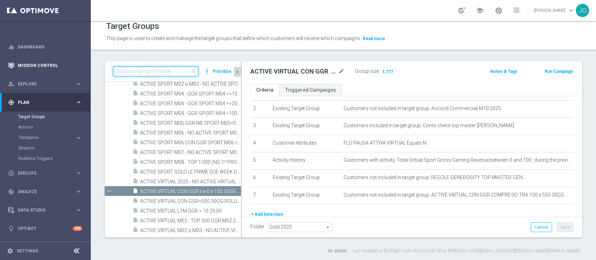
paste input "ACTIVE CASINO LOW MASTER 30GG ROLLING"
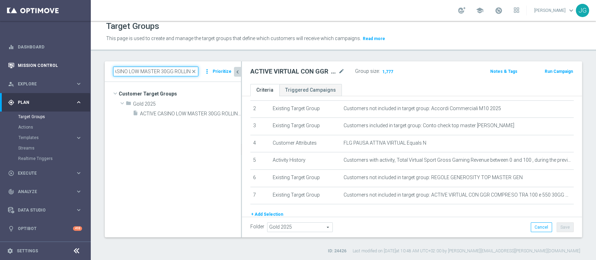
scroll to position [0, 0]
type input "ACTIVE CASINO LOW MASTER 30GG ROLLING"
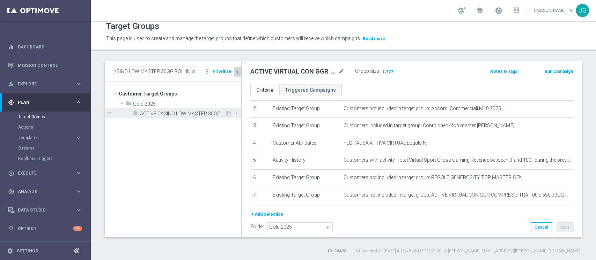
click at [182, 112] on span "ACTIVE CASINO LOW MASTER 30GG ROLLING 06.10" at bounding box center [182, 114] width 85 height 6
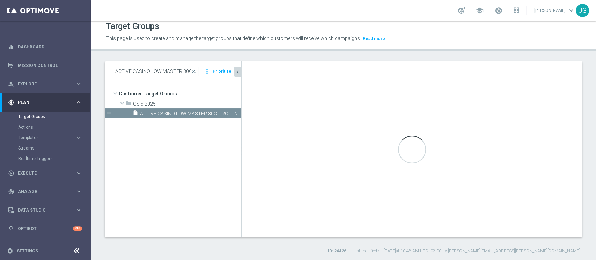
type textarea "(1 and 2 and 3 and 4 and 5 and 6 and 7 and 8 and 9 AND 10 AND 11 and 12 and 13)"
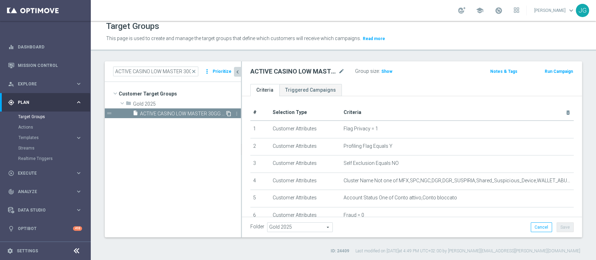
click at [227, 113] on icon "content_copy" at bounding box center [229, 114] width 6 height 6
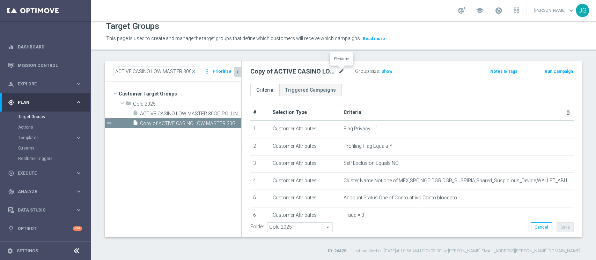
click at [342, 73] on icon "mode_edit" at bounding box center [341, 71] width 6 height 8
click at [260, 71] on input "Copy of ACTIVE CASINO LOW MASTER 30GG ROLLING 06.10" at bounding box center [297, 72] width 94 height 10
click at [288, 71] on input "ACTIVE CASINO LOW MASTER 30GG ROLLING 06.10" at bounding box center [297, 72] width 94 height 10
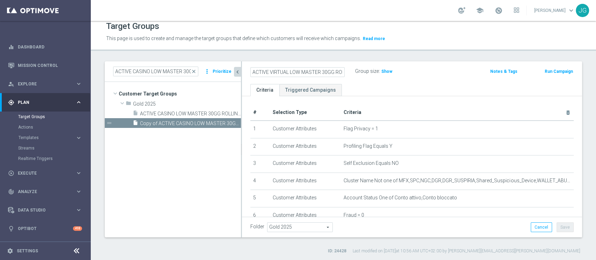
type input "ACTIVE VIRTUAL LOW MASTER 30GG ROLLING 06.10"
click at [360, 81] on div "ACTIVE VIRTUAL LOW MASTER 30GG ROLLING 06.10 Group size : Show Notes & Tags Run…" at bounding box center [412, 72] width 340 height 23
click at [340, 72] on icon "mode_edit" at bounding box center [341, 71] width 6 height 8
click at [335, 72] on input "ACTIVE VIRTUAL LOW MASTER 30GG ROLLING 06.10" at bounding box center [297, 72] width 94 height 10
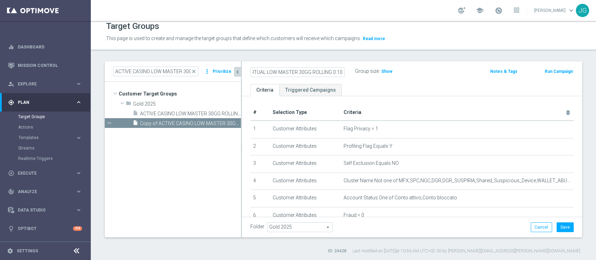
scroll to position [0, 22]
type input "ACTIVE VIRTUAL LOW MASTER 30GG ROLLING 07.10"
click at [367, 80] on div "ACTIVE VIRTUAL LOW MASTER 30GG ROLLING 07.10 Group size : Show Notes & Tags Run…" at bounding box center [412, 72] width 340 height 23
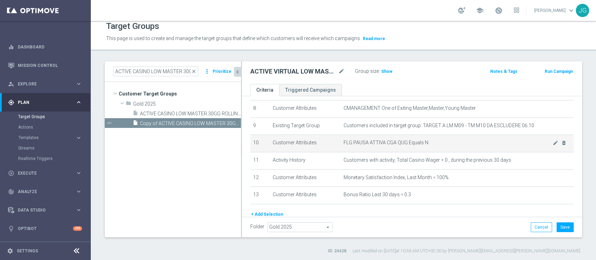
scroll to position [141, 0]
click at [553, 144] on icon "mode_edit" at bounding box center [556, 144] width 6 height 6
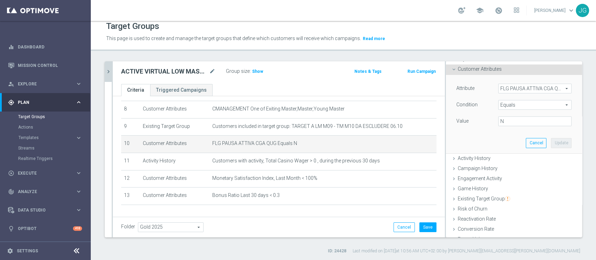
scroll to position [34, 0]
click at [520, 86] on span "FLG PAUSA ATTIVA CGA QUG" at bounding box center [535, 89] width 73 height 9
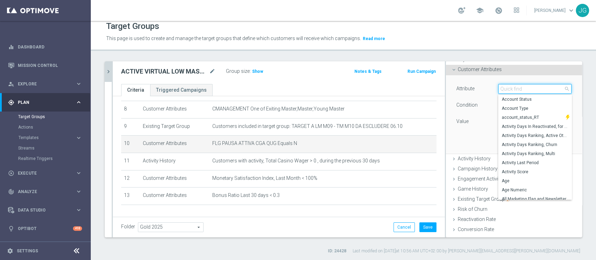
click at [520, 86] on input "search" at bounding box center [534, 89] width 73 height 10
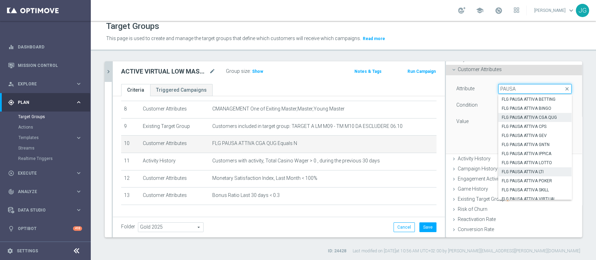
scroll to position [4, 0]
type input "PAUSA"
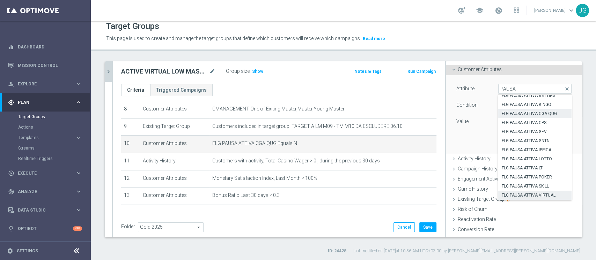
click at [529, 196] on span "FLG PAUSA ATTIVA VIRTUAL" at bounding box center [535, 196] width 66 height 6
type input "FLG PAUSA ATTIVA VIRTUAL"
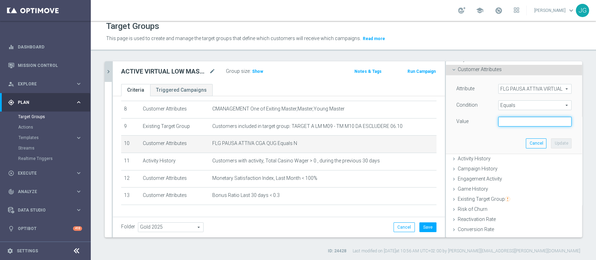
click at [521, 123] on input "text" at bounding box center [534, 122] width 73 height 10
type input "N"
click at [551, 142] on button "Update" at bounding box center [561, 144] width 21 height 10
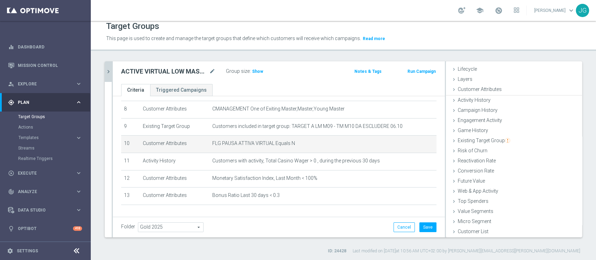
scroll to position [13, 0]
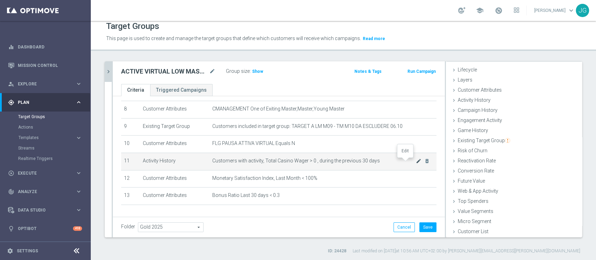
click at [416, 162] on icon "mode_edit" at bounding box center [419, 162] width 6 height 6
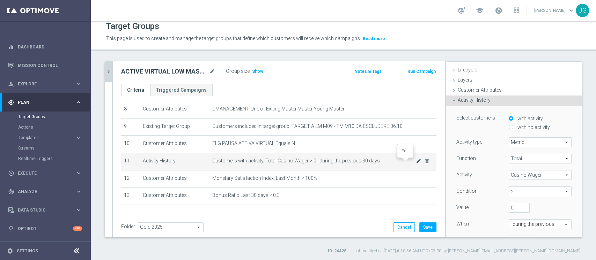
scroll to position [34, 0]
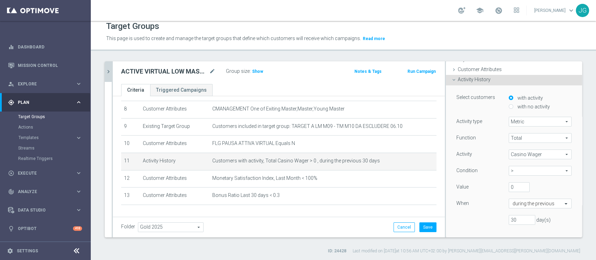
click at [517, 155] on span "Casino Wager" at bounding box center [540, 154] width 62 height 9
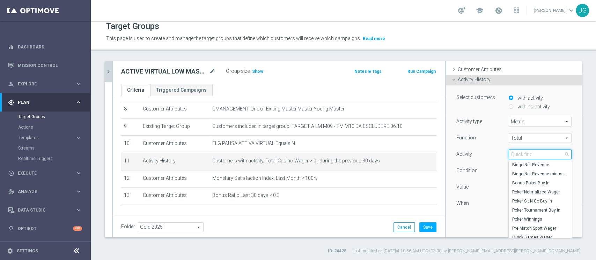
click at [517, 155] on input "search" at bounding box center [540, 155] width 63 height 10
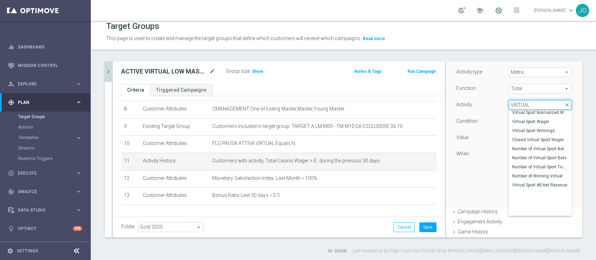
scroll to position [0, 0]
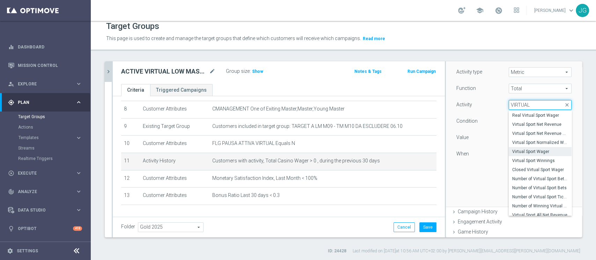
type input "VIRTUAL"
click at [524, 152] on span "Virtual Sport Wager" at bounding box center [540, 152] width 56 height 6
type input "Virtual Sport Wager"
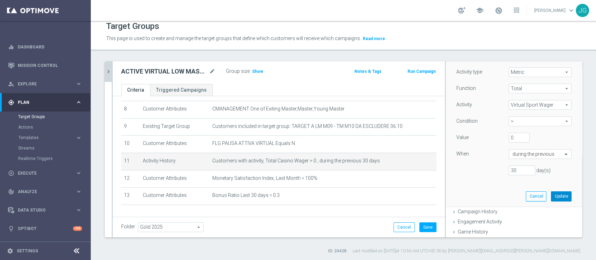
click at [551, 194] on button "Update" at bounding box center [561, 197] width 21 height 10
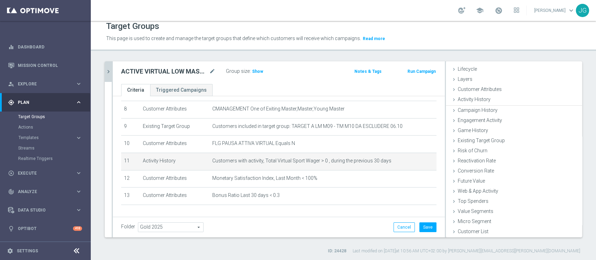
scroll to position [13, 0]
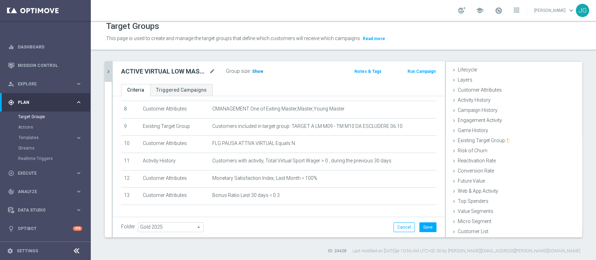
click at [255, 69] on span "Show" at bounding box center [257, 71] width 11 height 5
click at [213, 70] on icon "mode_edit" at bounding box center [212, 71] width 6 height 8
click at [265, 85] on ul "Criteria Triggered Campaigns" at bounding box center [279, 90] width 332 height 12
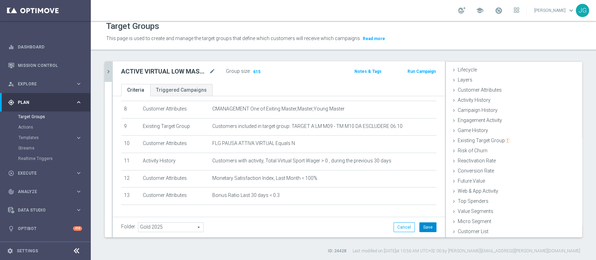
click at [422, 228] on button "Save" at bounding box center [427, 228] width 17 height 10
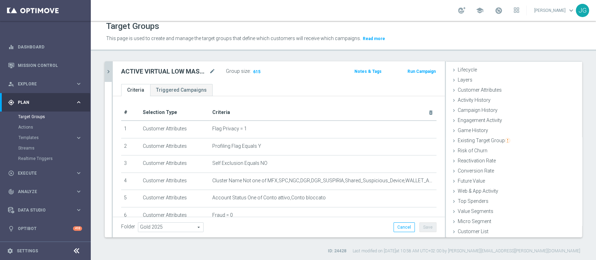
click at [108, 71] on icon "chevron_right" at bounding box center [108, 71] width 7 height 7
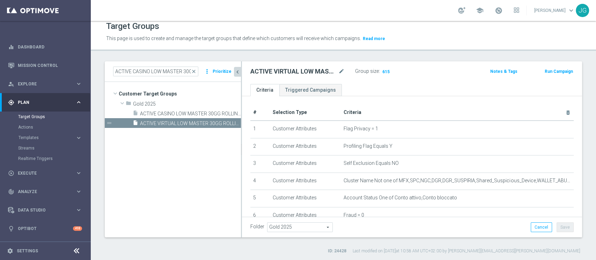
scroll to position [26, 0]
click at [195, 73] on span "close" at bounding box center [194, 72] width 6 height 6
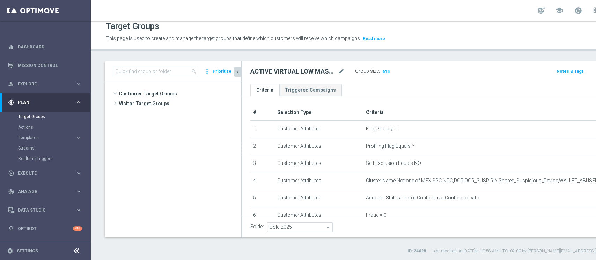
scroll to position [14113, 0]
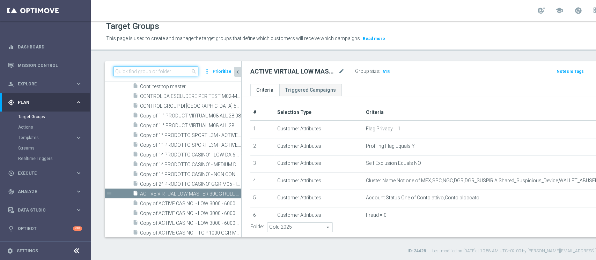
click at [160, 73] on input at bounding box center [155, 72] width 85 height 10
paste input "ACTIVE CASINO STAR 30GG ROLLING"
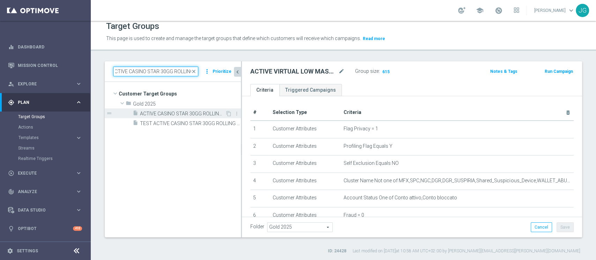
type input "ACTIVE CASINO STAR 30GG ROLLING"
click at [176, 111] on span "ACTIVE CASINO STAR 30GG ROLLING 06.10" at bounding box center [182, 114] width 85 height 6
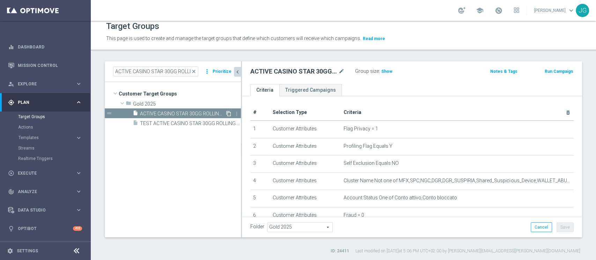
click at [229, 114] on icon "content_copy" at bounding box center [229, 114] width 6 height 6
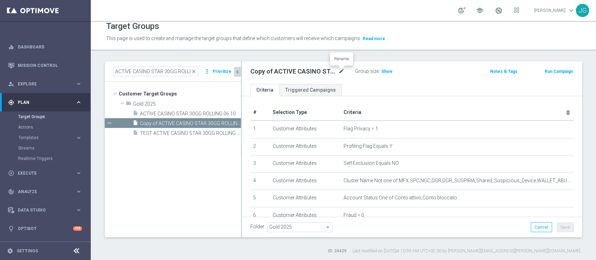
click at [342, 71] on icon "mode_edit" at bounding box center [341, 71] width 6 height 8
click at [267, 74] on input "Copy of ACTIVE CASINO STAR 30GG ROLLING 06.10" at bounding box center [297, 72] width 94 height 10
click at [282, 71] on input "Copy of ACTIVE CASINO STAR 30GG ROLLING 06.10" at bounding box center [297, 72] width 94 height 10
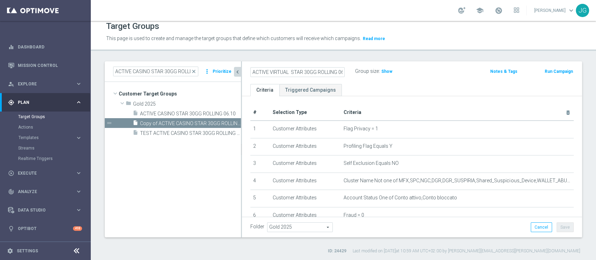
click at [340, 72] on input "ACTIVE VIRTUAL STAR 30GG ROLLING 06.10" at bounding box center [297, 72] width 94 height 10
type input "ACTIVE VIRTUAL STAR 30GG ROLLING 07.10"
click at [366, 84] on ul "Criteria Triggered Campaigns" at bounding box center [412, 90] width 340 height 12
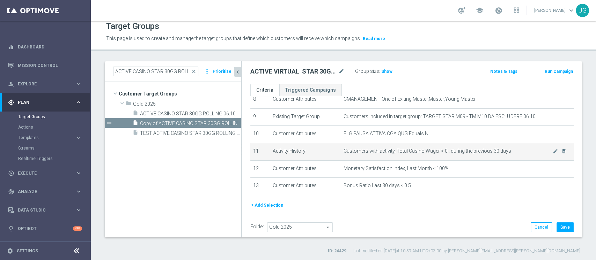
scroll to position [151, 0]
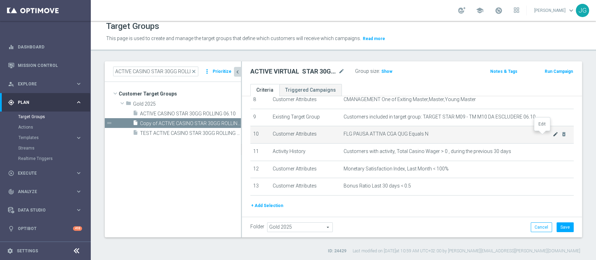
click at [553, 134] on icon "mode_edit" at bounding box center [556, 135] width 6 height 6
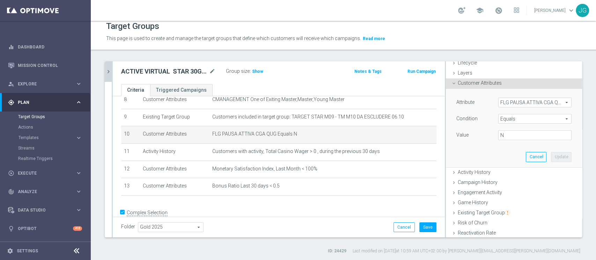
scroll to position [20, 0]
click at [509, 95] on div "Attribute FLG PAUSA ATTIVA CGA QUG FLG PAUSA ATTIVA CGA QUG arrow_drop_down sea…" at bounding box center [514, 128] width 126 height 78
click at [507, 102] on span "FLG PAUSA ATTIVA CGA QUG" at bounding box center [535, 102] width 73 height 9
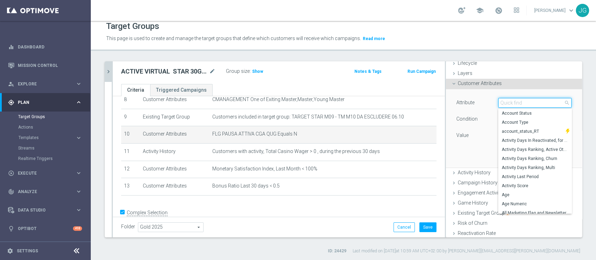
click at [507, 102] on input "search" at bounding box center [534, 103] width 73 height 10
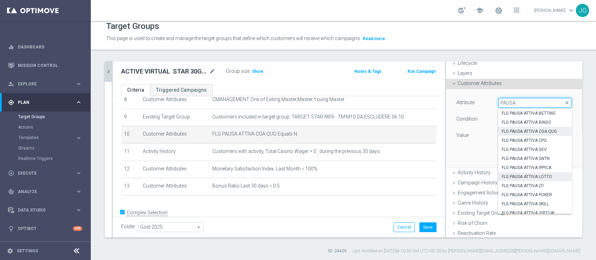
scroll to position [4, 0]
type input "PAUSA"
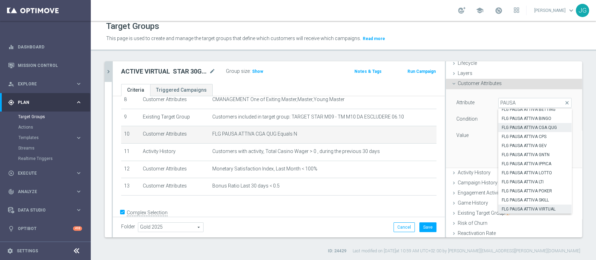
click at [521, 208] on span "FLG PAUSA ATTIVA VIRTUAL" at bounding box center [535, 210] width 66 height 6
type input "FLG PAUSA ATTIVA VIRTUAL"
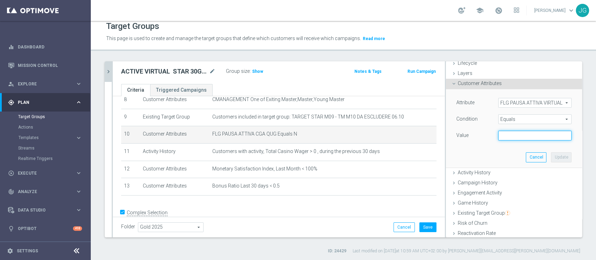
click at [516, 136] on input "text" at bounding box center [534, 136] width 73 height 10
type input "N"
click at [551, 157] on button "Update" at bounding box center [561, 158] width 21 height 10
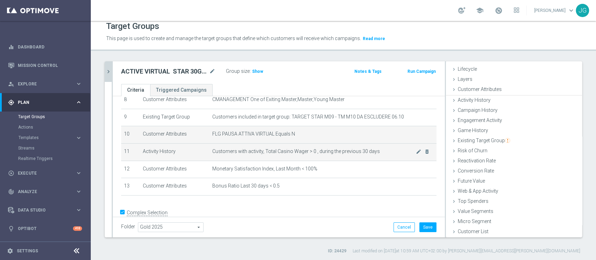
scroll to position [13, 0]
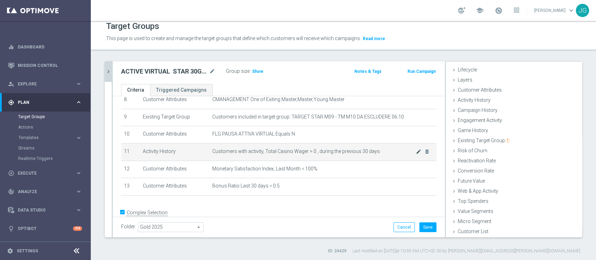
click at [416, 152] on icon "mode_edit" at bounding box center [419, 152] width 6 height 6
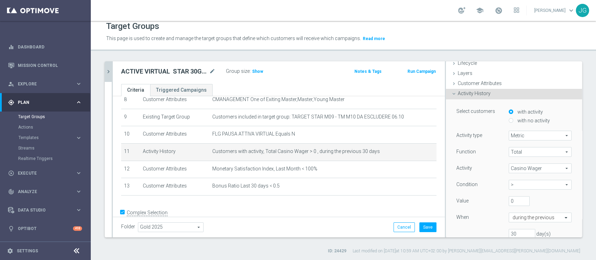
click at [511, 168] on span "Casino Wager" at bounding box center [540, 168] width 62 height 9
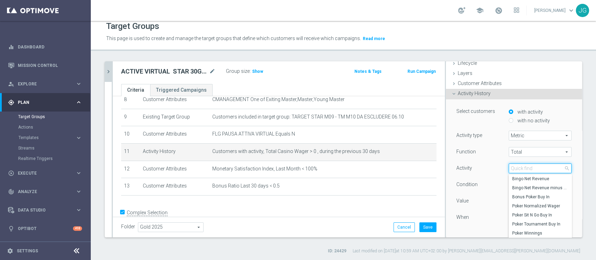
click at [511, 168] on input "search" at bounding box center [540, 169] width 63 height 10
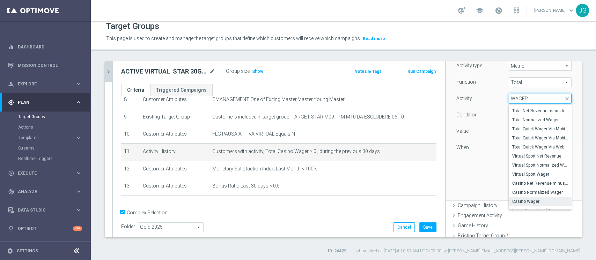
scroll to position [233, 0]
type input "W"
type input "VIRTUAL"
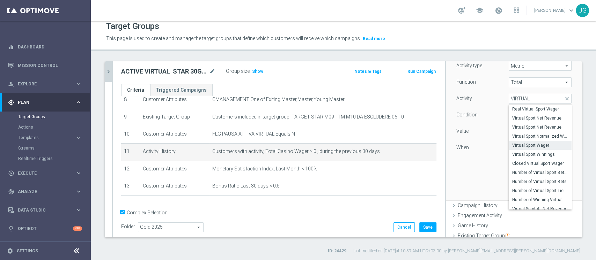
click at [527, 146] on span "Virtual Sport Wager" at bounding box center [540, 146] width 56 height 6
type input "Virtual Sport Wager"
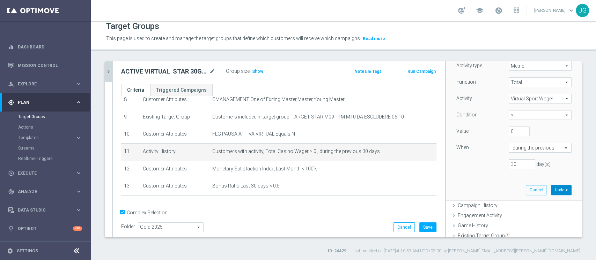
click at [551, 191] on button "Update" at bounding box center [561, 190] width 21 height 10
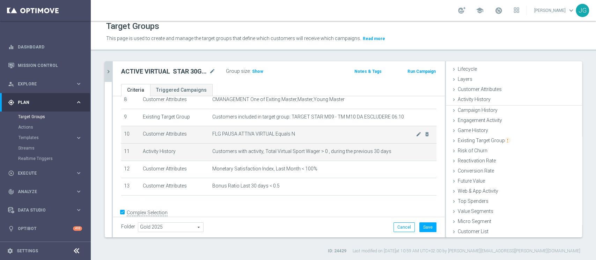
scroll to position [13, 0]
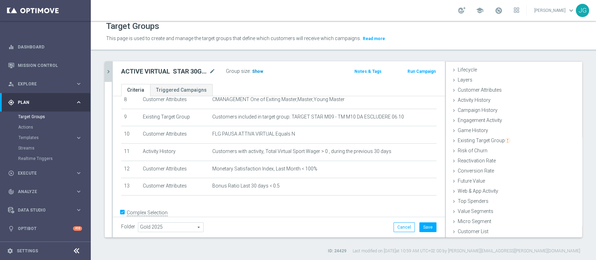
click at [255, 70] on span "Show" at bounding box center [257, 71] width 11 height 5
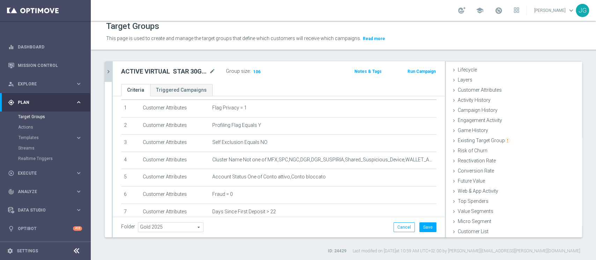
scroll to position [0, 0]
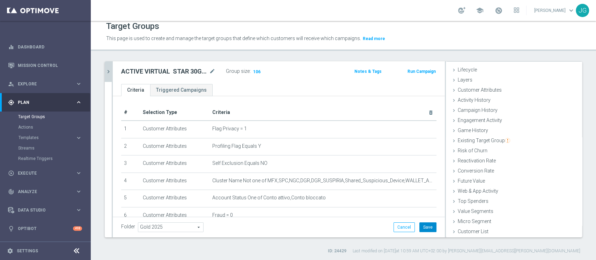
click at [423, 226] on button "Save" at bounding box center [427, 228] width 17 height 10
click at [211, 71] on icon "mode_edit" at bounding box center [212, 71] width 6 height 8
click at [109, 70] on icon "chevron_right" at bounding box center [108, 71] width 7 height 7
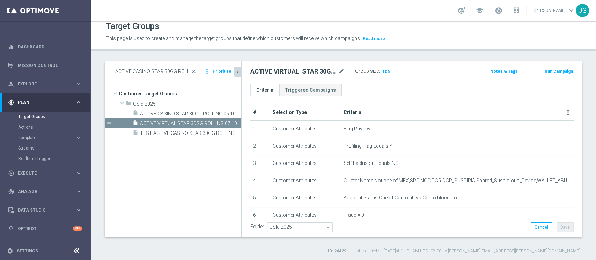
scroll to position [26, 0]
click at [196, 71] on span "close" at bounding box center [194, 72] width 6 height 6
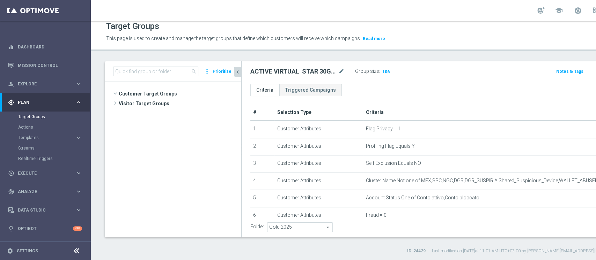
scroll to position [14122, 0]
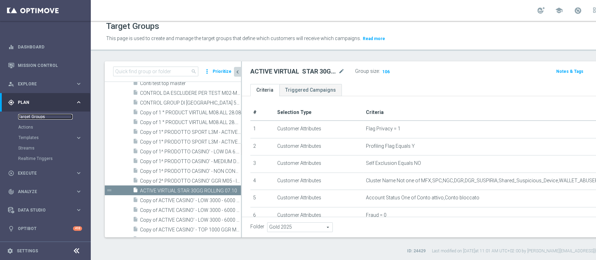
click at [36, 119] on link "Target Groups" at bounding box center [45, 117] width 54 height 6
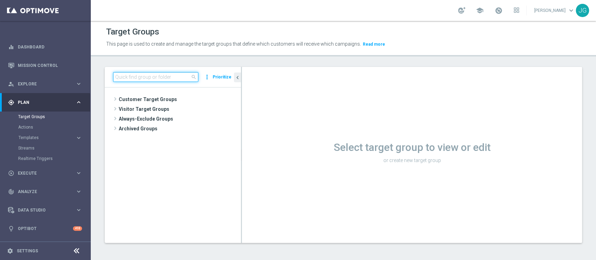
click at [169, 79] on input at bounding box center [155, 77] width 85 height 10
paste input "ACTIVE VIRTUAL CON GGR>550 30GG ROLLING"
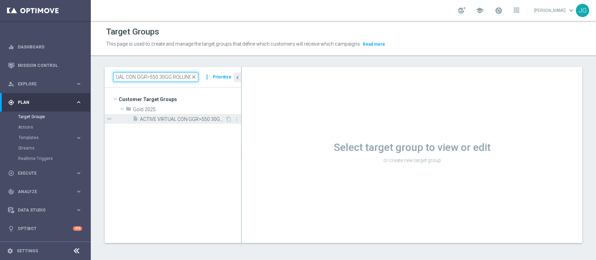
type input "ACTIVE VIRTUAL CON GGR>550 30GG ROLLING"
click at [168, 119] on span "ACTIVE VIRTUAL CON GGR>550 30GG ROLLING 07.10" at bounding box center [182, 120] width 85 height 6
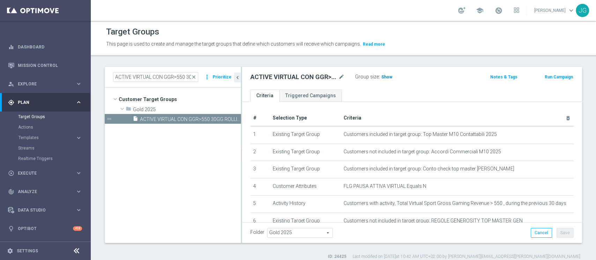
click at [387, 75] on span "Show" at bounding box center [386, 77] width 11 height 5
click at [384, 78] on span "617" at bounding box center [386, 78] width 9 height 7
click at [179, 80] on input "ACTIVE VIRTUAL CON GGR>550 30GG ROLLING" at bounding box center [155, 77] width 85 height 10
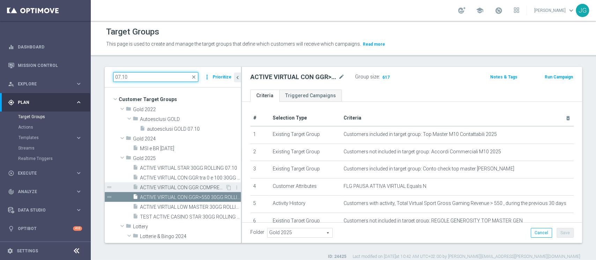
type input "07.10"
click at [183, 186] on span "ACTIVE VIRTUAL CON GGR COMPRESO TRA 100 e 550 30GG ROLLING 07.10" at bounding box center [182, 188] width 85 height 6
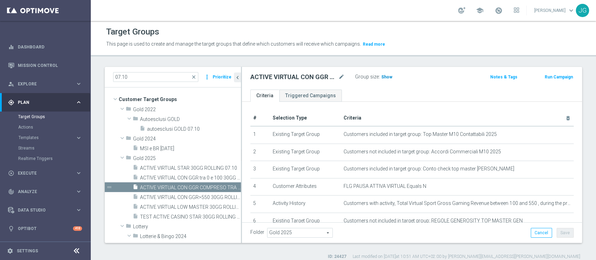
click at [385, 78] on span "Show" at bounding box center [386, 77] width 11 height 5
click at [383, 77] on span "788" at bounding box center [386, 78] width 9 height 7
click at [184, 177] on span "ACTIVE VIRTUAL CON GGR tra 0 e 100 30GG ROLLING 07.10" at bounding box center [182, 178] width 85 height 6
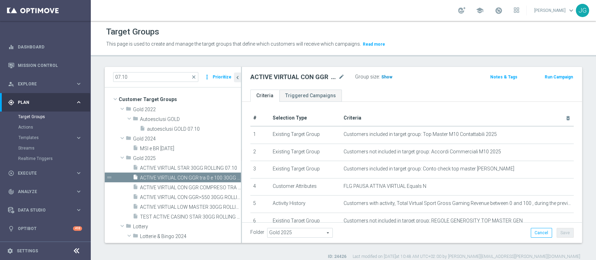
click at [386, 76] on span "Show" at bounding box center [386, 77] width 11 height 5
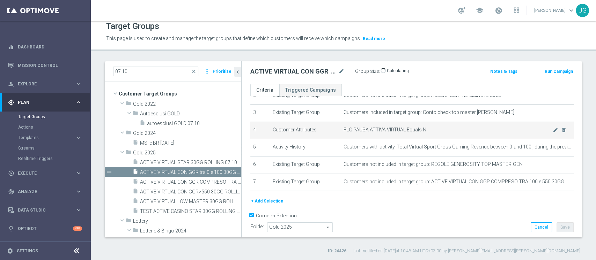
scroll to position [53, 0]
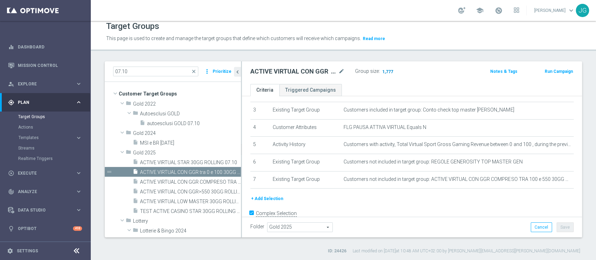
click at [386, 71] on span "1,777" at bounding box center [388, 72] width 12 height 7
click at [169, 203] on span "ACTIVE VIRTUAL LOW MASTER 30GG ROLLING 07.10" at bounding box center [182, 202] width 85 height 6
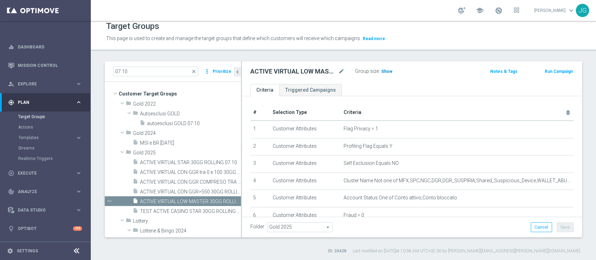
click at [383, 71] on span "Show" at bounding box center [386, 71] width 11 height 5
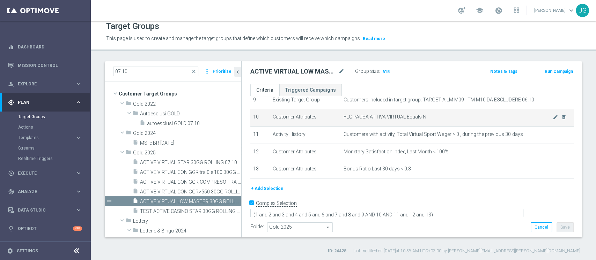
scroll to position [171, 0]
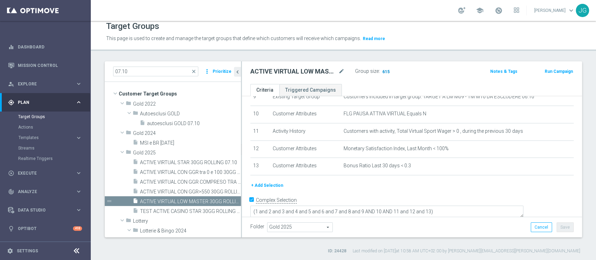
click at [385, 71] on span "615" at bounding box center [386, 72] width 9 height 7
click at [181, 212] on span "TEST ACTIVE CASINO STAR 30GG ROLLING 07.10" at bounding box center [182, 212] width 85 height 6
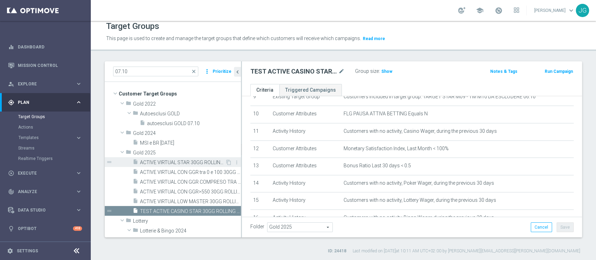
click at [182, 161] on span "ACTIVE VIRTUAL STAR 30GG ROLLING 07.10" at bounding box center [182, 163] width 85 height 6
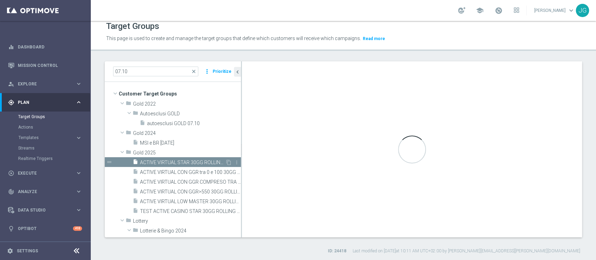
type textarea "(1 and 2 and 3 and 4 and 5 and 6 and 7 and 8 and 9 AND 10 AND 11 and 12 and 13)"
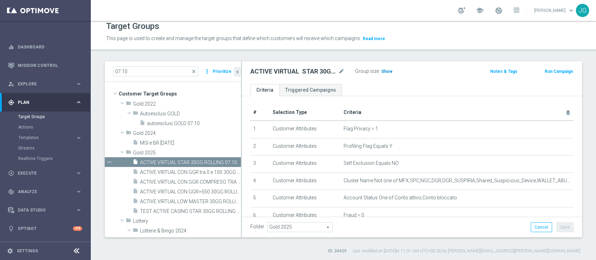
click at [387, 73] on span "Show" at bounding box center [386, 71] width 11 height 5
click at [384, 71] on span "106" at bounding box center [386, 72] width 9 height 7
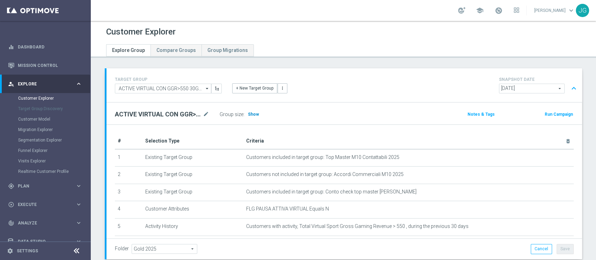
click at [252, 115] on span "Show" at bounding box center [253, 114] width 11 height 5
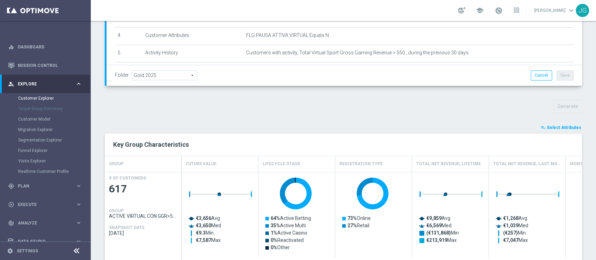
scroll to position [172, 0]
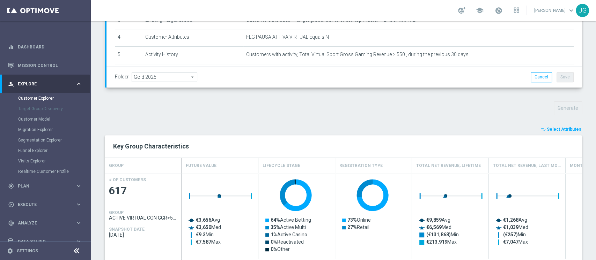
click at [561, 129] on span "Select Attributes" at bounding box center [564, 129] width 35 height 5
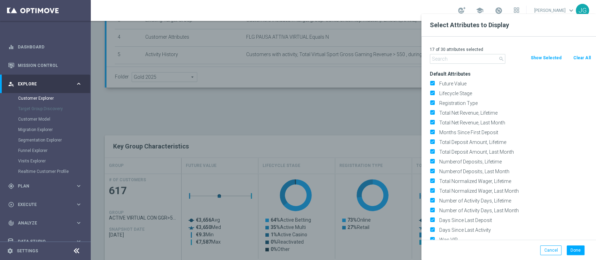
click at [582, 60] on button "Clear All" at bounding box center [582, 58] width 19 height 8
checkbox input "false"
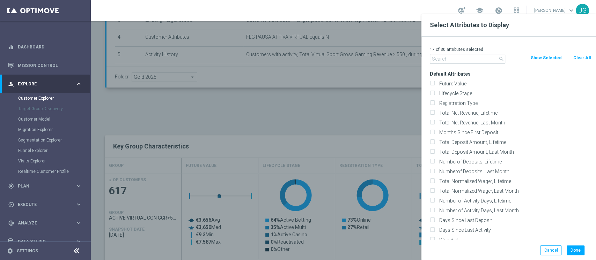
checkbox input "false"
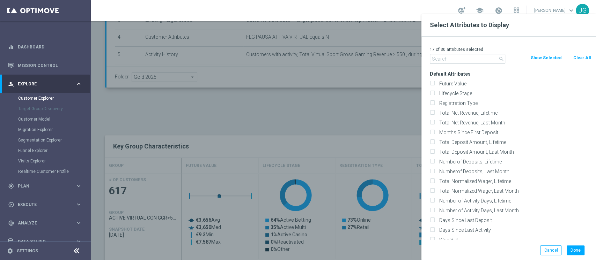
checkbox input "false"
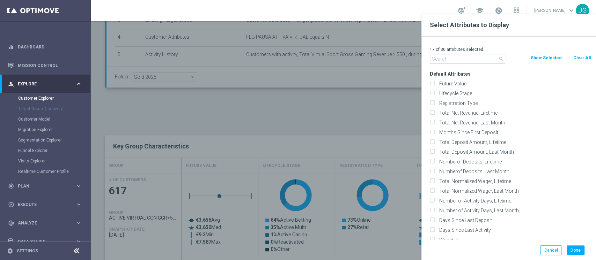
checkbox input "false"
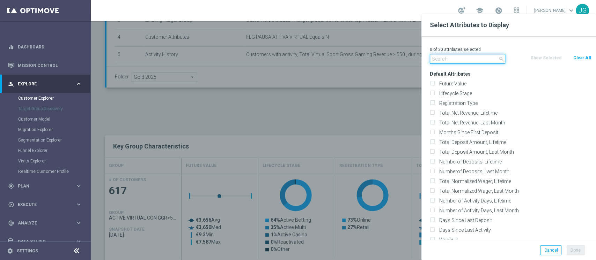
click at [465, 58] on input "text" at bounding box center [467, 59] width 75 height 10
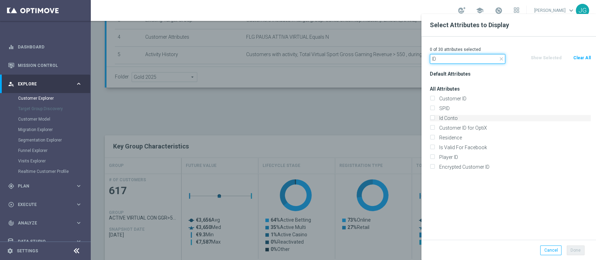
type input "ID"
click at [454, 116] on label "Id Conto" at bounding box center [514, 118] width 154 height 6
click at [434, 117] on input "Id Conto" at bounding box center [432, 119] width 5 height 5
checkbox input "true"
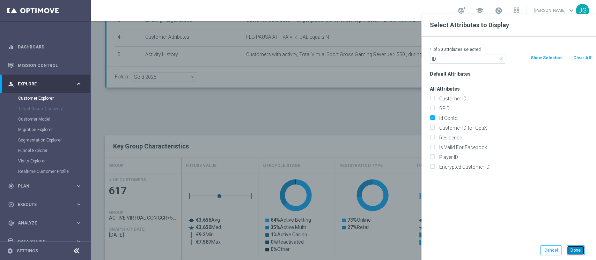
click at [578, 252] on button "Done" at bounding box center [576, 251] width 18 height 10
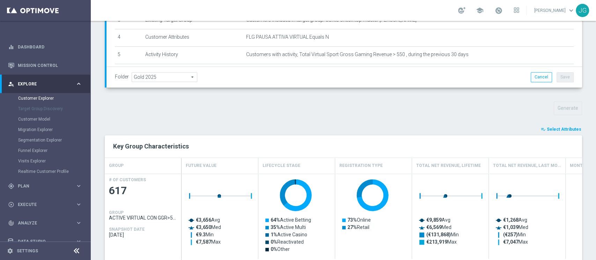
type input "Search"
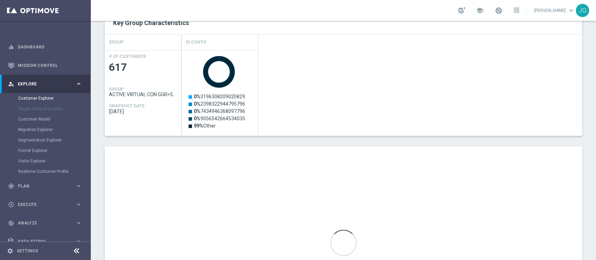
scroll to position [296, 0]
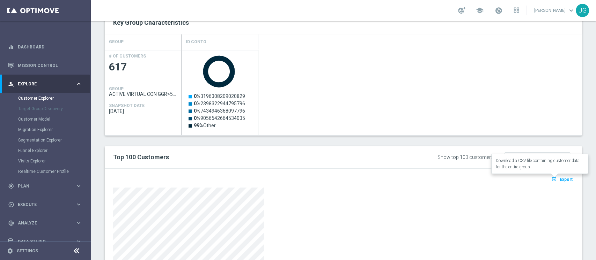
click at [560, 179] on span "Export" at bounding box center [566, 179] width 13 height 5
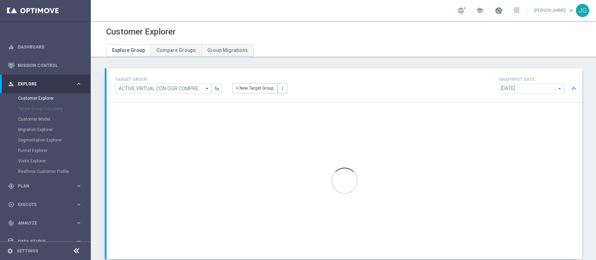
click at [495, 8] on span at bounding box center [499, 11] width 8 height 8
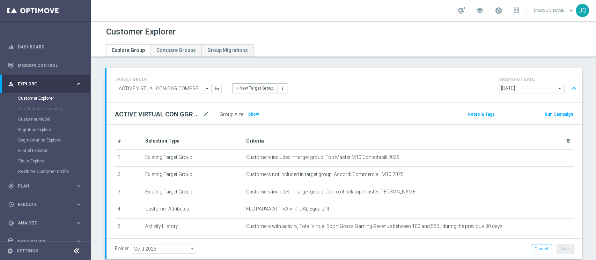
click at [254, 119] on div "ACTIVE VIRTUAL CON GGR COMPRESO TRA 100 e 550 30GG ROLLING 07.10 mode_edit Grou…" at bounding box center [345, 114] width 476 height 22
click at [250, 113] on span "Show" at bounding box center [253, 114] width 11 height 5
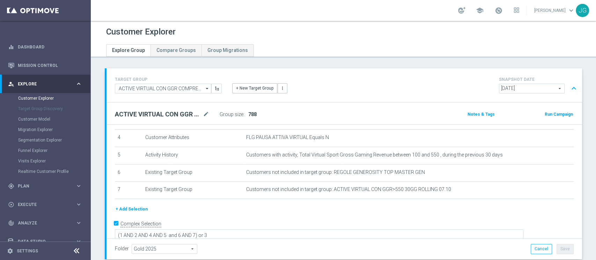
scroll to position [245, 0]
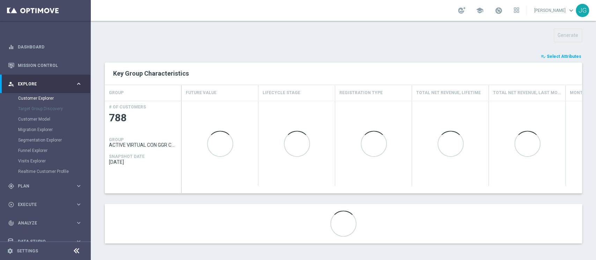
click at [552, 54] on span "Select Attributes" at bounding box center [564, 56] width 35 height 5
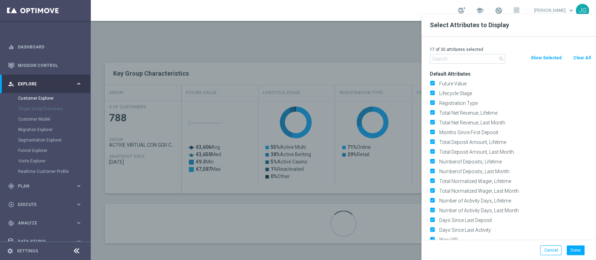
click at [585, 56] on button "Clear All" at bounding box center [582, 58] width 19 height 8
checkbox input "false"
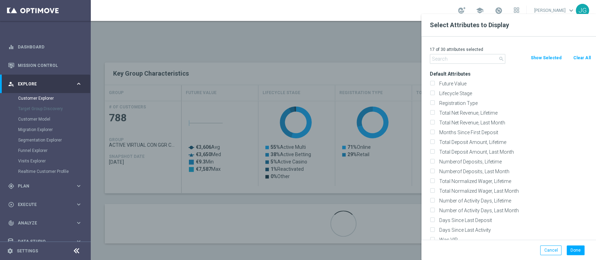
checkbox input "false"
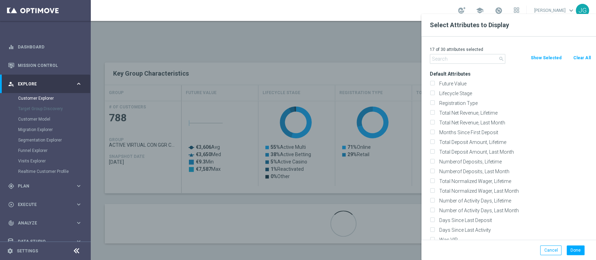
checkbox input "false"
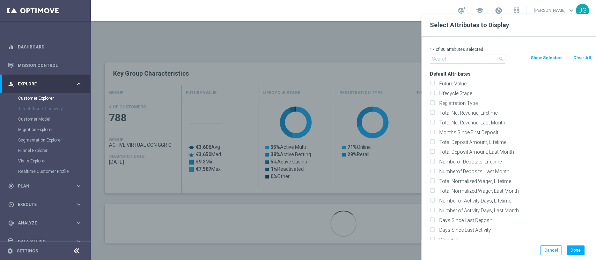
checkbox input "false"
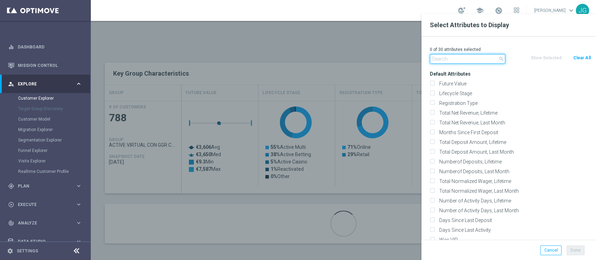
click at [469, 56] on input "text" at bounding box center [467, 59] width 75 height 10
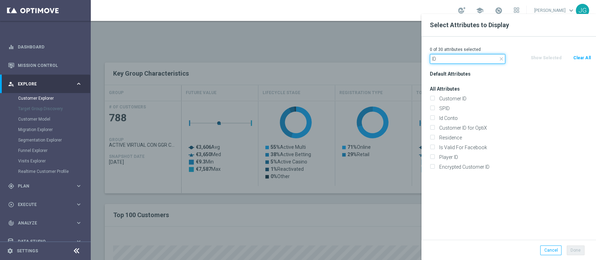
type input "ID"
click at [448, 115] on div "Id Conto" at bounding box center [510, 118] width 171 height 10
click at [438, 118] on label "Id Conto" at bounding box center [514, 118] width 154 height 6
click at [434, 118] on input "Id Conto" at bounding box center [432, 119] width 5 height 5
checkbox input "true"
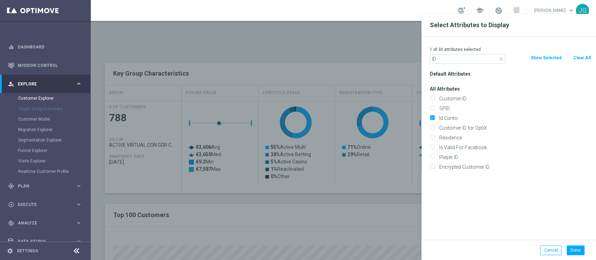
click at [394, 226] on div at bounding box center [389, 144] width 596 height 260
click at [570, 249] on button "Done" at bounding box center [576, 251] width 18 height 10
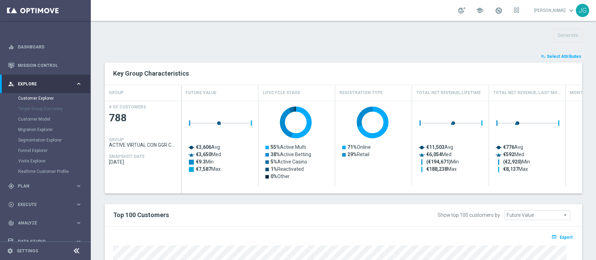
type input "Search"
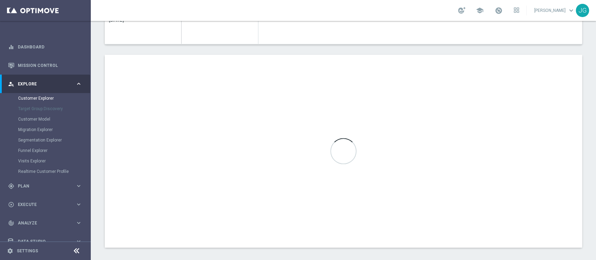
scroll to position [388, 0]
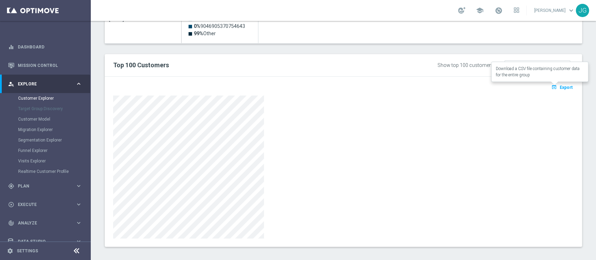
click at [560, 85] on span "Export" at bounding box center [566, 87] width 13 height 5
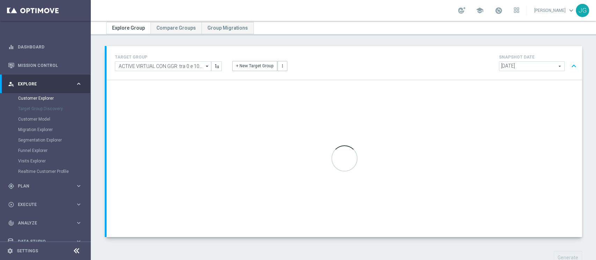
scroll to position [23, 0]
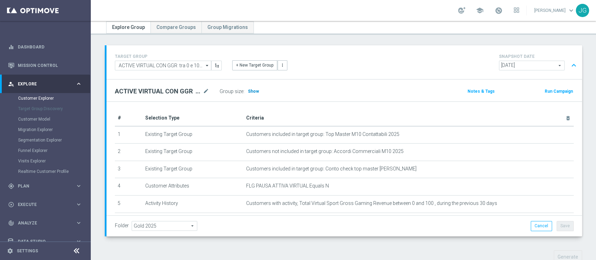
click at [251, 91] on span "Show" at bounding box center [253, 91] width 11 height 5
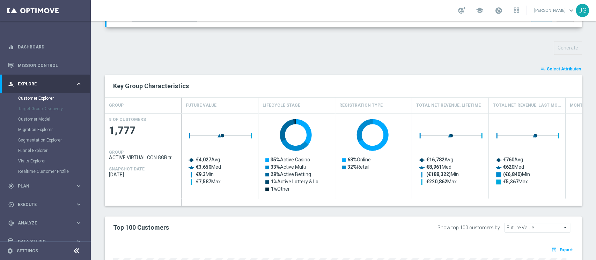
scroll to position [234, 0]
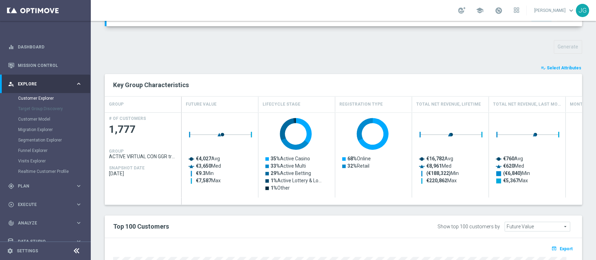
click at [548, 69] on span "Select Attributes" at bounding box center [564, 68] width 35 height 5
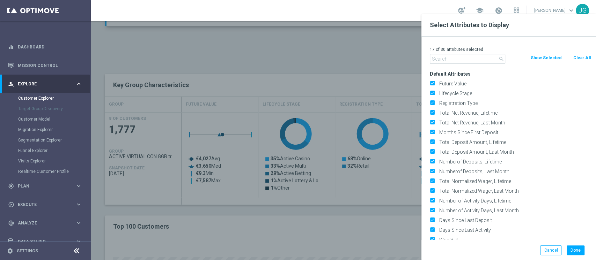
click at [586, 53] on div "17 of 30 attributes selected" at bounding box center [510, 49] width 171 height 9
click at [578, 57] on button "Clear All" at bounding box center [582, 58] width 19 height 8
checkbox input "false"
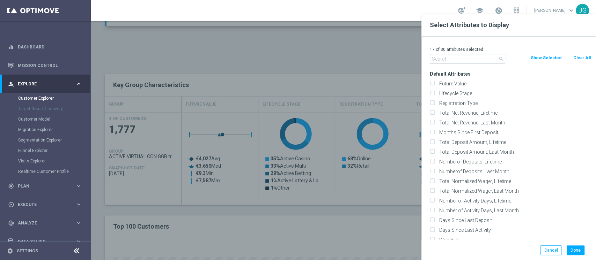
checkbox input "false"
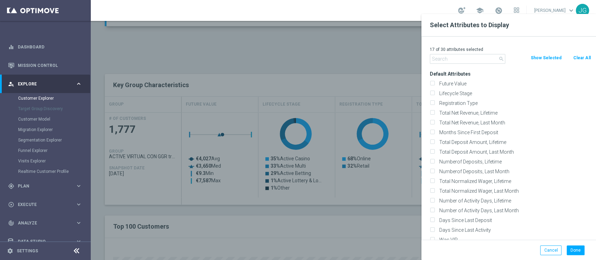
checkbox input "false"
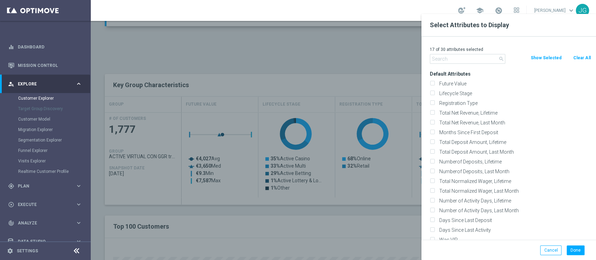
checkbox input "false"
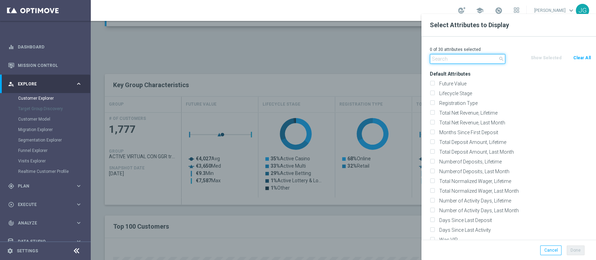
click at [469, 54] on input "text" at bounding box center [467, 59] width 75 height 10
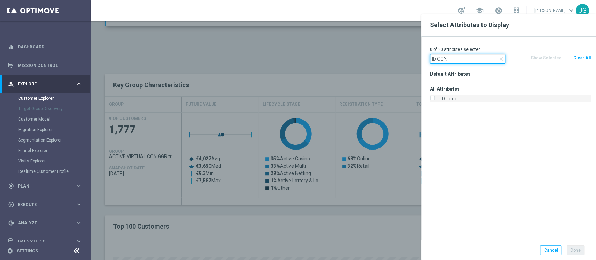
type input "ID CON"
click at [458, 97] on label "Id Conto" at bounding box center [514, 99] width 154 height 6
click at [434, 97] on input "Id Conto" at bounding box center [432, 99] width 5 height 5
checkbox input "true"
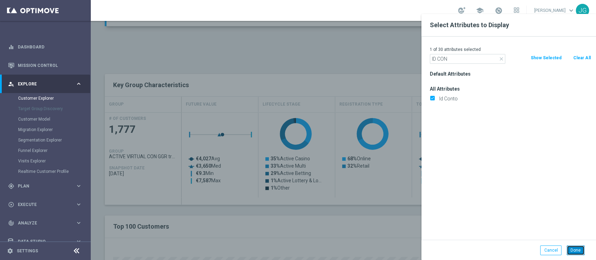
click at [578, 251] on button "Done" at bounding box center [576, 251] width 18 height 10
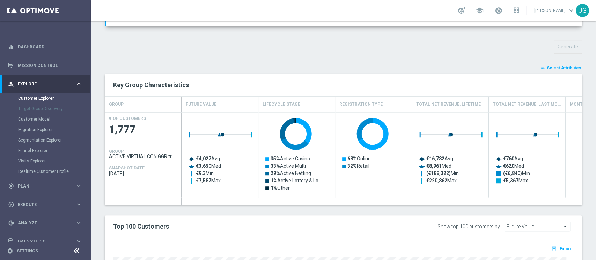
type input "Search"
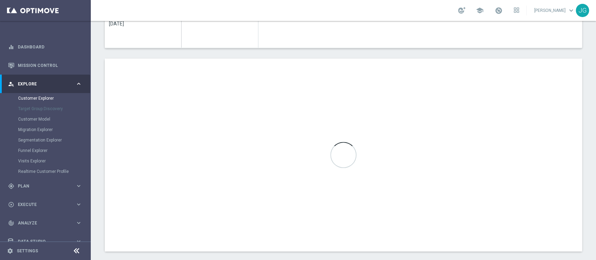
scroll to position [386, 0]
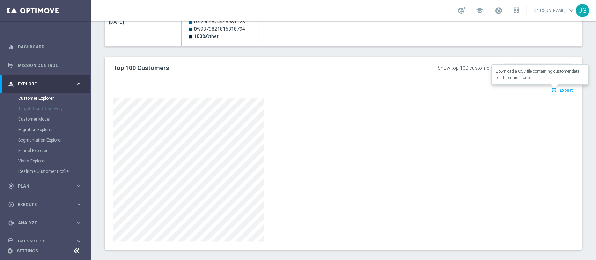
click at [560, 88] on span "Export" at bounding box center [566, 90] width 13 height 5
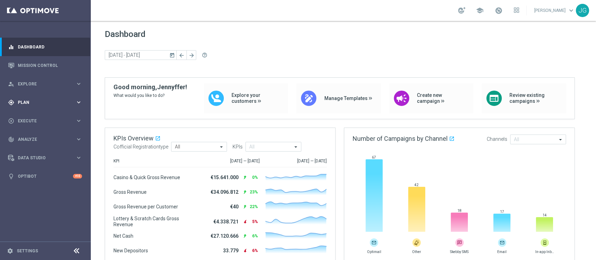
click at [47, 103] on span "Plan" at bounding box center [47, 103] width 58 height 4
click at [36, 136] on span "Templates" at bounding box center [44, 138] width 50 height 4
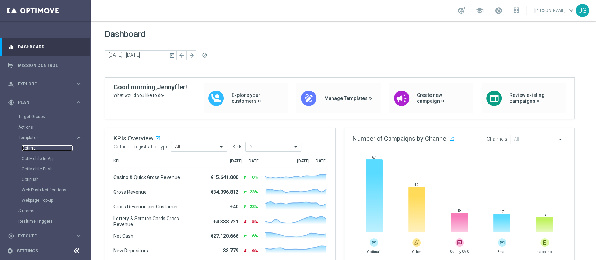
click at [36, 146] on link "Optimail" at bounding box center [47, 149] width 51 height 6
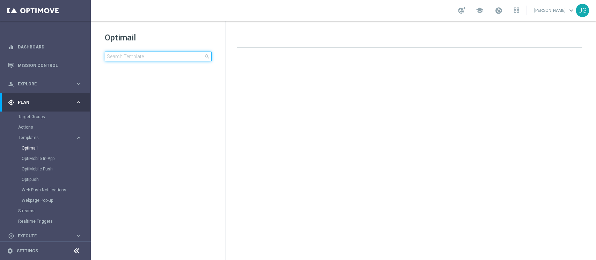
click at [131, 57] on input at bounding box center [158, 57] width 107 height 10
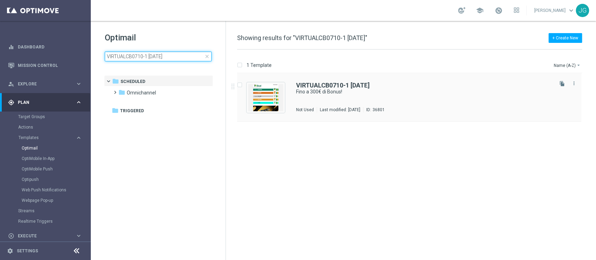
type input "VIRTUALCB0710-1 [DATE]"
click at [418, 104] on div "VIRTUALCB0710-1 [DATE] Fino a 300€ di Bonus! Not Used Last modified: [DATE] ID:…" at bounding box center [424, 97] width 256 height 30
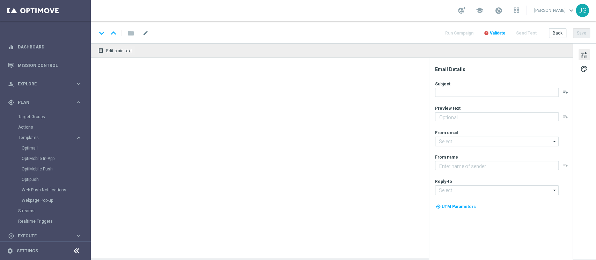
type textarea "Scopri cosa ti abbiamo riservato"
type input "[EMAIL_ADDRESS][DOMAIN_NAME]"
type textarea "Sisal"
type input "[EMAIL_ADDRESS][DOMAIN_NAME]"
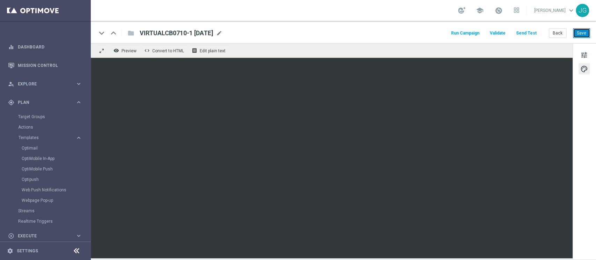
click at [587, 34] on button "Save" at bounding box center [581, 33] width 17 height 10
click at [575, 29] on button "Save" at bounding box center [581, 33] width 17 height 10
click at [583, 30] on button "Save" at bounding box center [581, 33] width 17 height 10
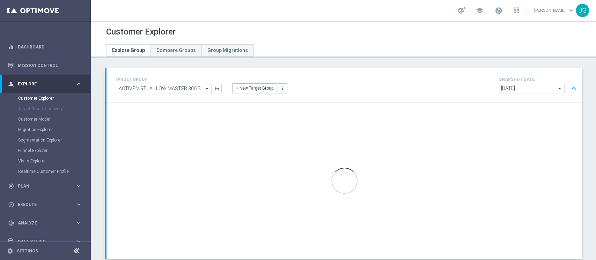
scroll to position [44, 0]
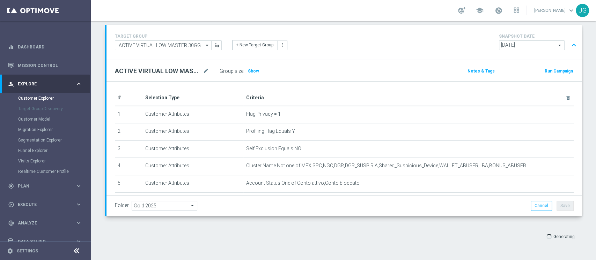
scroll to position [43, 0]
click at [254, 70] on span "Show" at bounding box center [253, 71] width 11 height 5
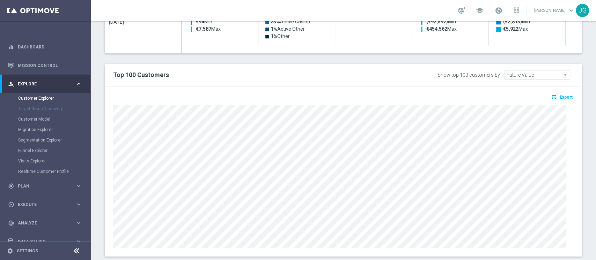
scroll to position [399, 0]
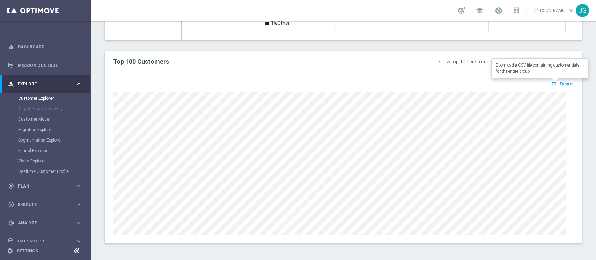
click at [560, 82] on span "Export" at bounding box center [566, 84] width 13 height 5
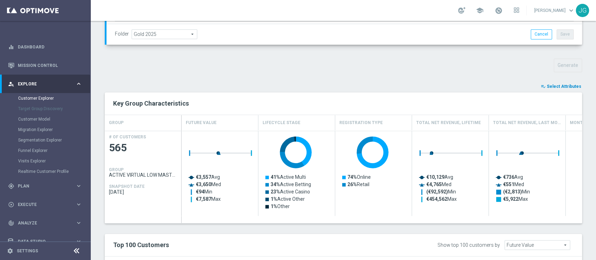
scroll to position [215, 0]
click at [553, 87] on span "Select Attributes" at bounding box center [564, 86] width 35 height 5
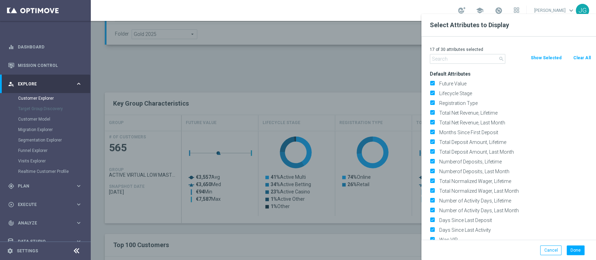
click at [578, 59] on button "Clear All" at bounding box center [582, 58] width 19 height 8
checkbox input "false"
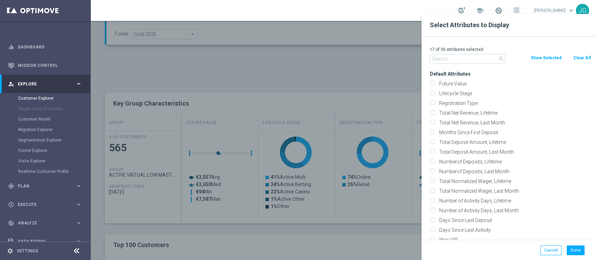
checkbox input "false"
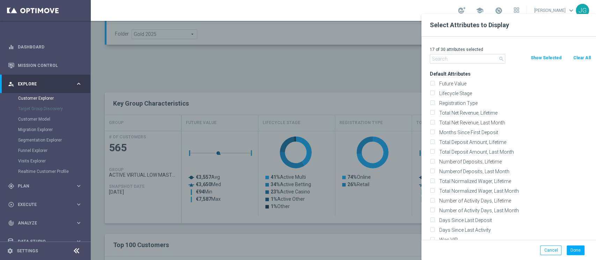
checkbox input "false"
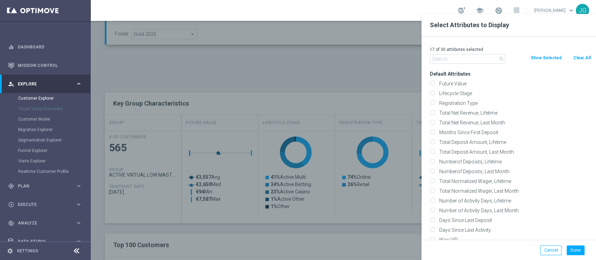
checkbox input "false"
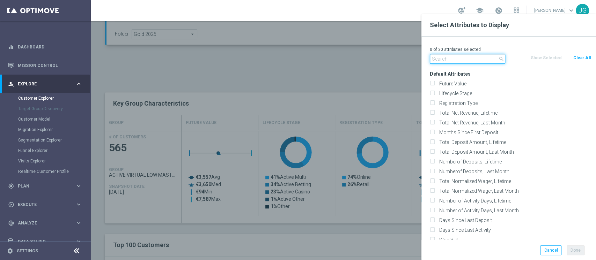
click at [475, 54] on input "text" at bounding box center [467, 59] width 75 height 10
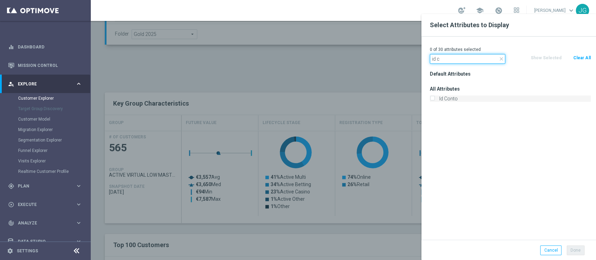
type input "id c"
click at [437, 99] on label "Id Conto" at bounding box center [514, 99] width 154 height 6
click at [434, 99] on input "Id Conto" at bounding box center [432, 99] width 5 height 5
checkbox input "true"
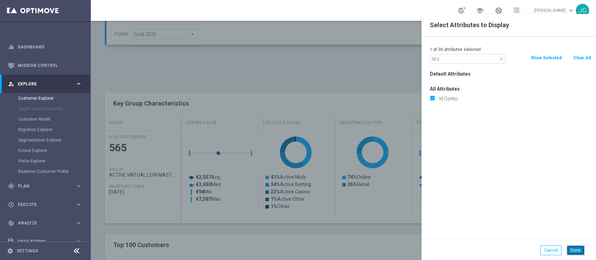
click at [568, 249] on button "Done" at bounding box center [576, 251] width 18 height 10
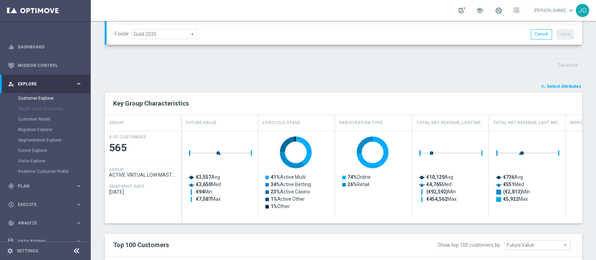
type input "Search"
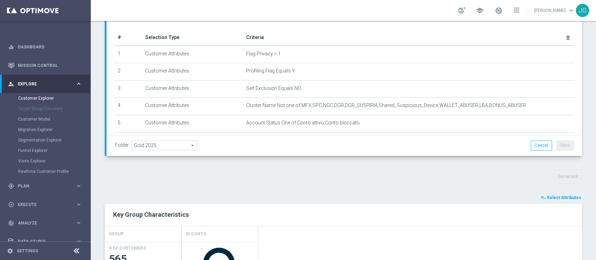
scroll to position [0, 0]
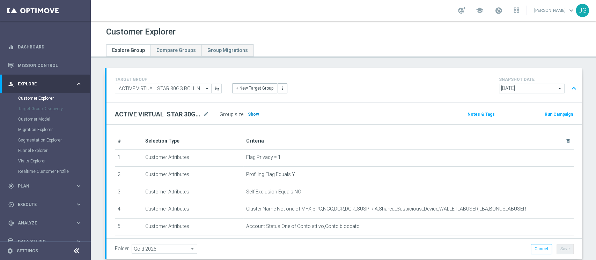
click at [250, 113] on span "Show" at bounding box center [253, 114] width 11 height 5
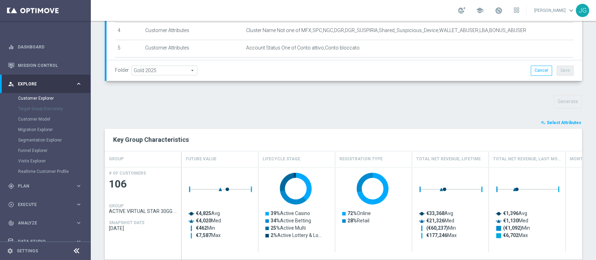
scroll to position [164, 0]
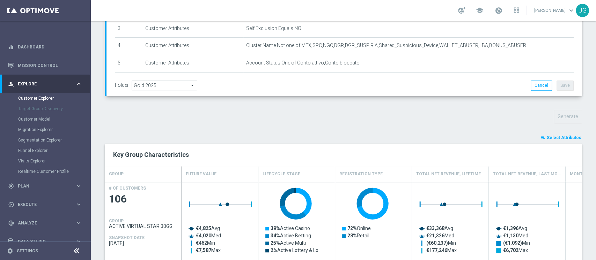
click at [557, 137] on span "Select Attributes" at bounding box center [564, 137] width 35 height 5
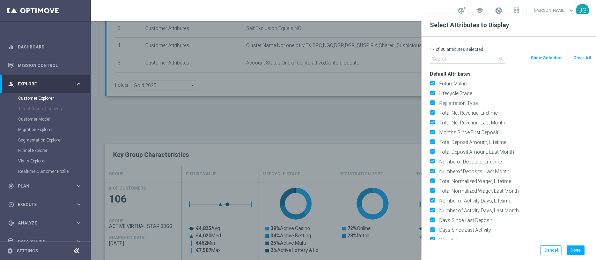
click at [582, 55] on button "Clear All" at bounding box center [582, 58] width 19 height 8
checkbox input "false"
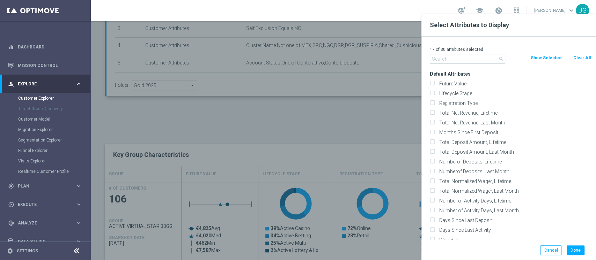
checkbox input "false"
